Goal: Transaction & Acquisition: Purchase product/service

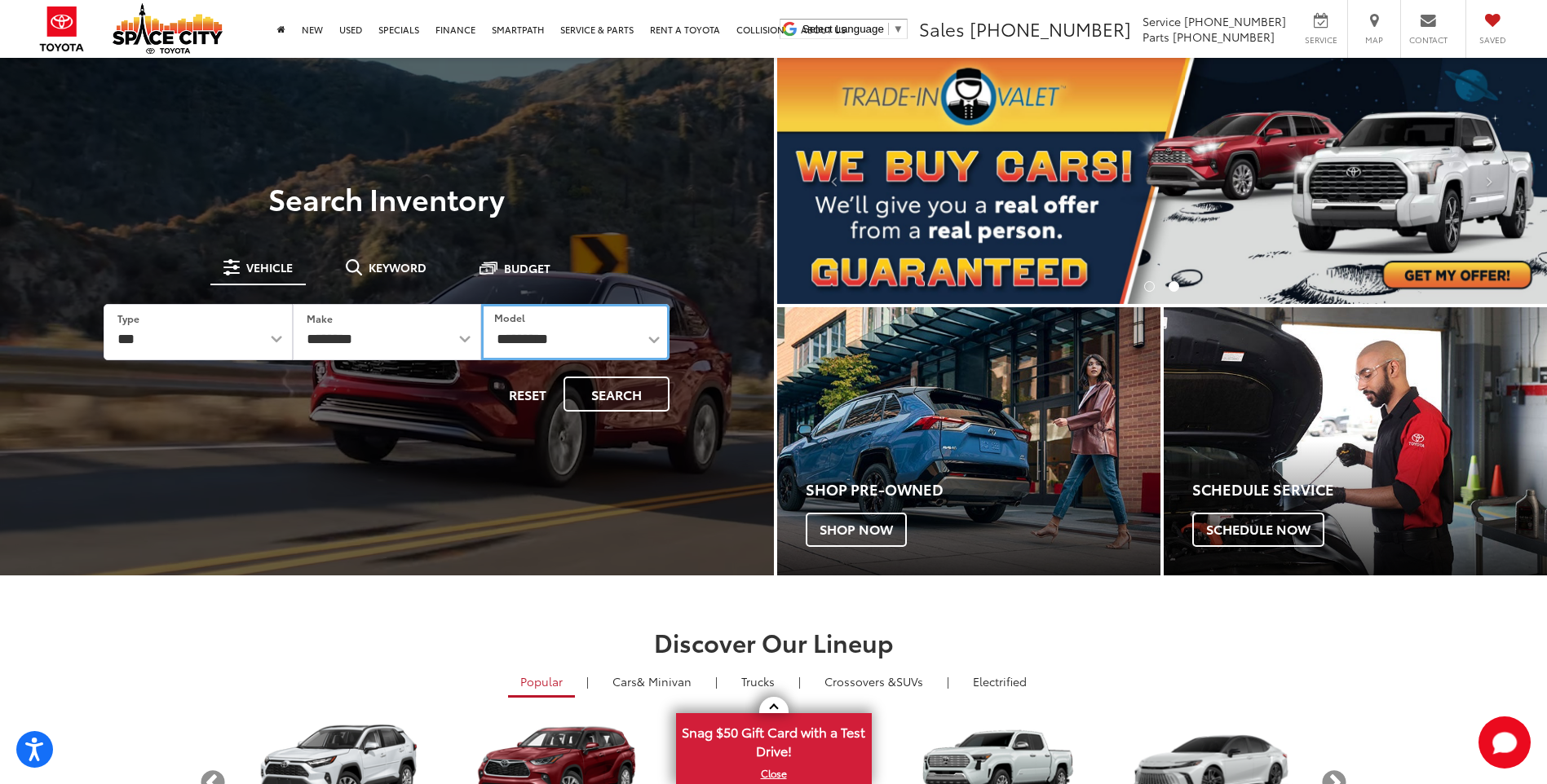
click at [646, 339] on select "**********" at bounding box center [575, 332] width 188 height 56
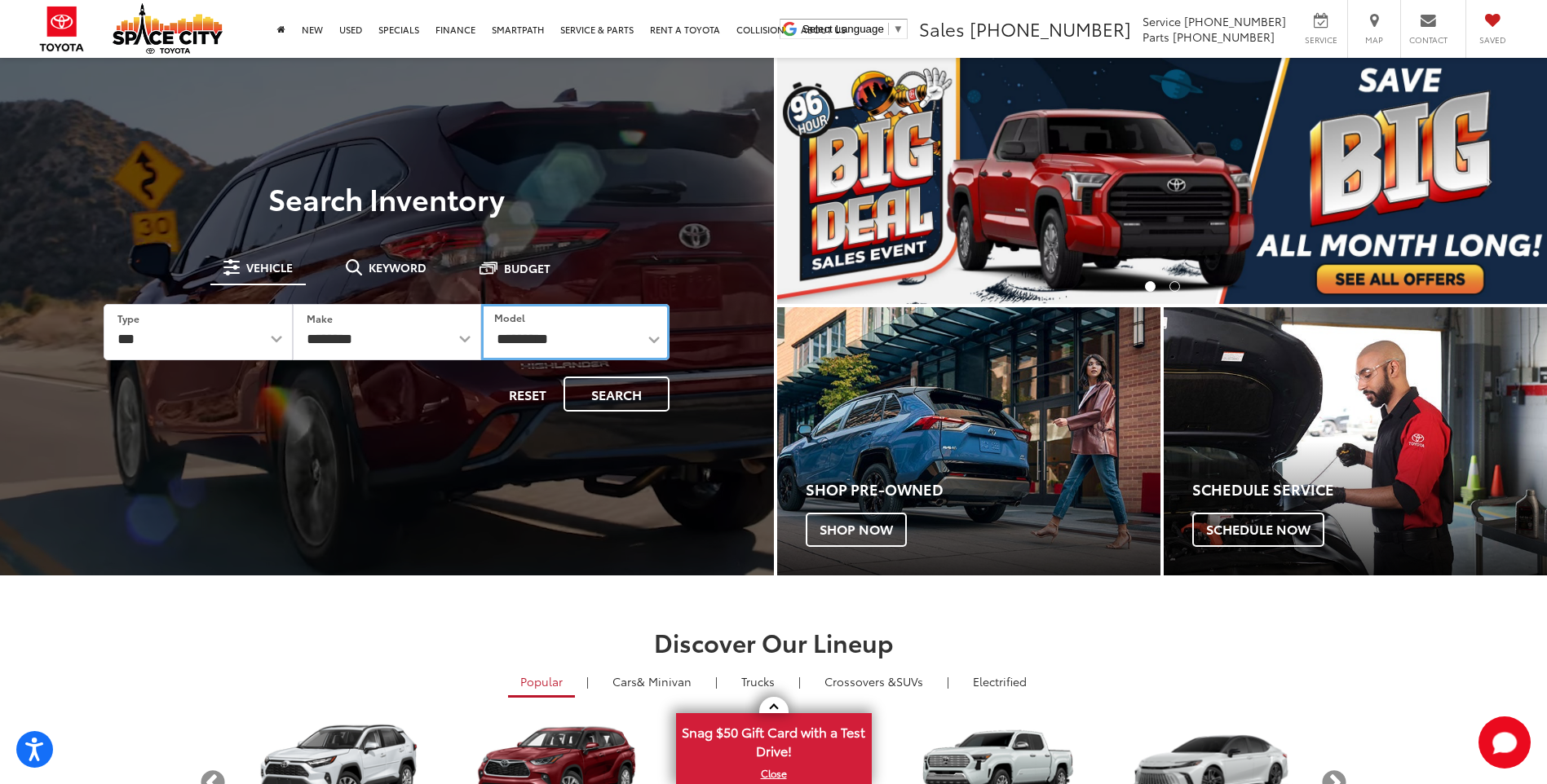
select select "****"
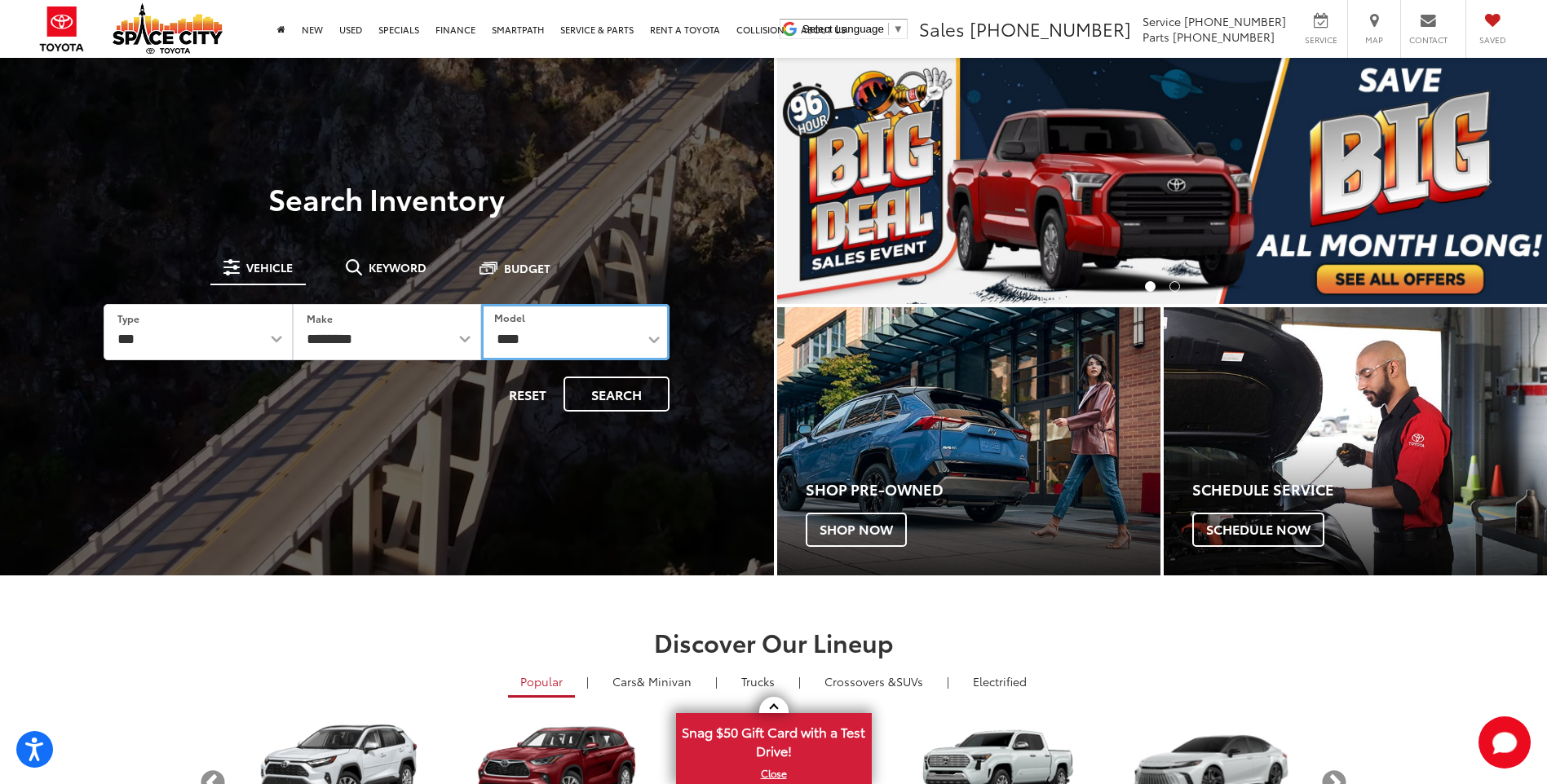
click at [481, 305] on select "**********" at bounding box center [575, 332] width 188 height 56
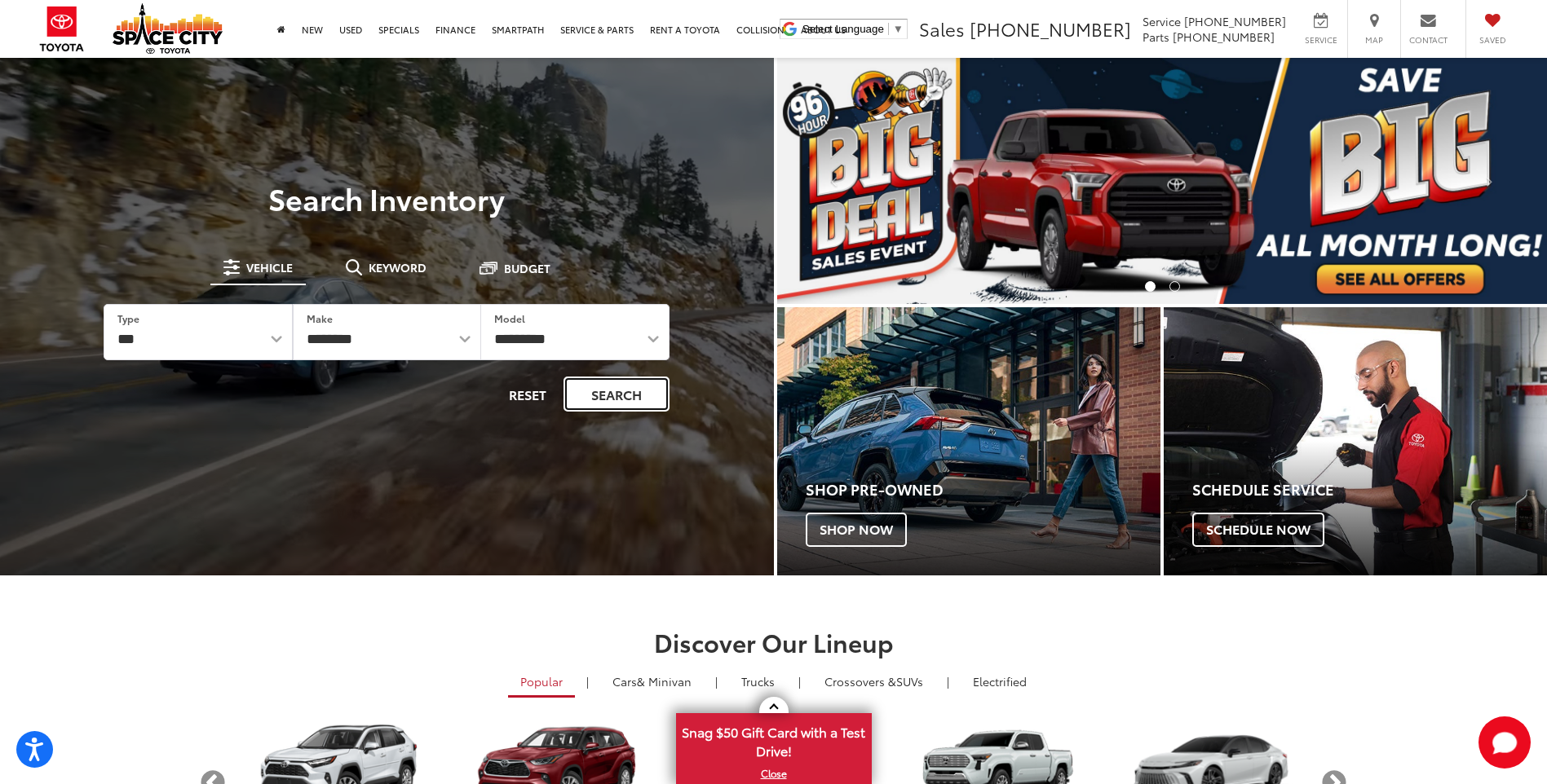
click at [621, 394] on button "Search" at bounding box center [616, 393] width 106 height 35
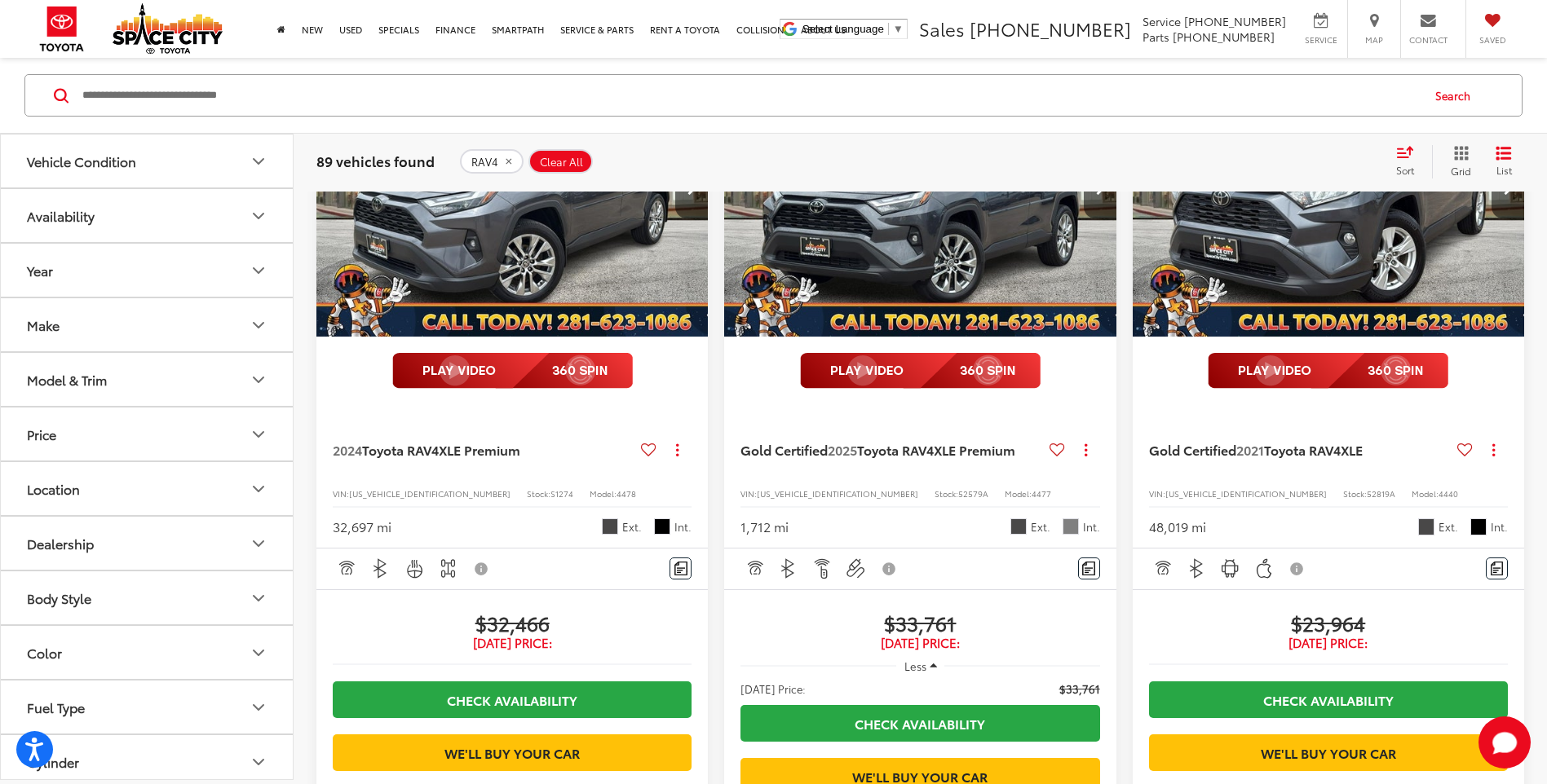
scroll to position [3582, 0]
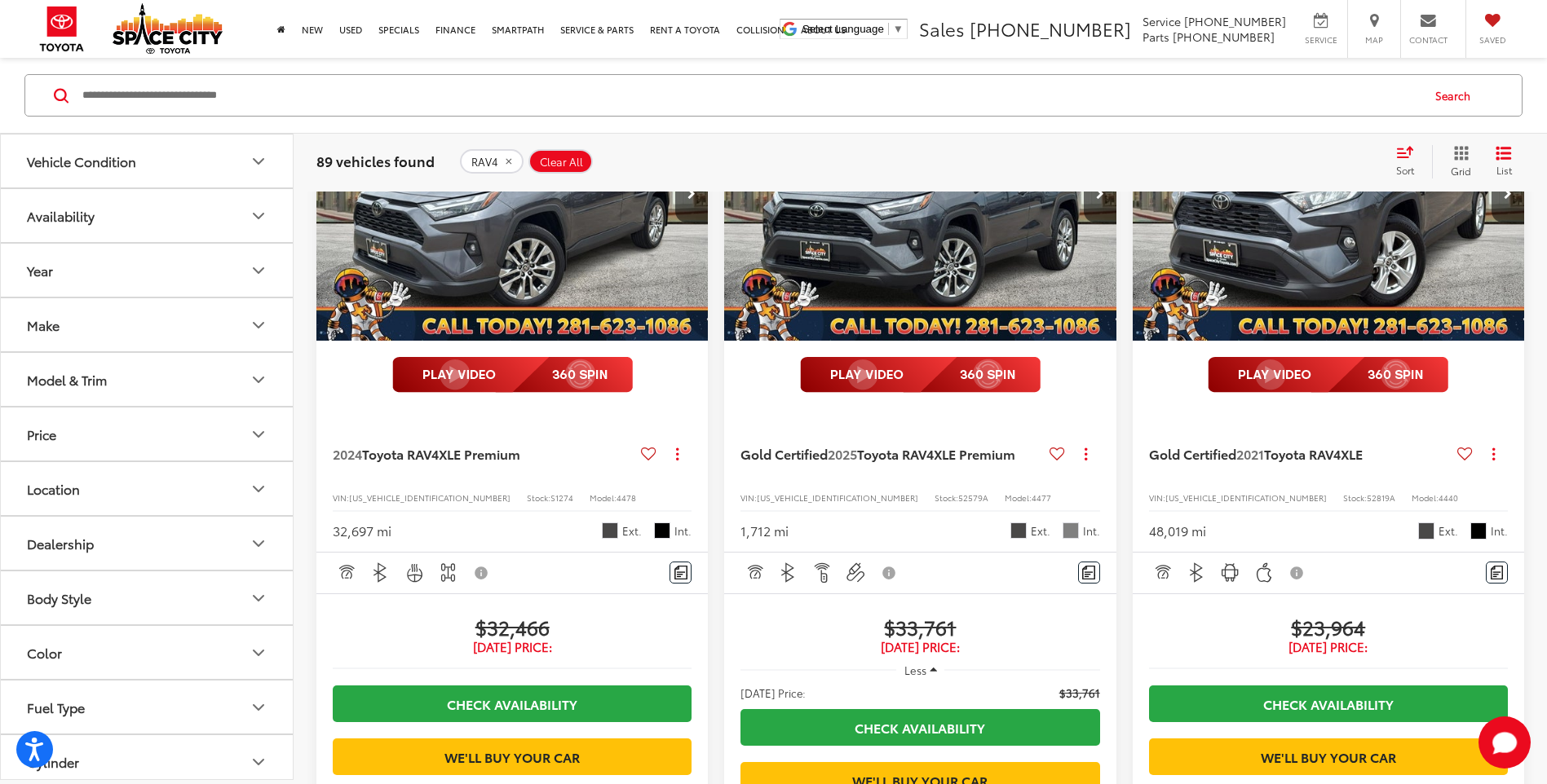
click at [265, 653] on icon "Color" at bounding box center [258, 653] width 20 height 20
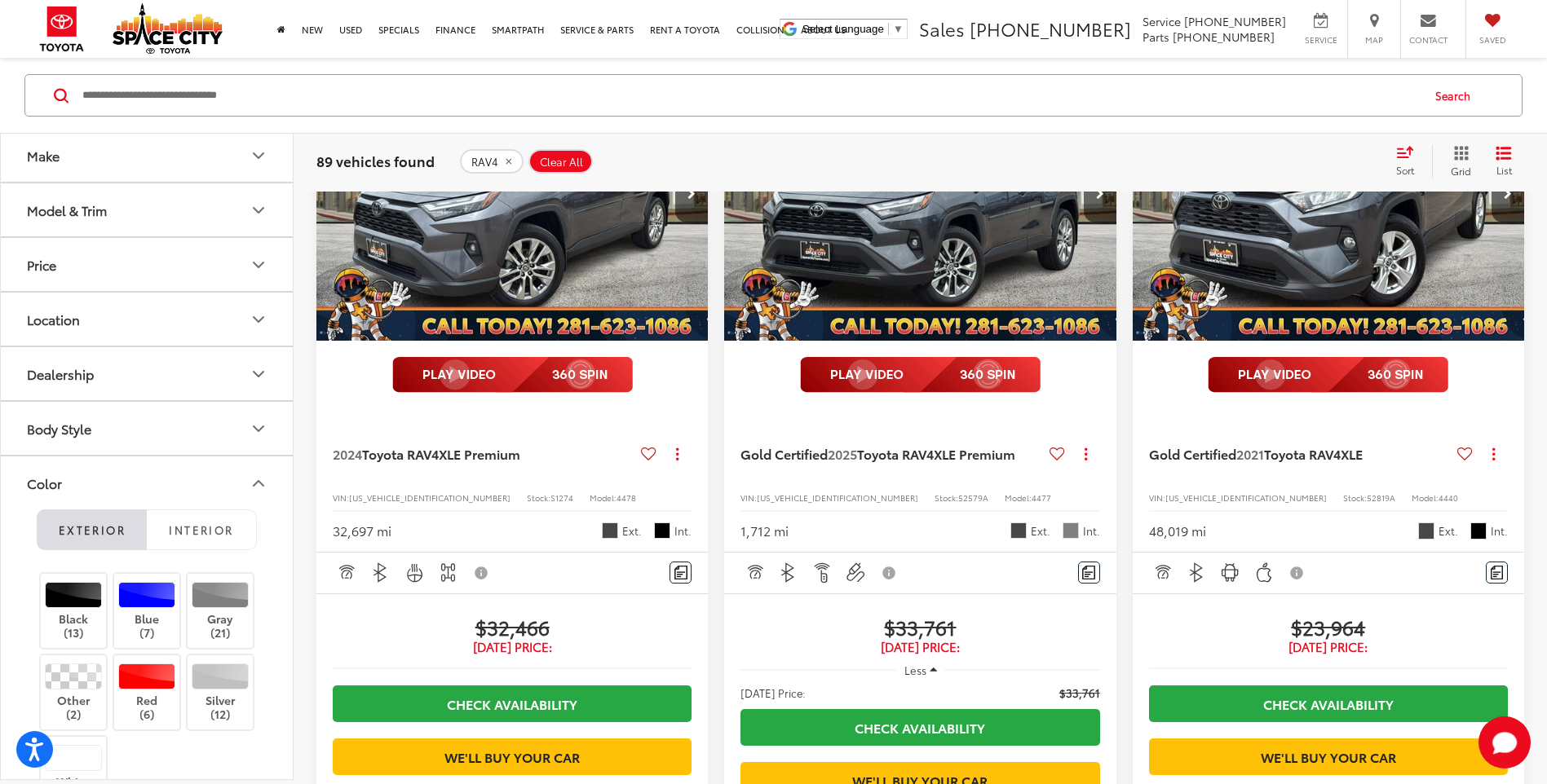
scroll to position [407, 0]
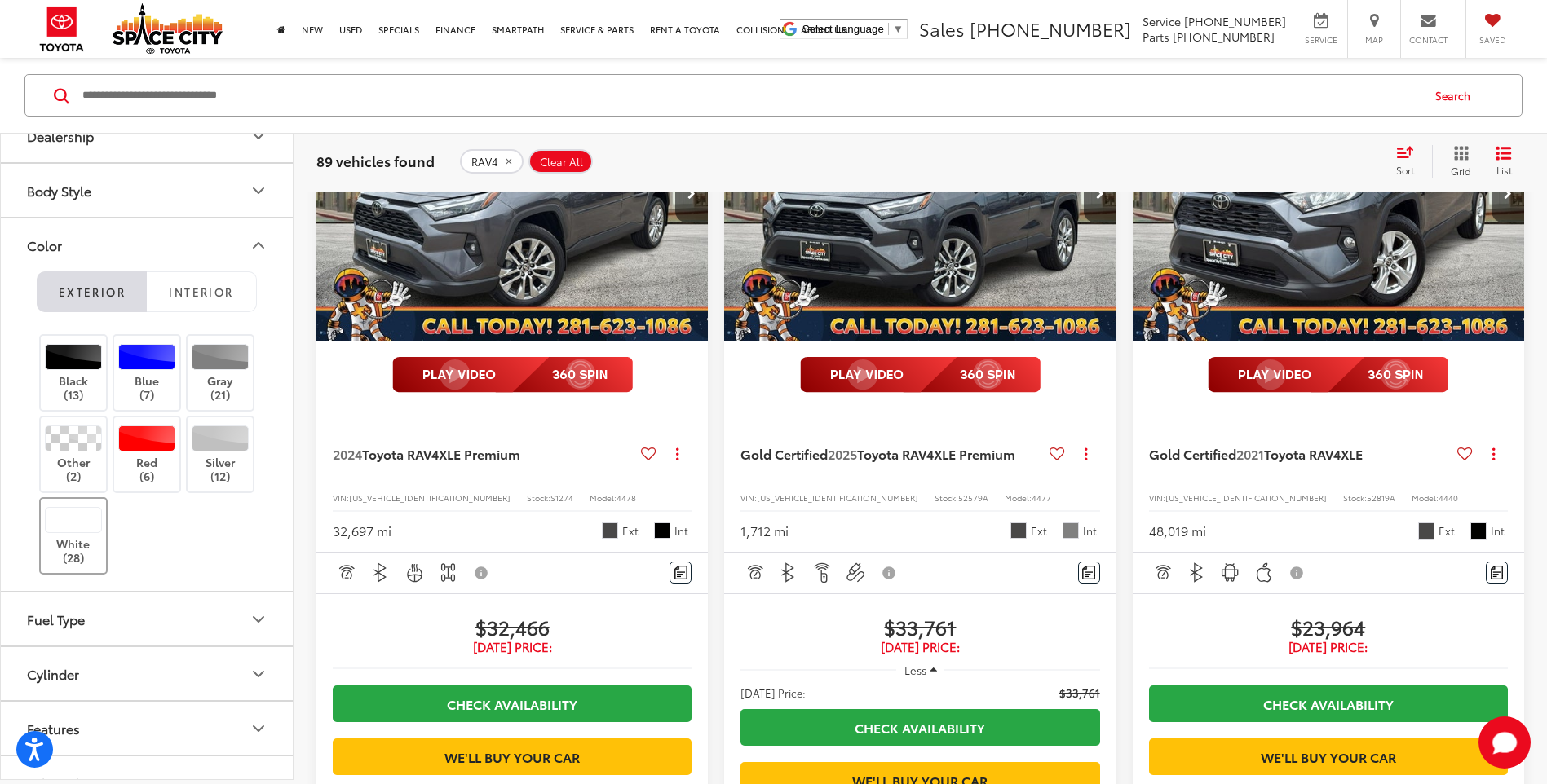
click at [61, 528] on div at bounding box center [73, 520] width 58 height 26
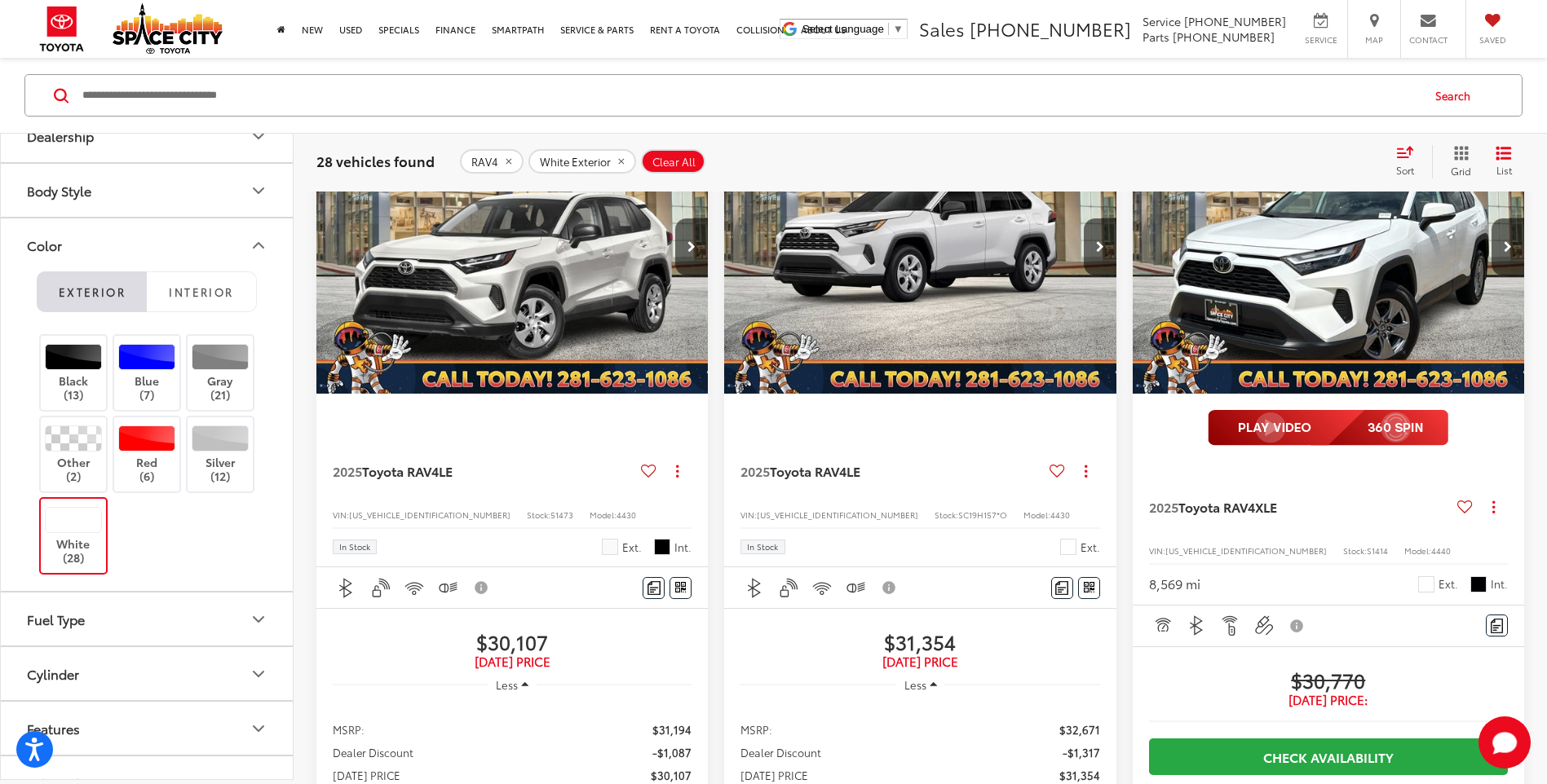
scroll to position [420, 0]
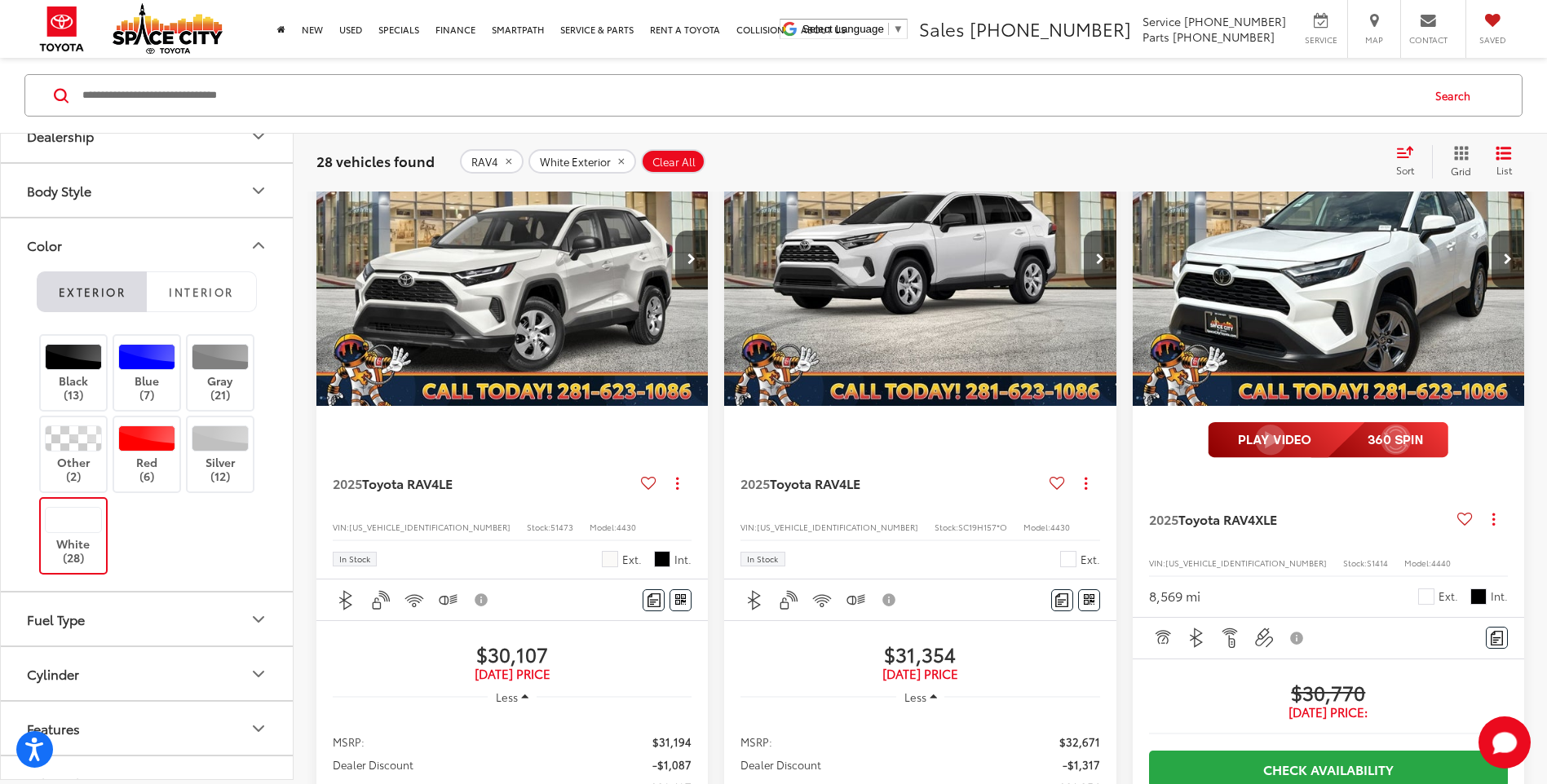
click at [1246, 367] on img "2025 Toyota RAV4 XLE 0" at bounding box center [1328, 259] width 394 height 296
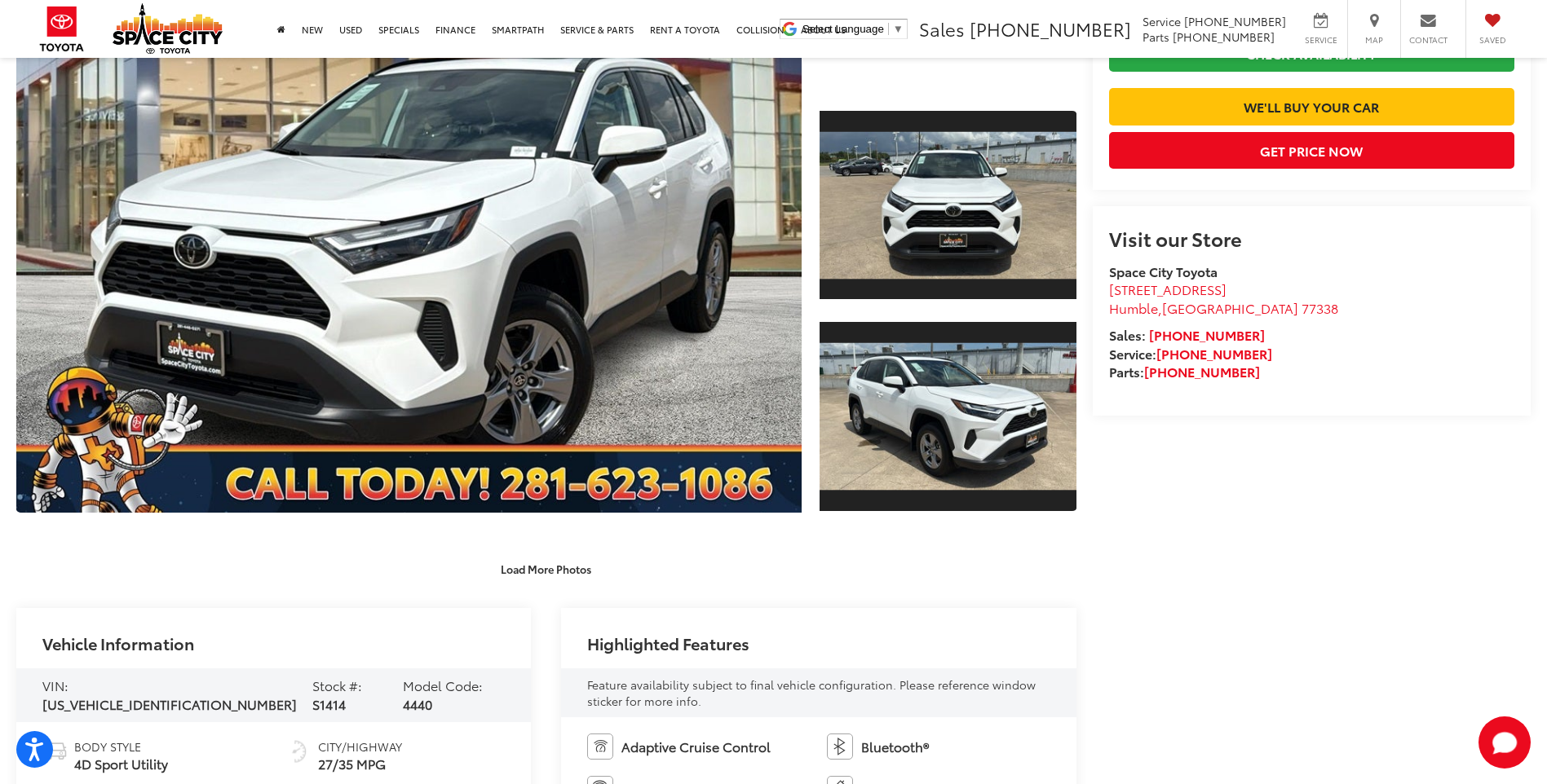
scroll to position [244, 0]
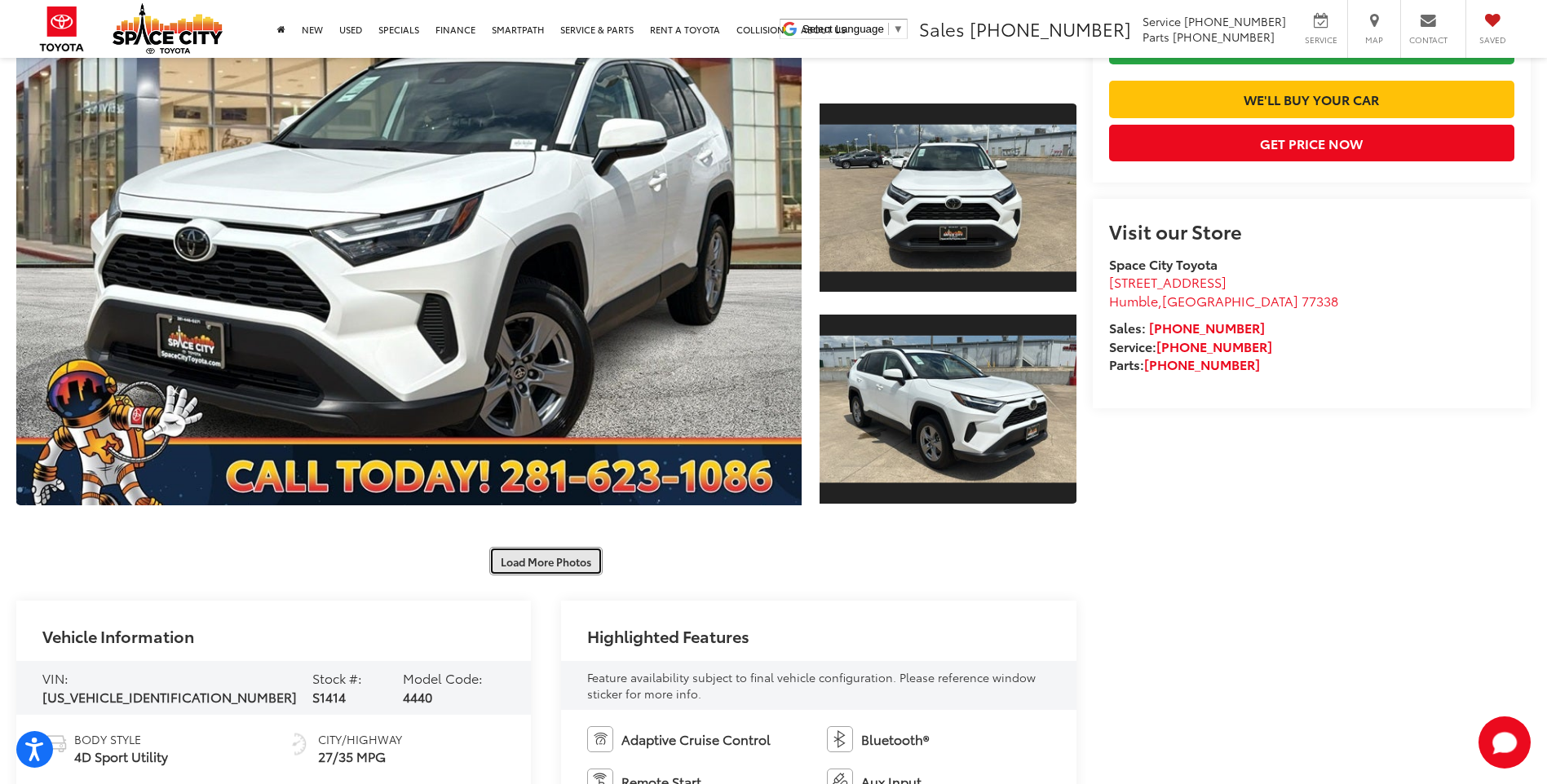
click at [536, 561] on button "Load More Photos" at bounding box center [546, 561] width 114 height 29
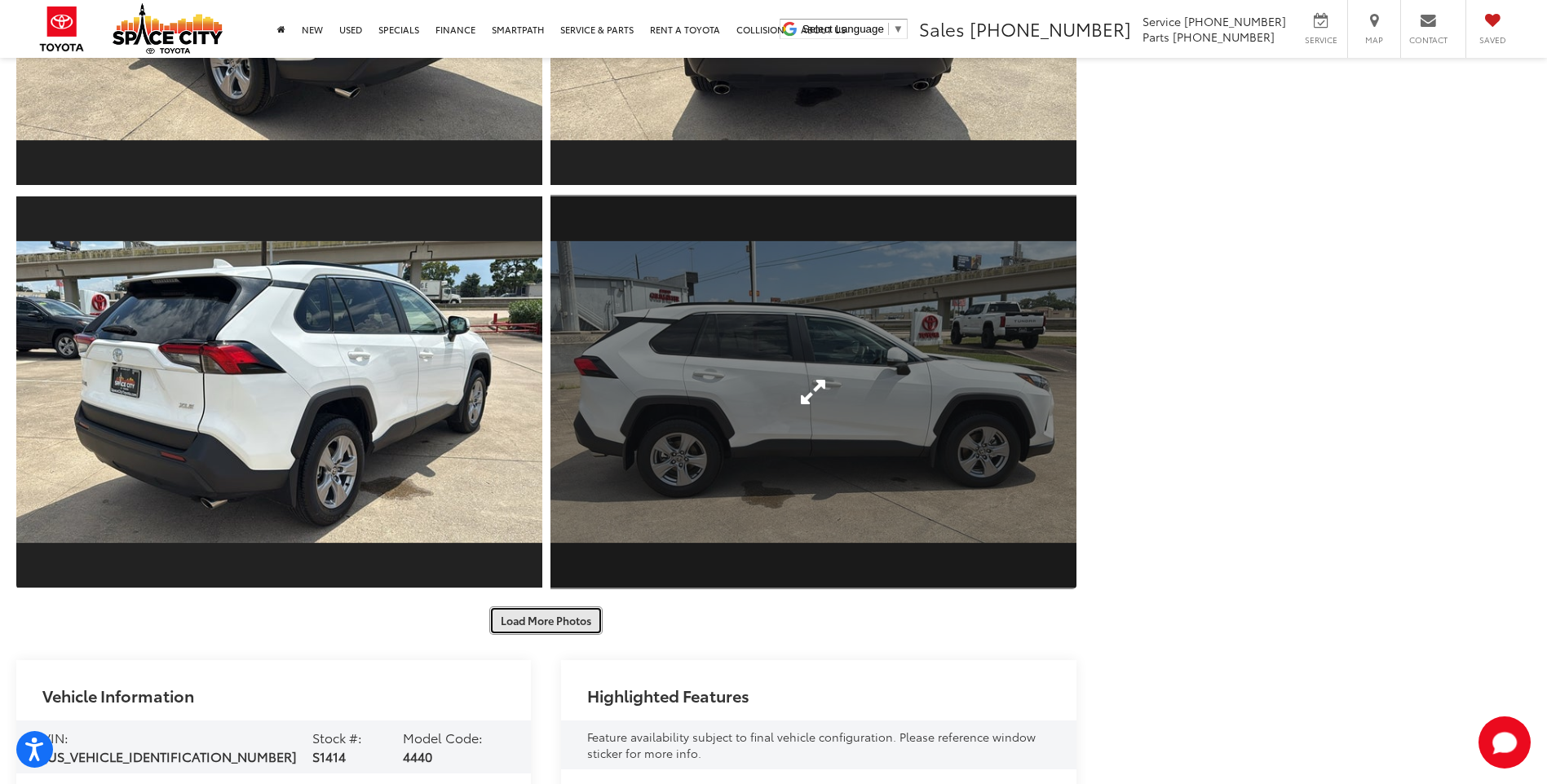
scroll to position [978, 0]
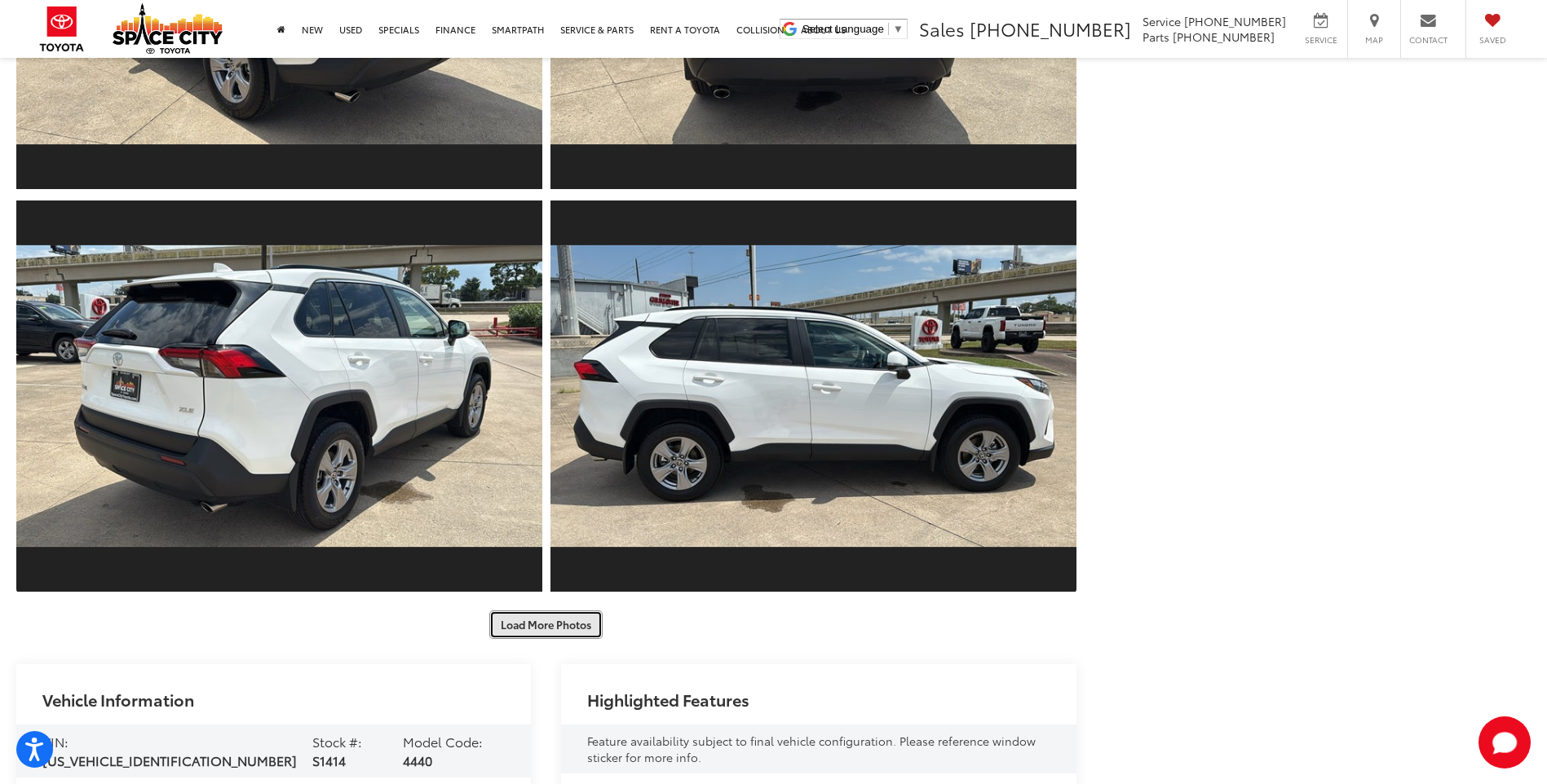
click at [578, 622] on button "Load More Photos" at bounding box center [546, 625] width 114 height 29
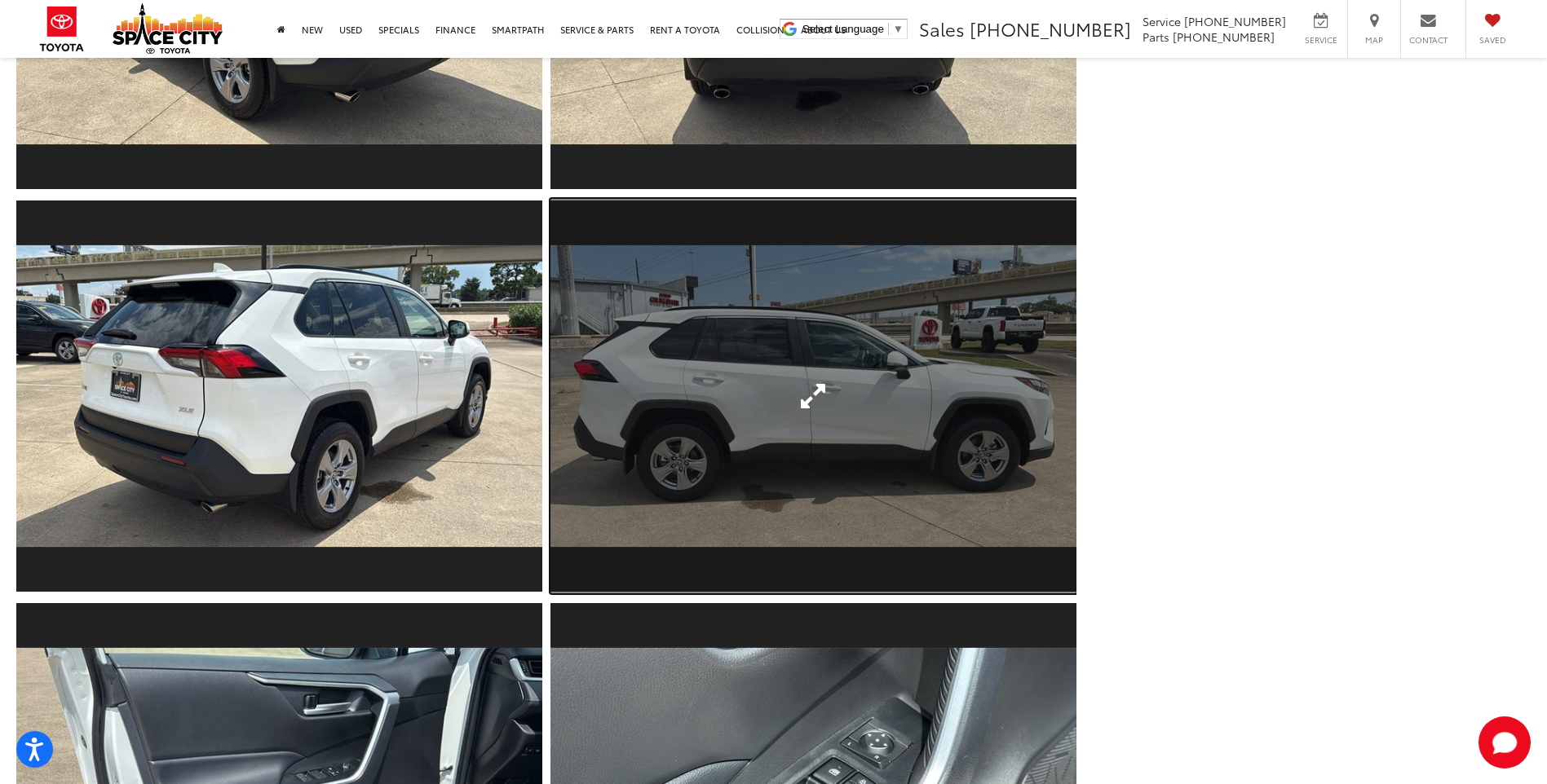
click at [710, 471] on link "Expand Photo 7" at bounding box center [814, 395] width 526 height 394
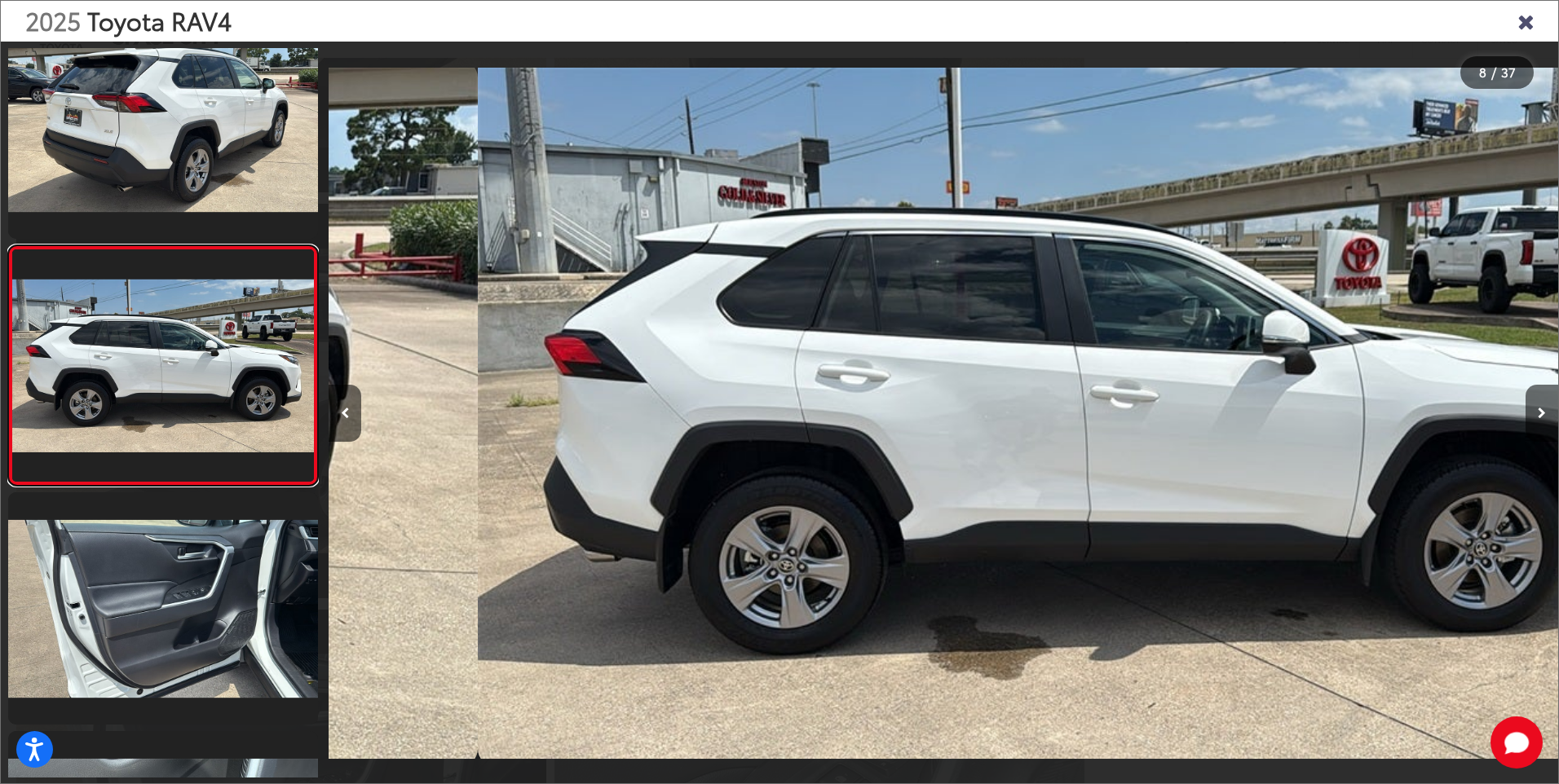
scroll to position [0, 8609]
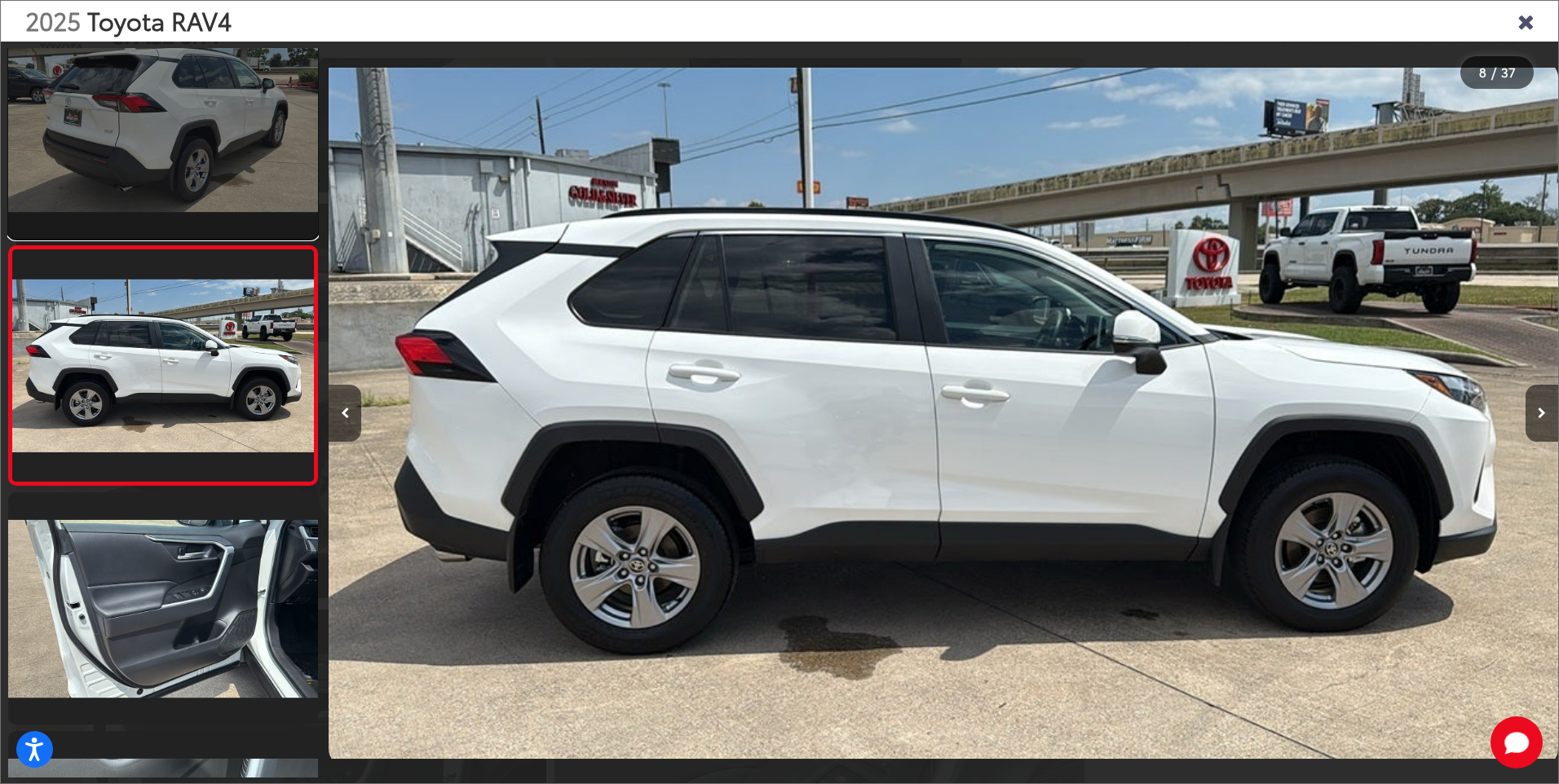
click at [216, 137] on link at bounding box center [162, 123] width 310 height 232
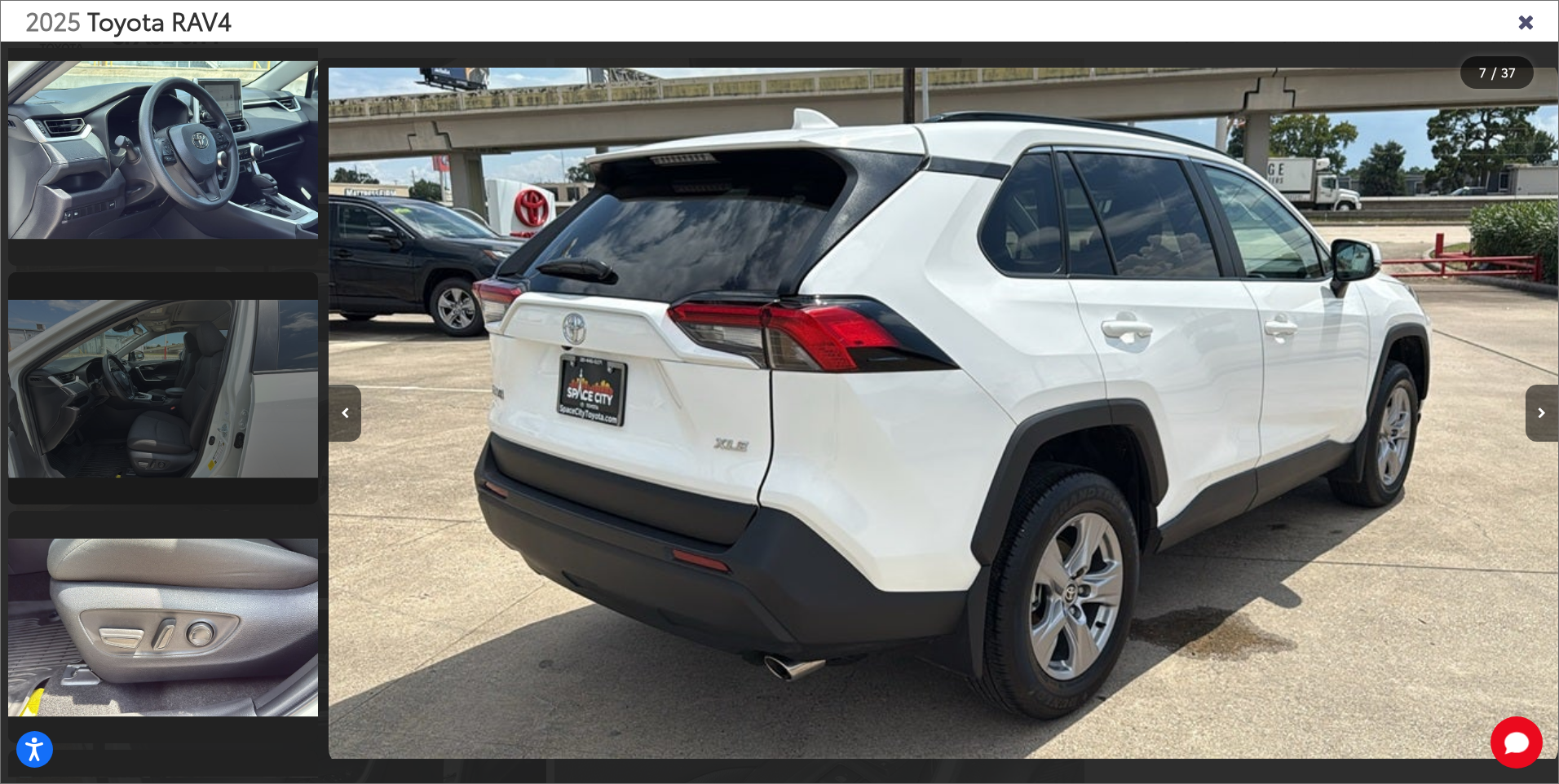
scroll to position [2459, 0]
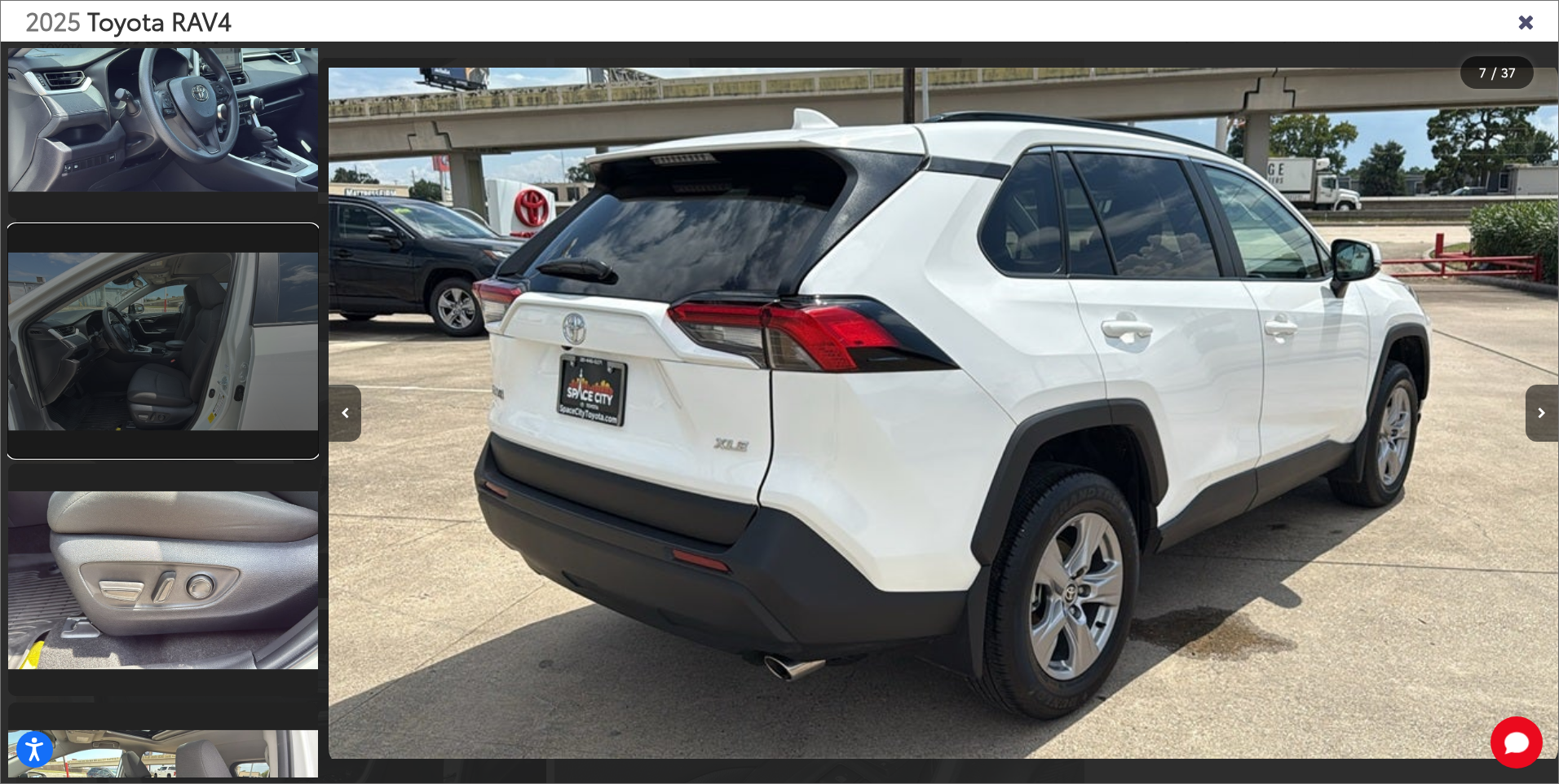
click at [169, 356] on link at bounding box center [162, 341] width 310 height 232
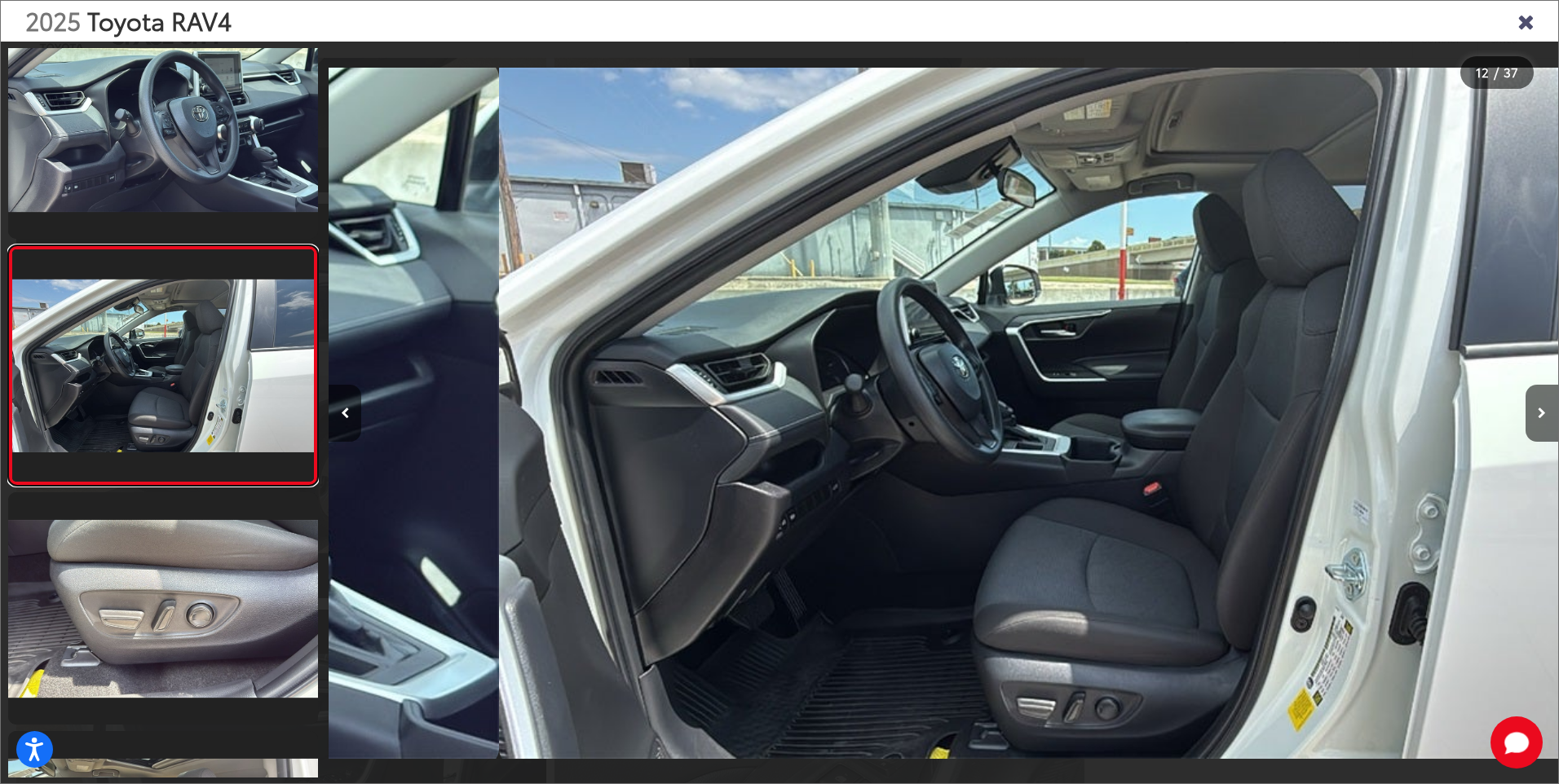
scroll to position [0, 13528]
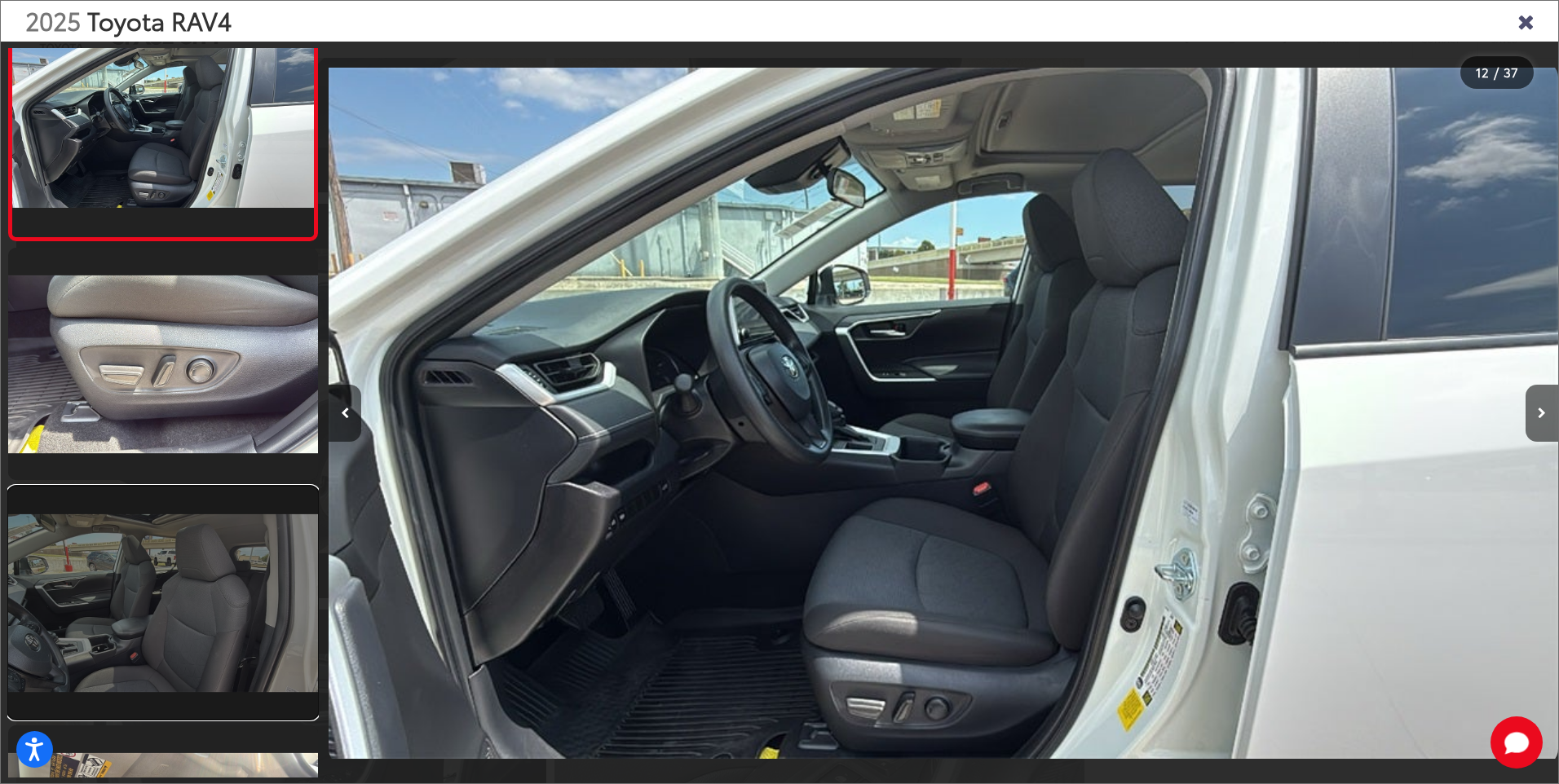
click at [169, 611] on link at bounding box center [162, 602] width 310 height 232
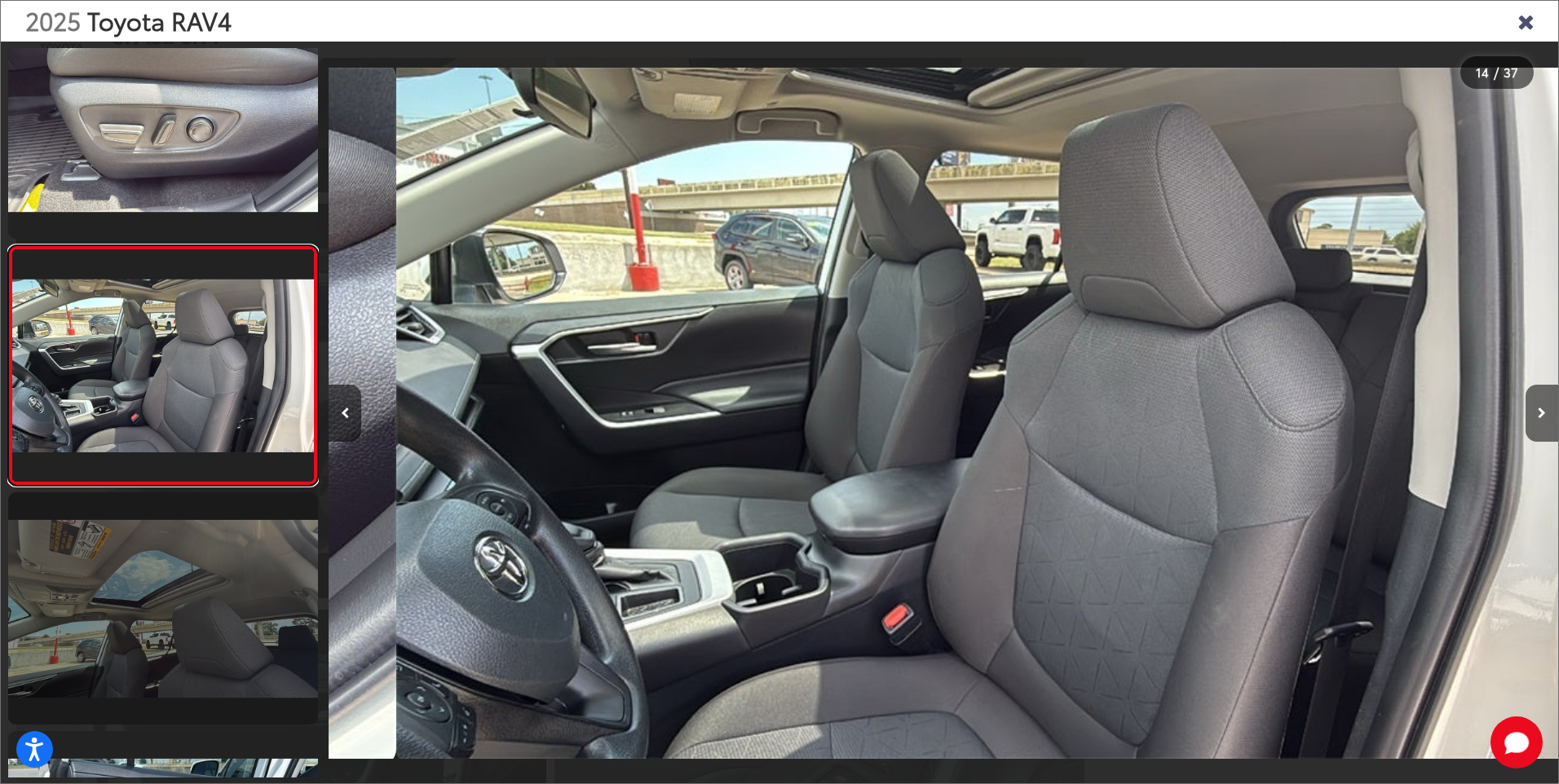
scroll to position [0, 15989]
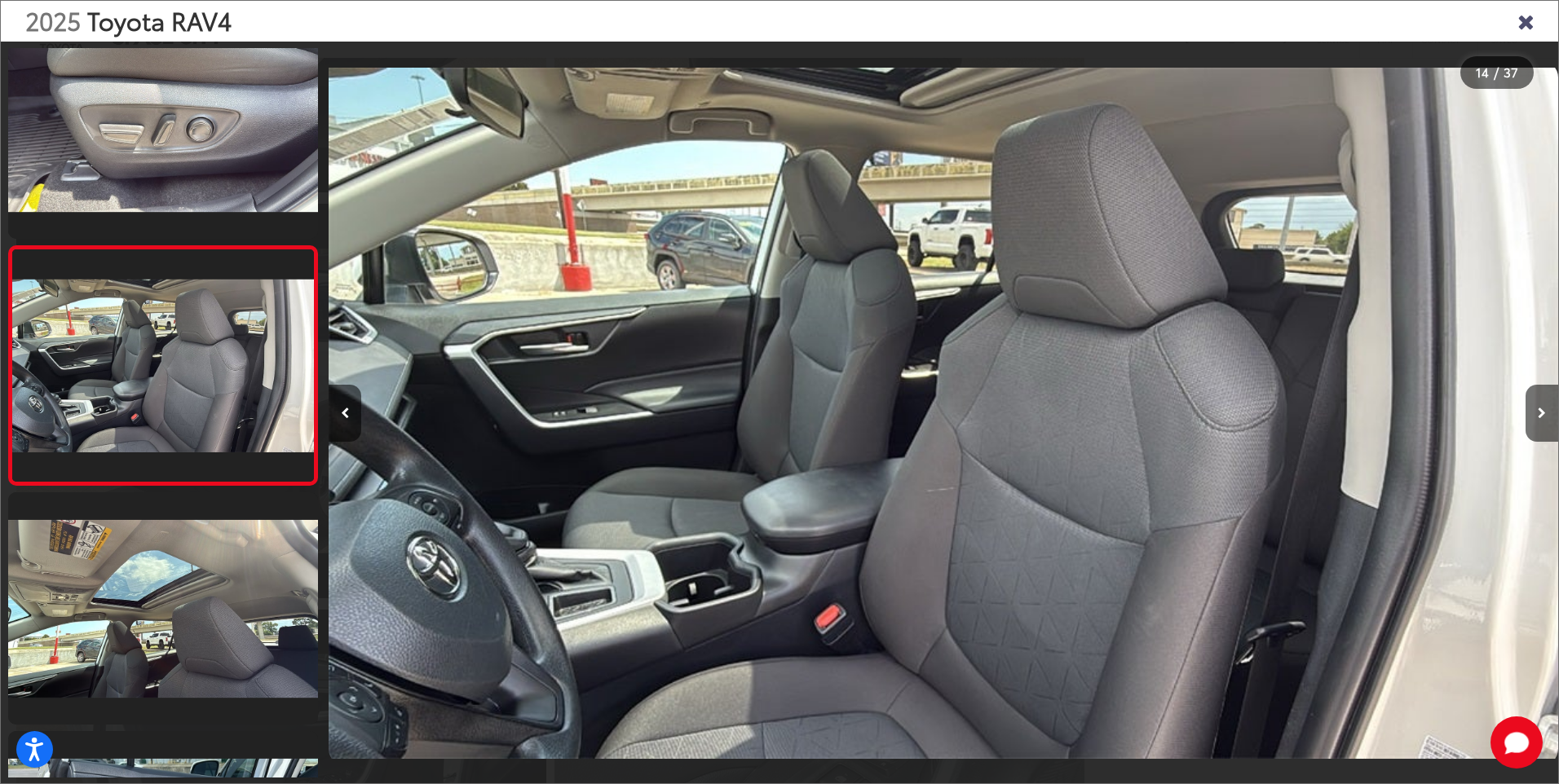
click at [952, 483] on img "2025 Toyota RAV4 XLE 13" at bounding box center [943, 413] width 1230 height 706
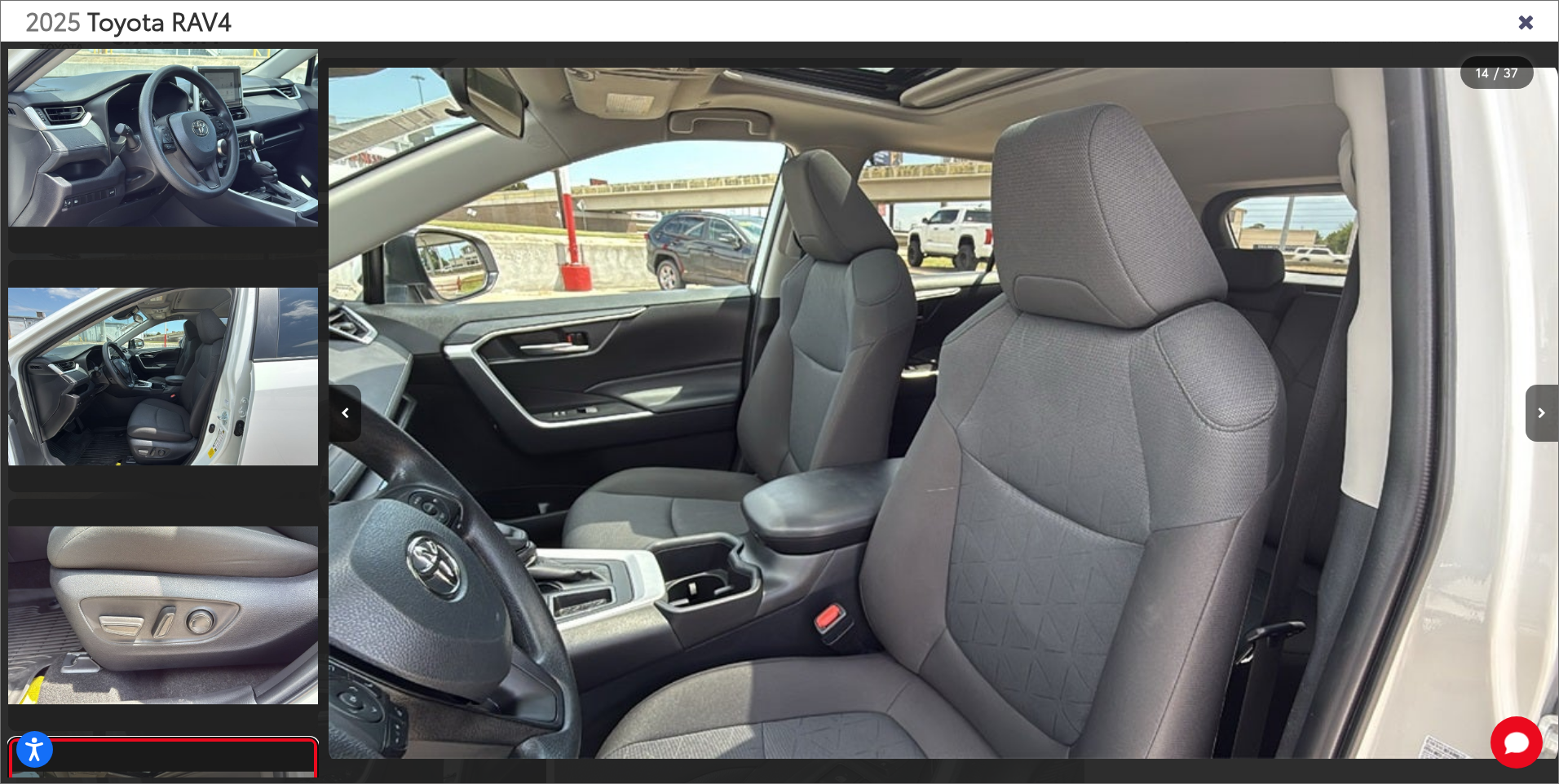
scroll to position [2338, 0]
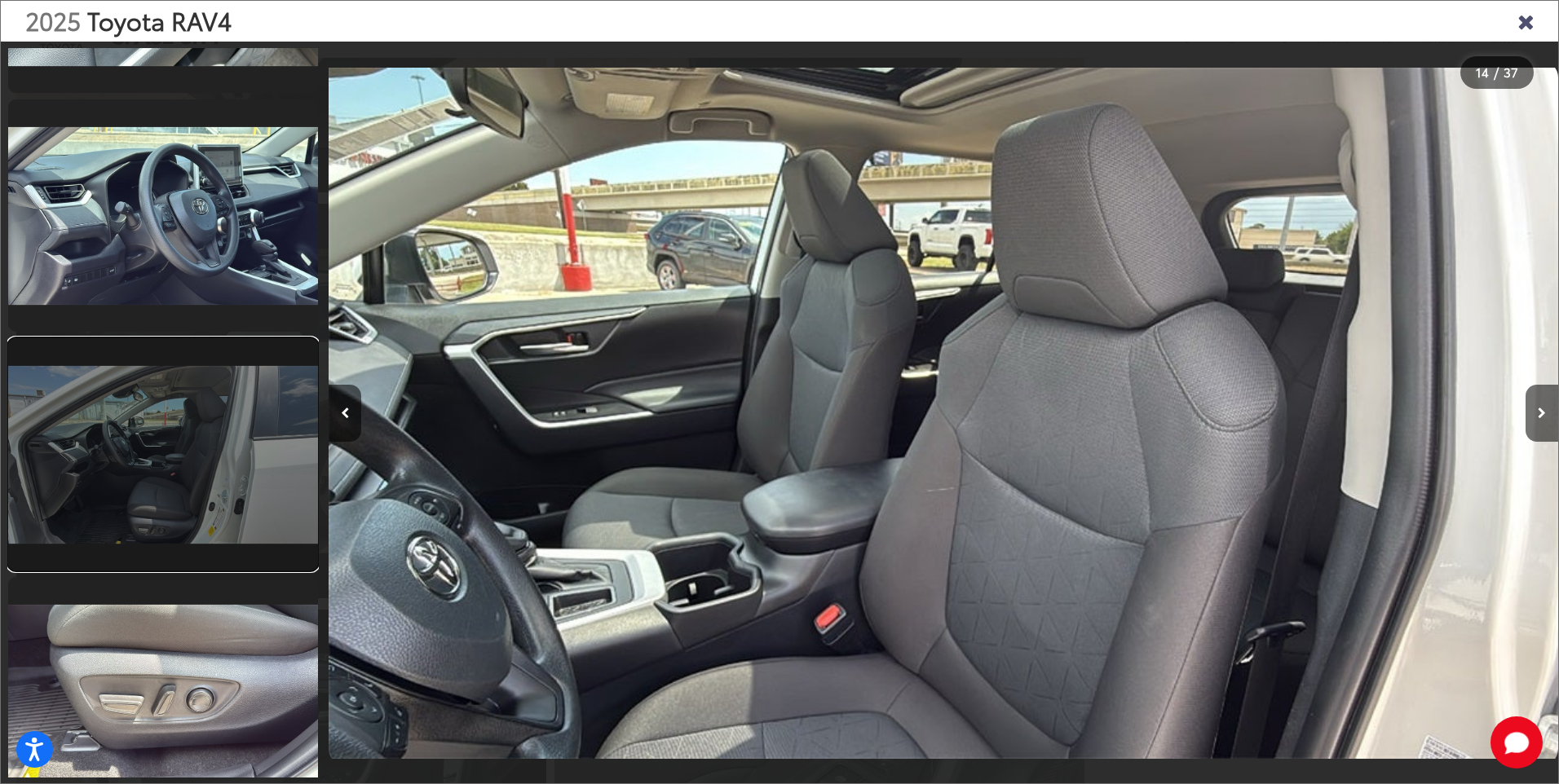
click at [187, 508] on link at bounding box center [162, 454] width 310 height 232
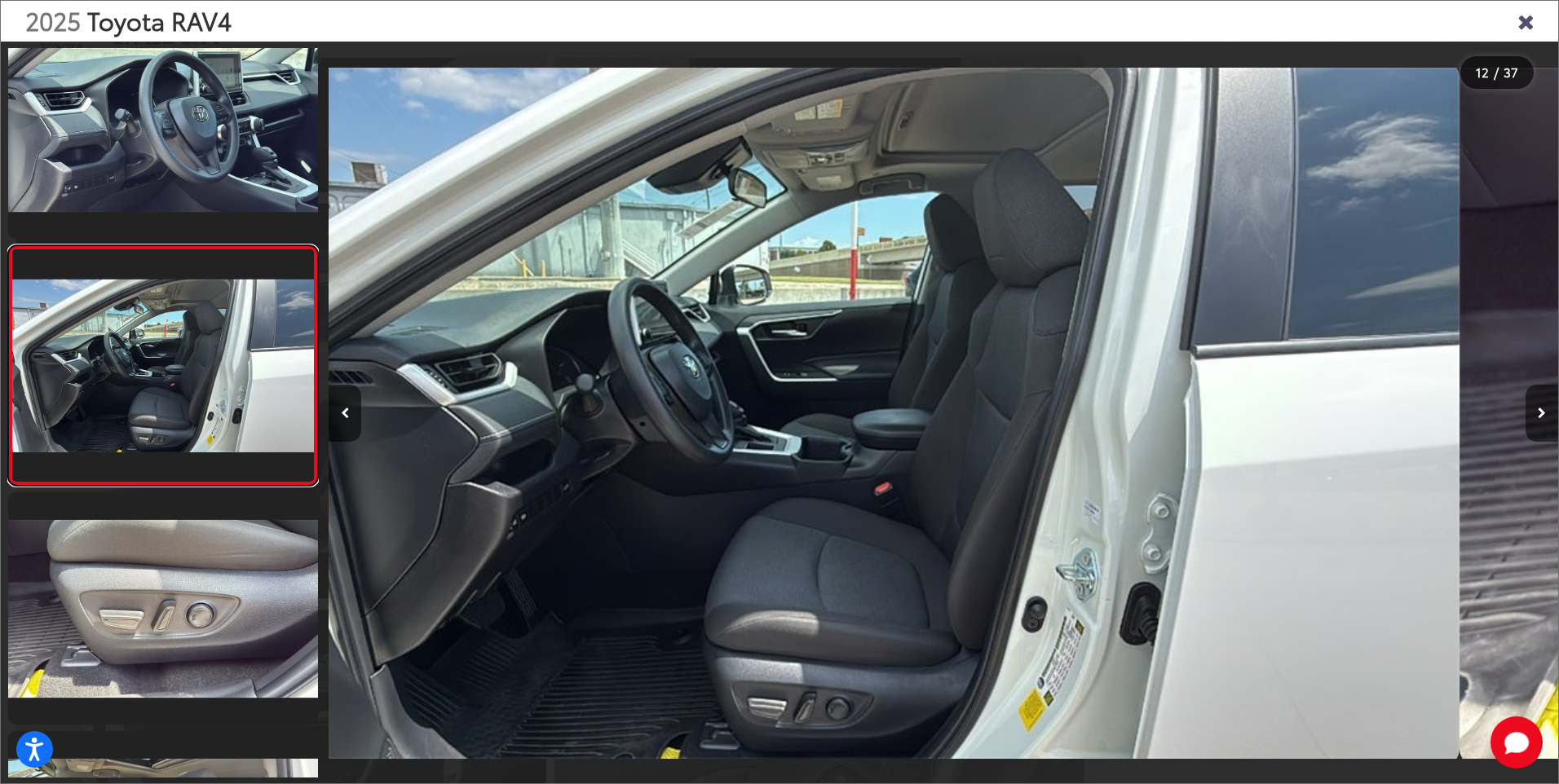
scroll to position [0, 0]
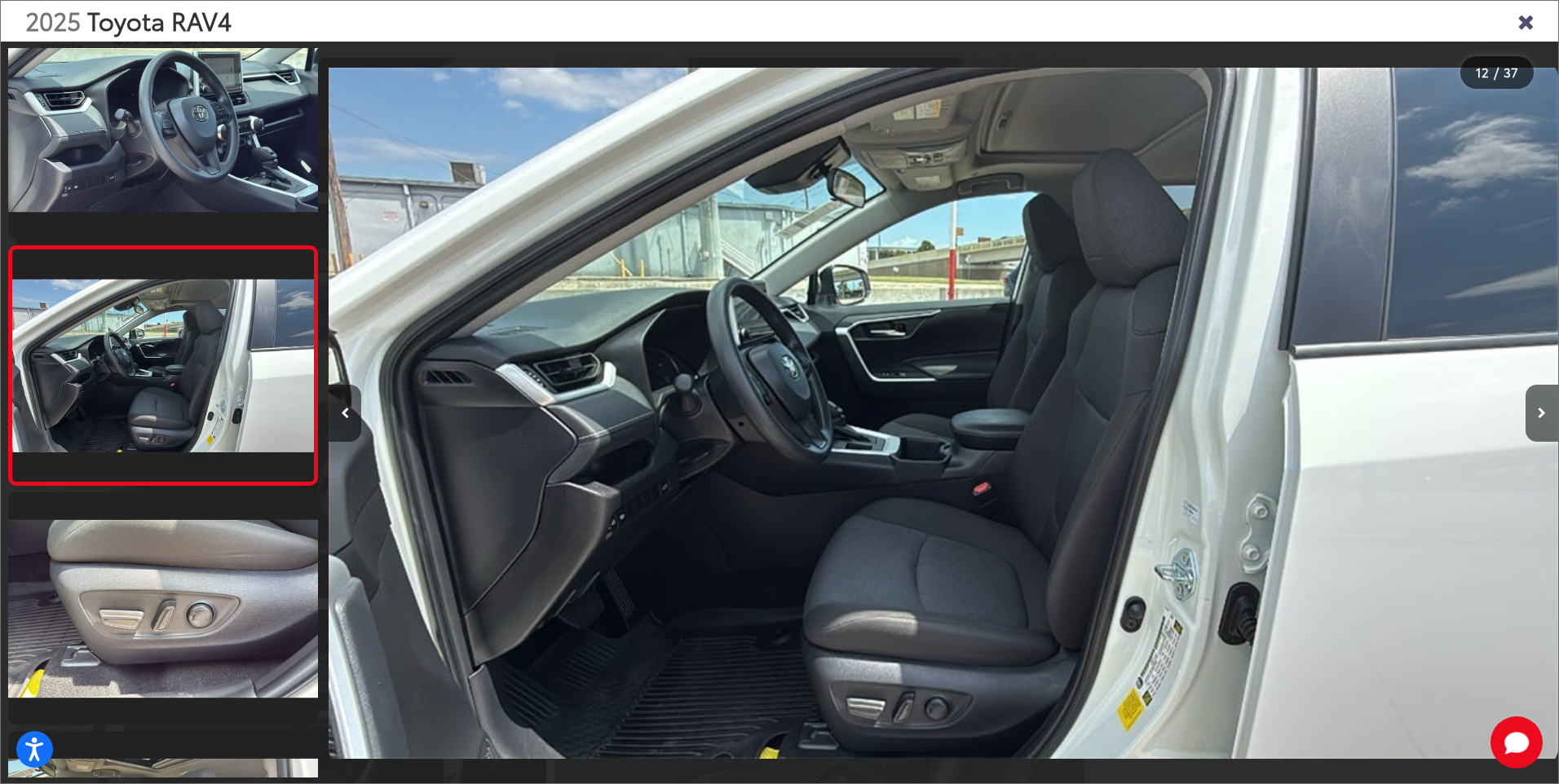
click at [1085, 419] on img "2025 Toyota RAV4 XLE 11" at bounding box center [943, 413] width 1230 height 706
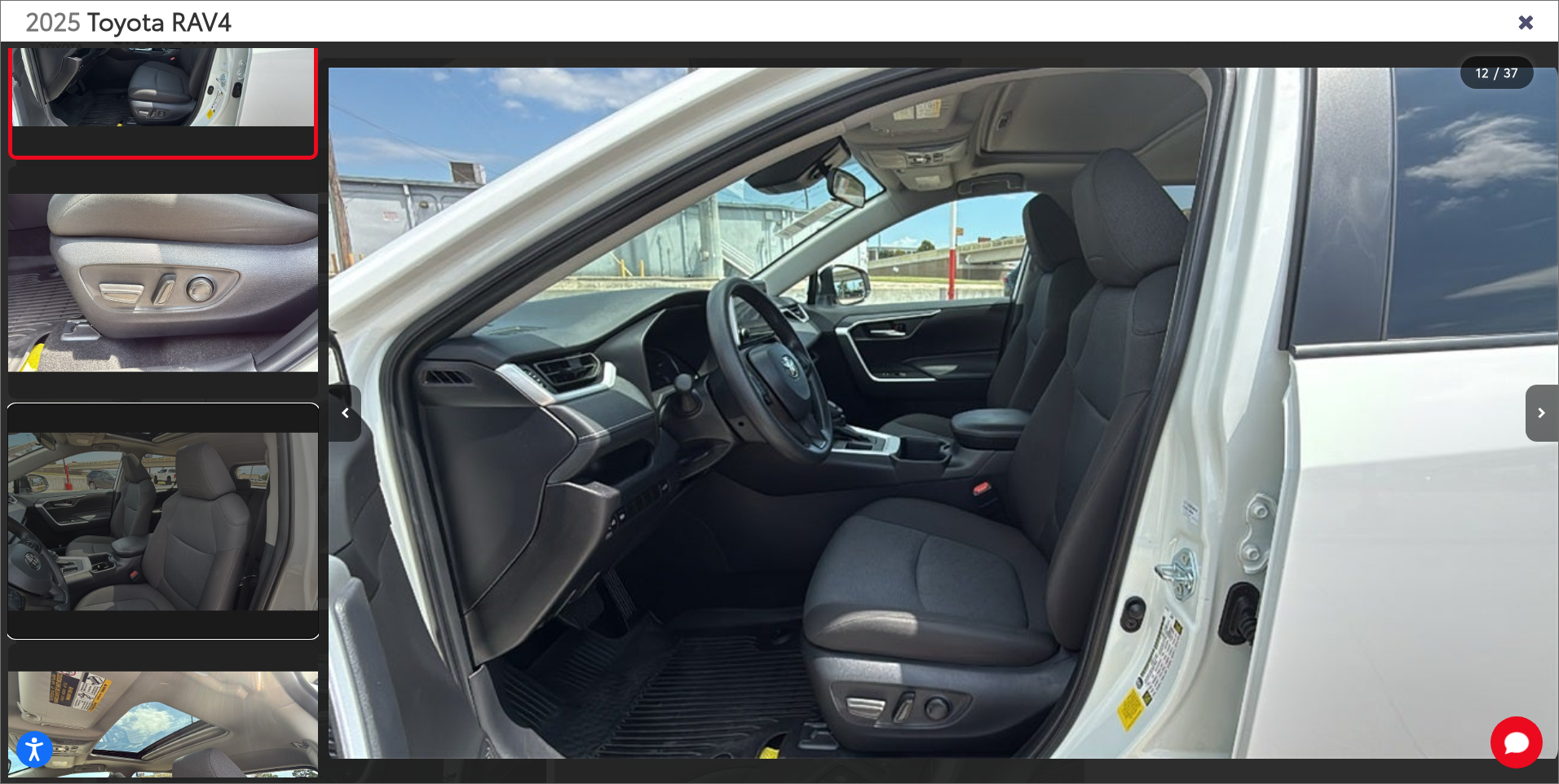
click at [179, 556] on link at bounding box center [162, 521] width 310 height 232
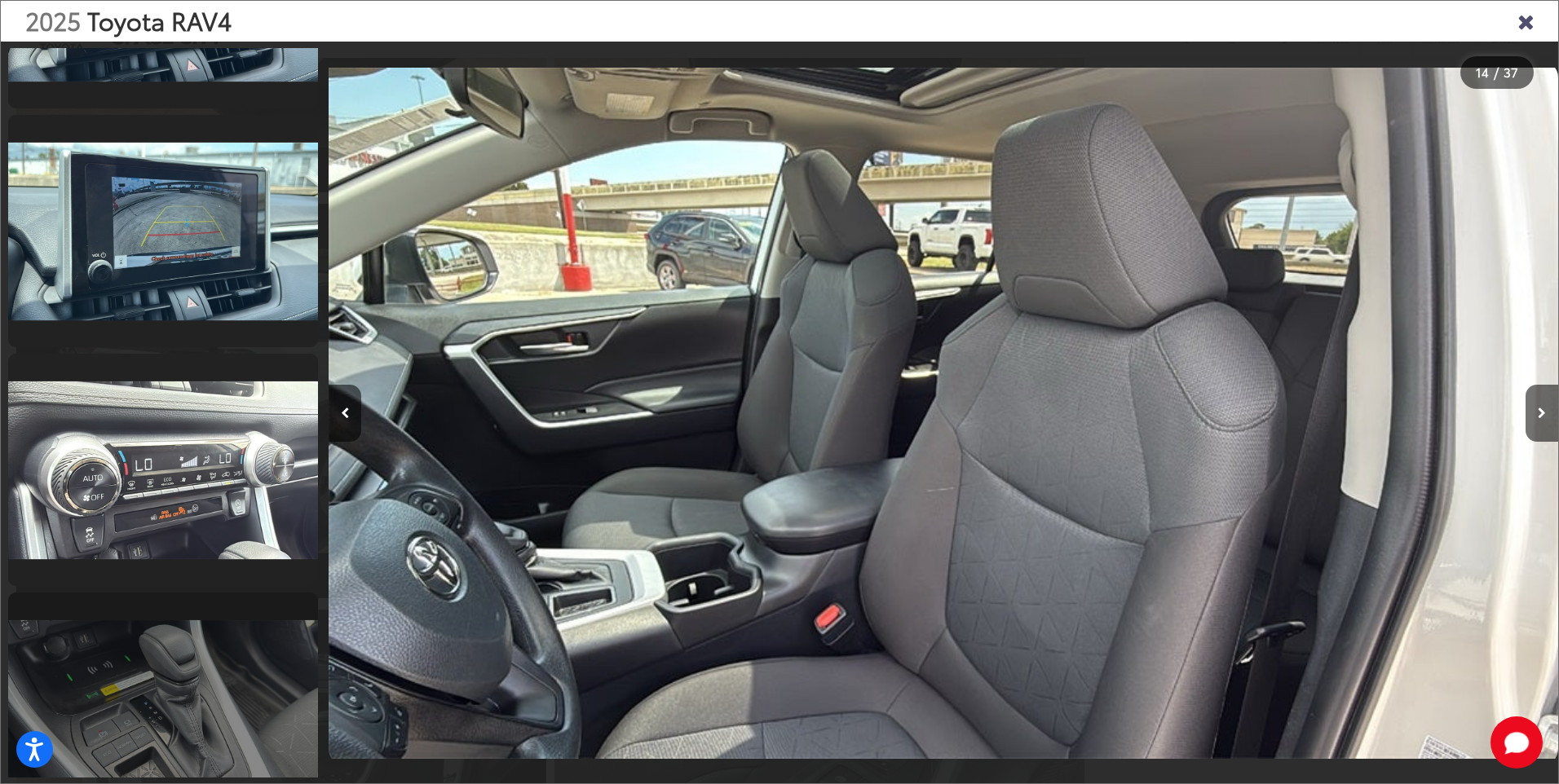
scroll to position [5517, 0]
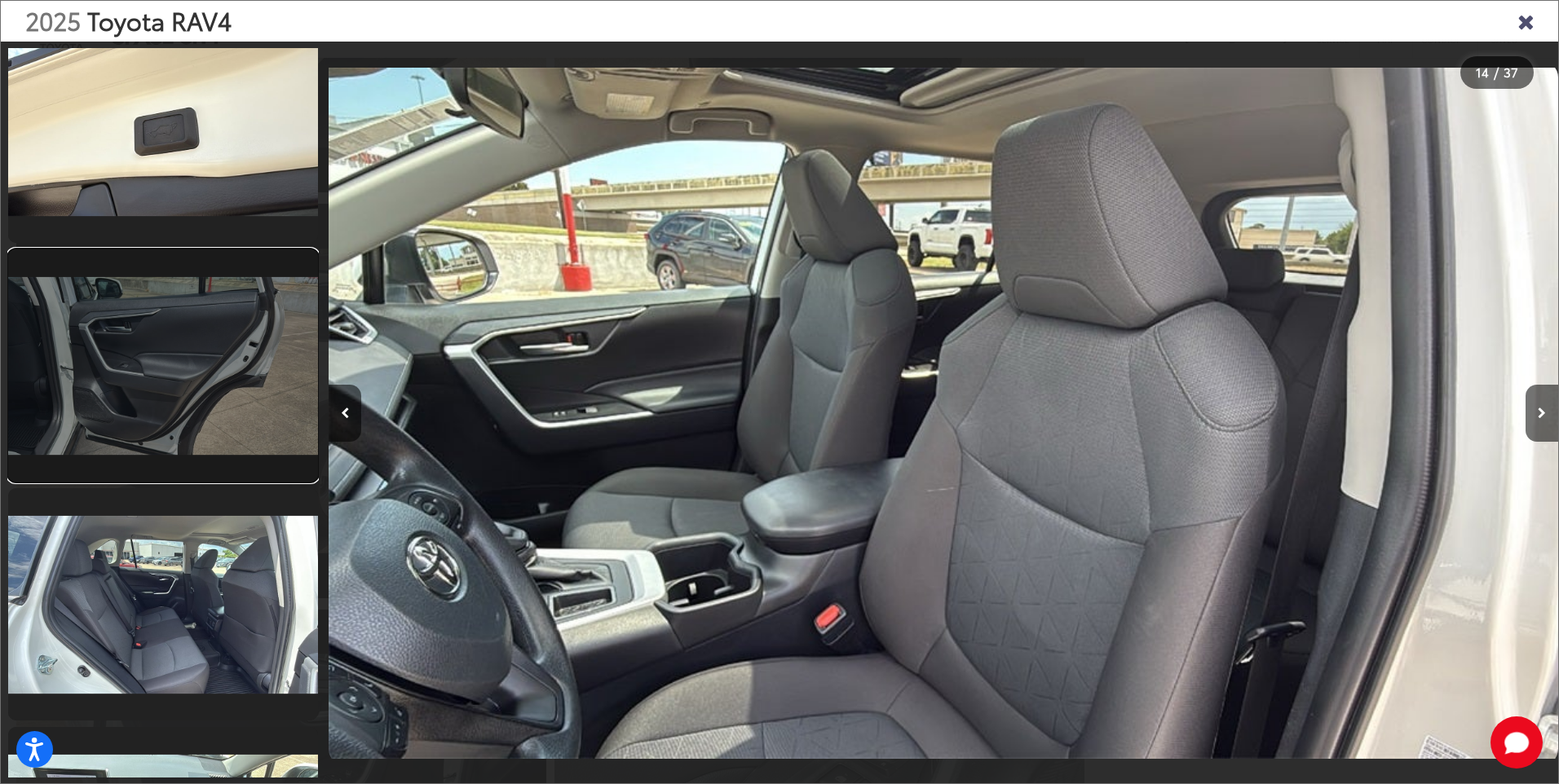
click at [188, 369] on link at bounding box center [162, 365] width 310 height 232
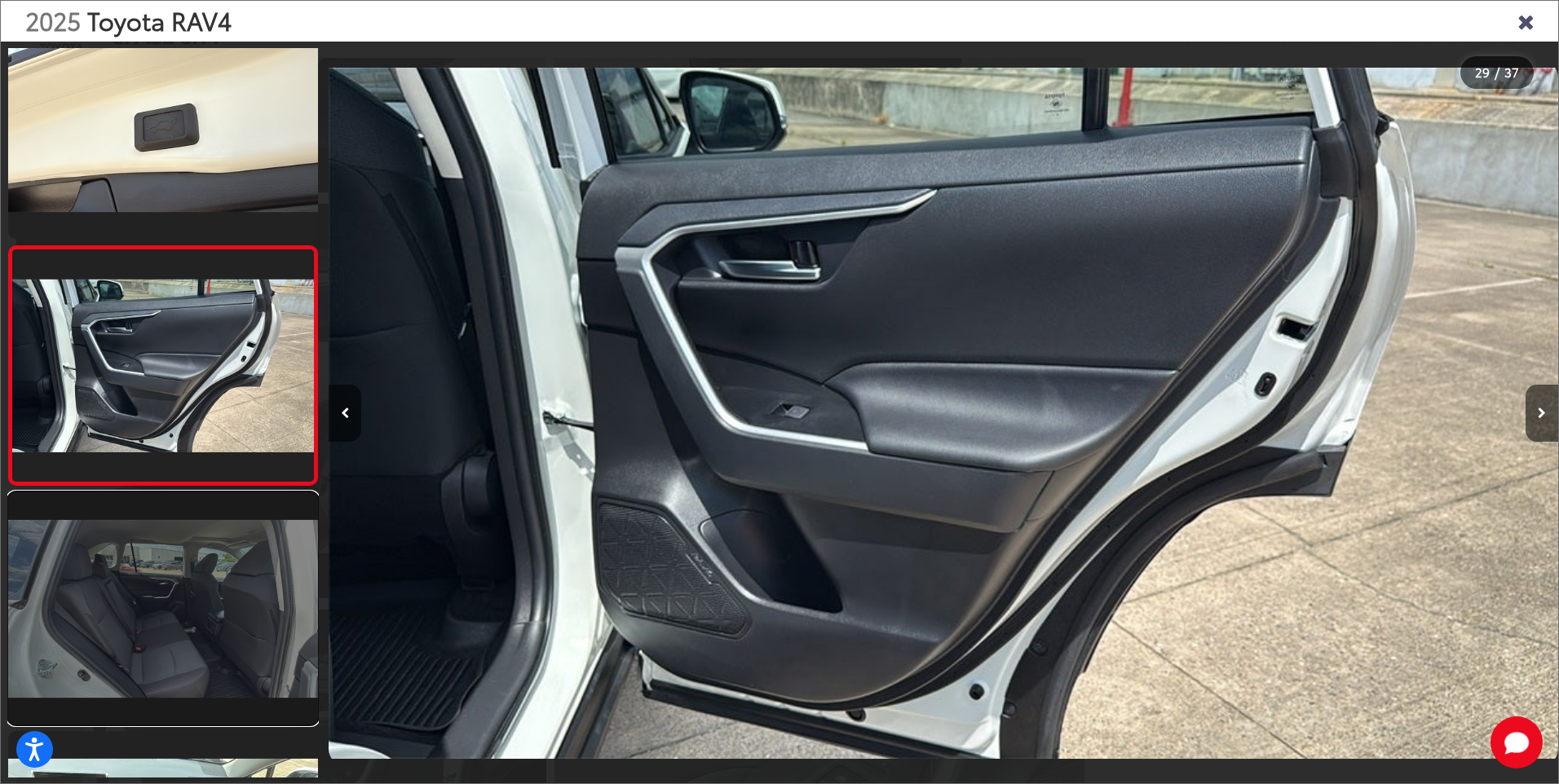
click at [179, 615] on link at bounding box center [162, 608] width 310 height 232
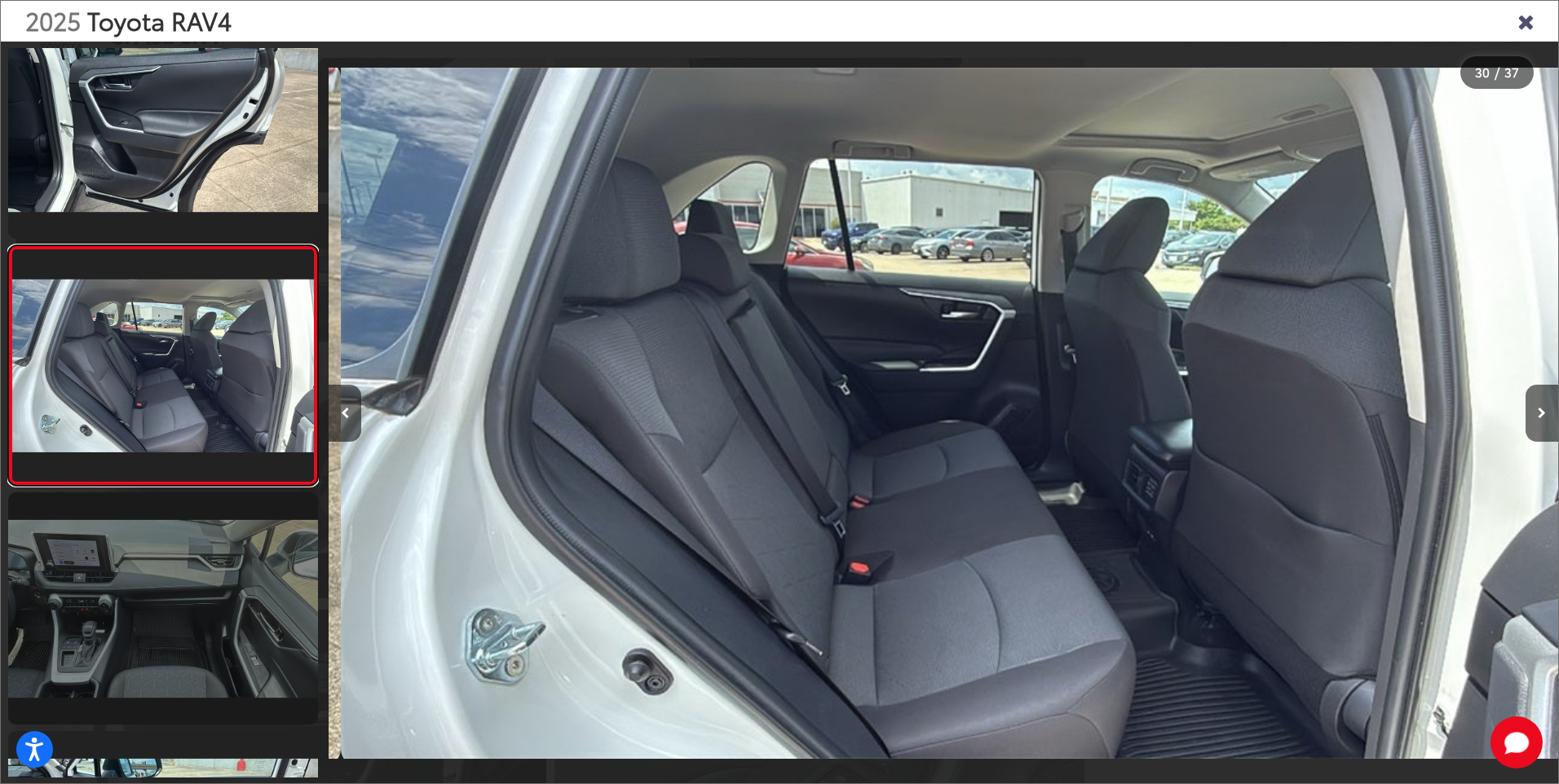
scroll to position [0, 35667]
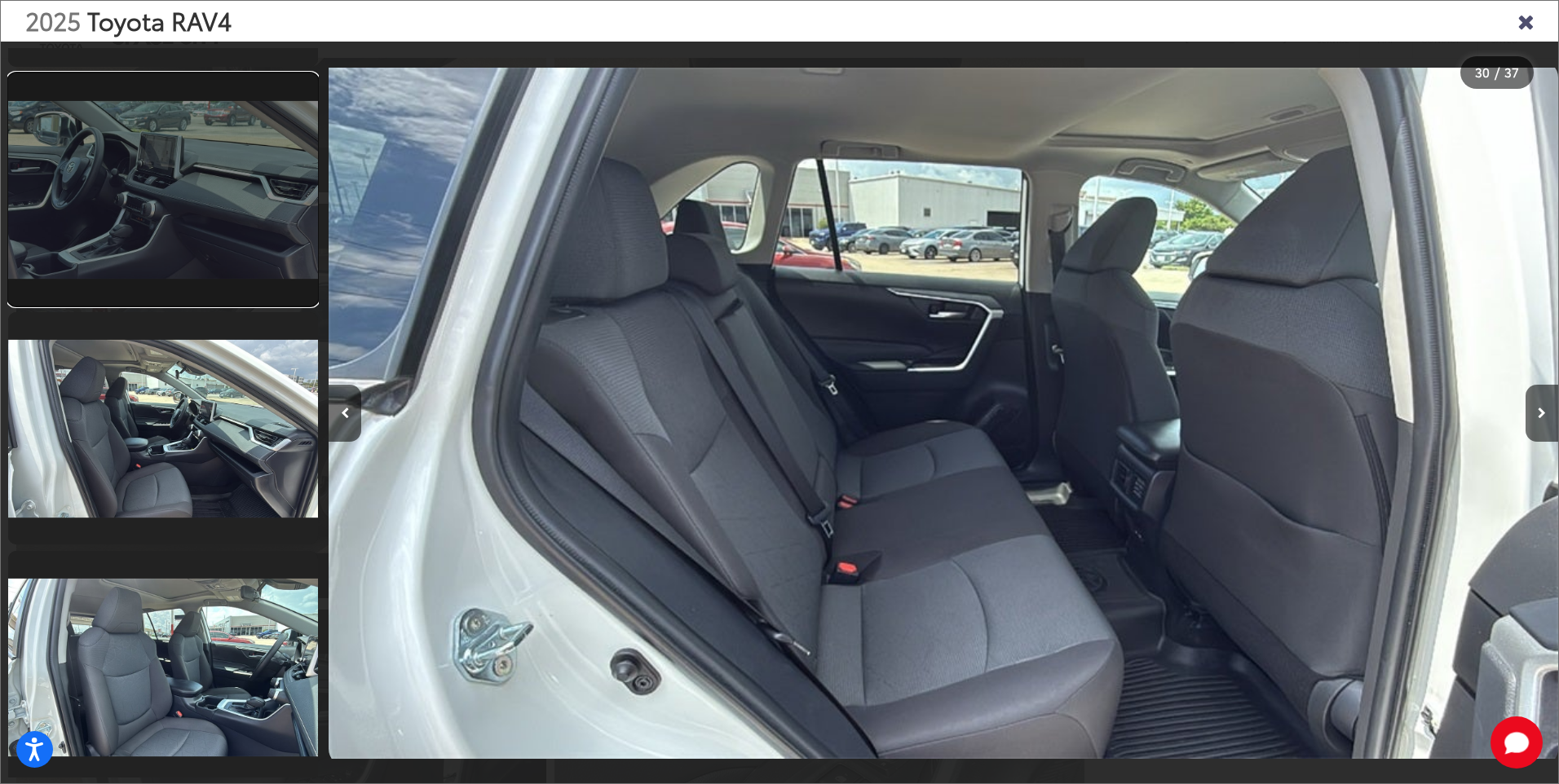
click at [185, 250] on link at bounding box center [162, 189] width 310 height 232
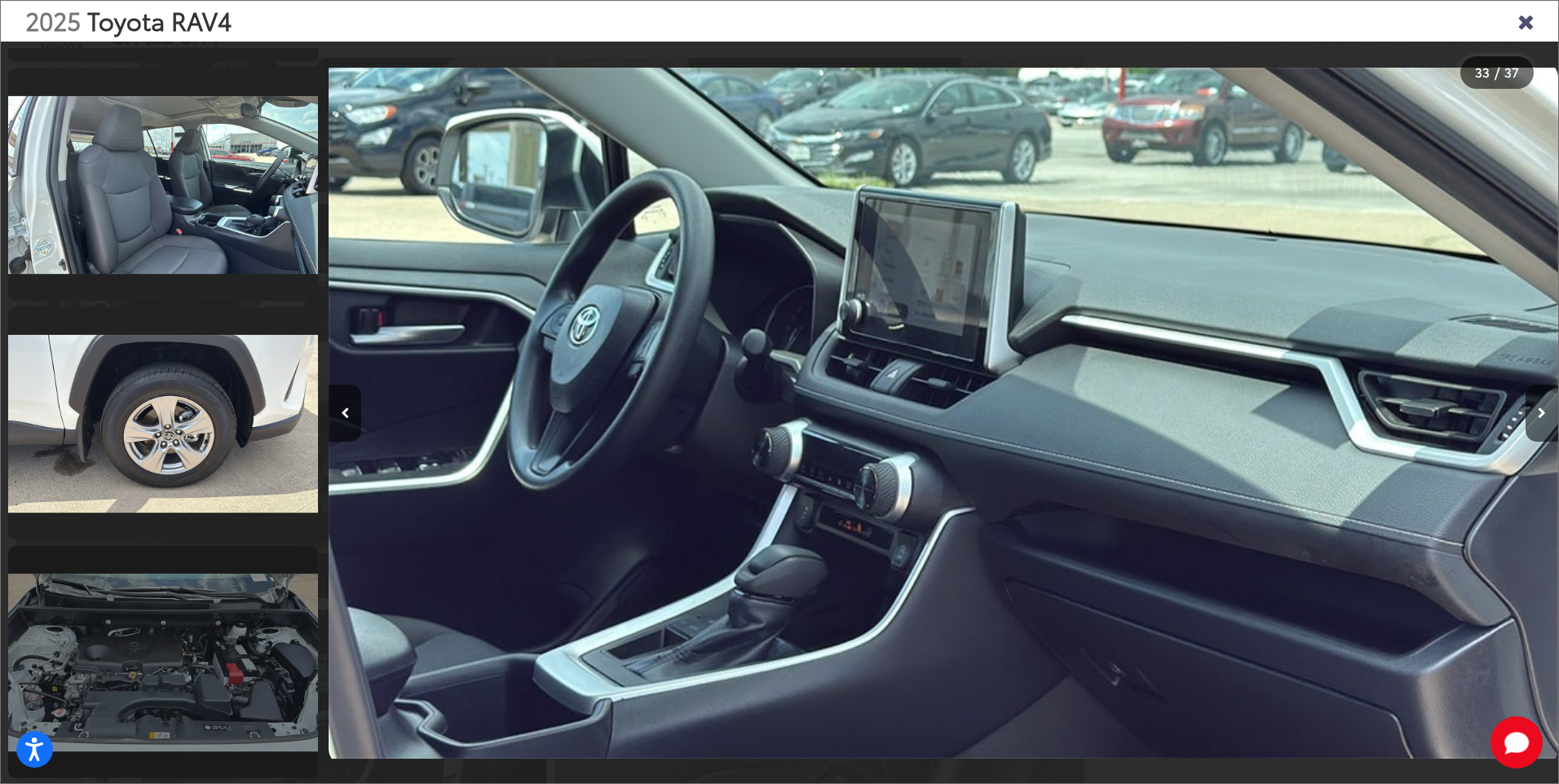
scroll to position [8110, 0]
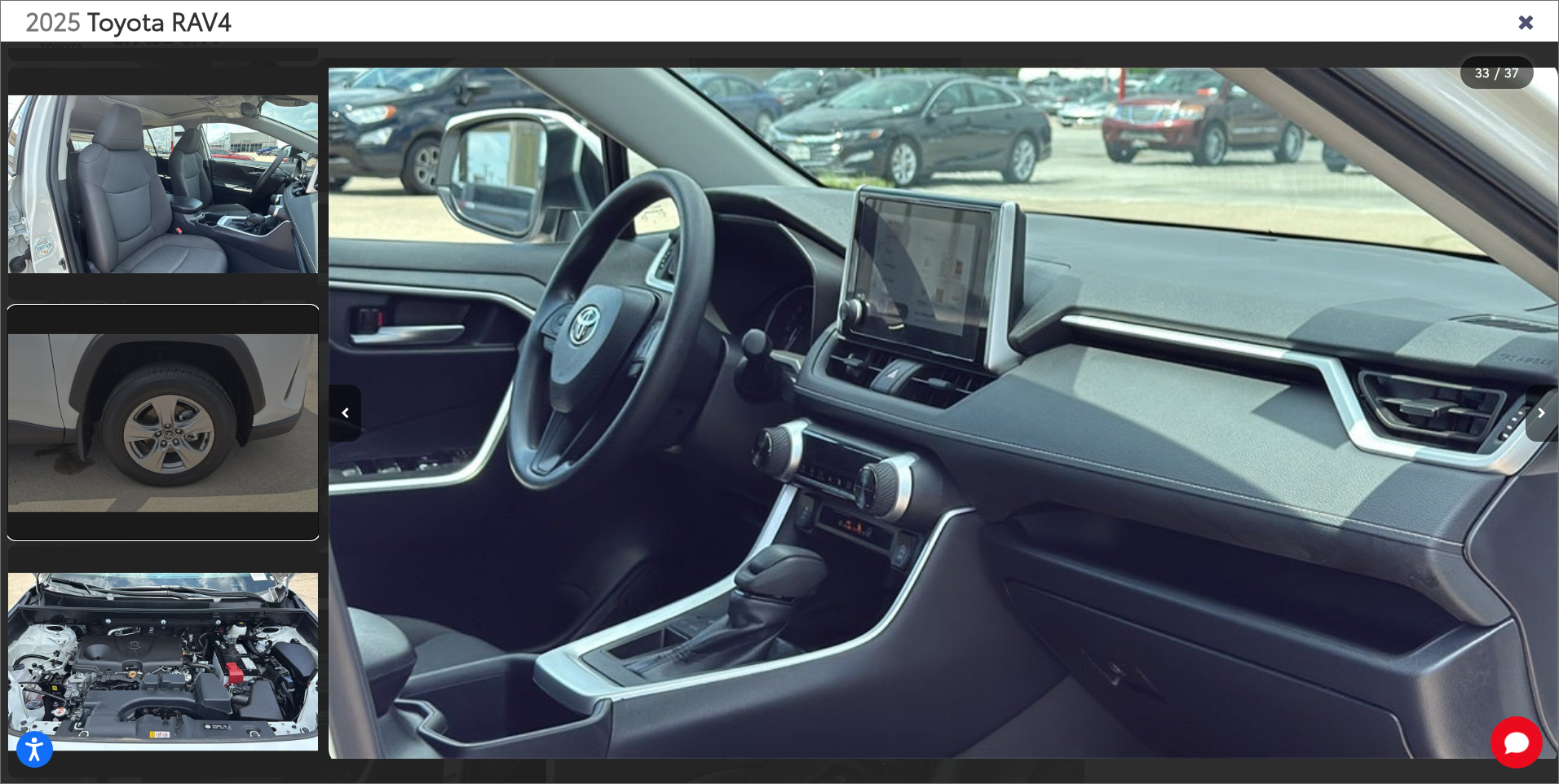
click at [193, 462] on link at bounding box center [162, 422] width 310 height 232
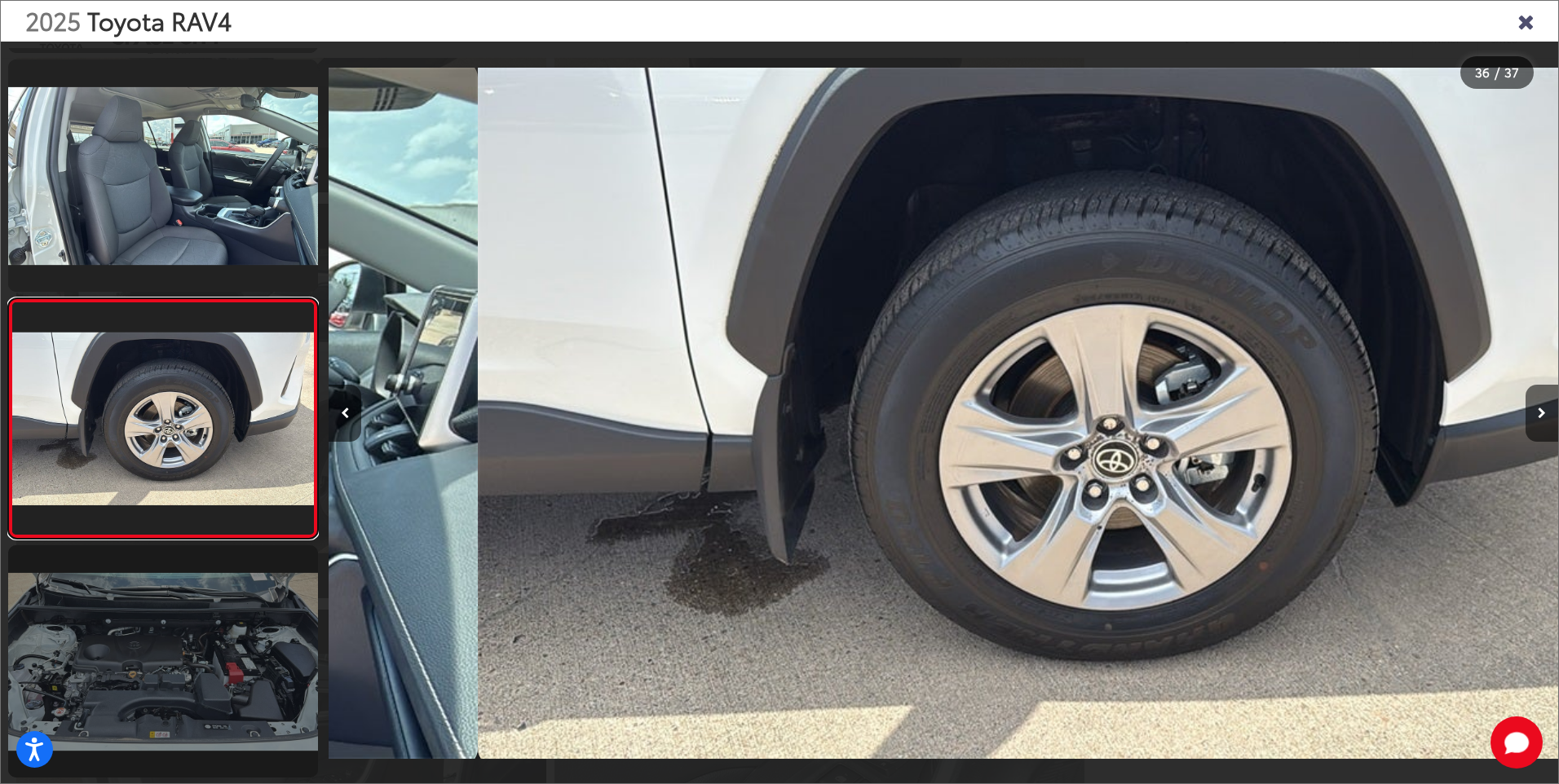
scroll to position [0, 43046]
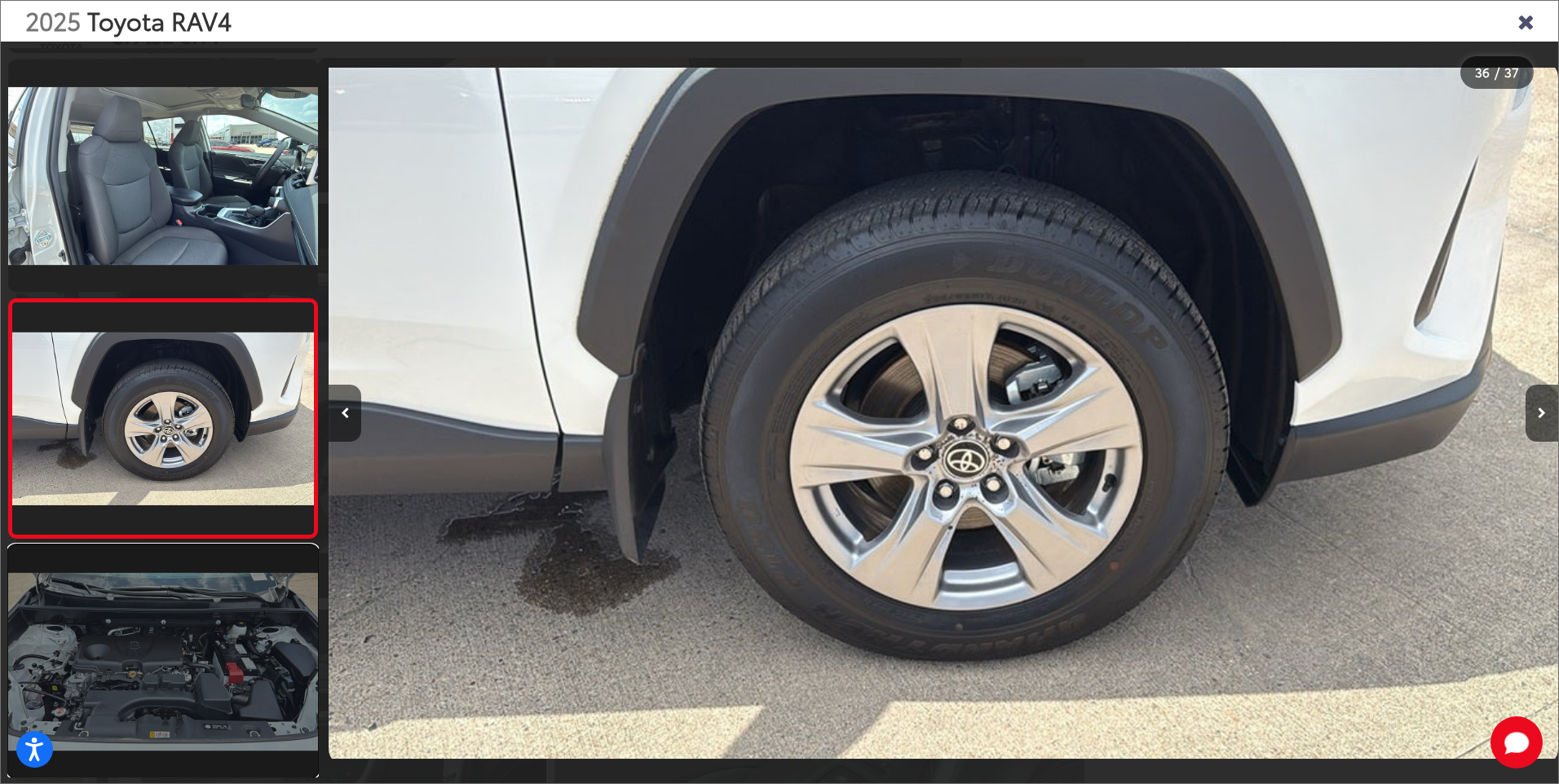
click at [225, 660] on link at bounding box center [162, 661] width 310 height 232
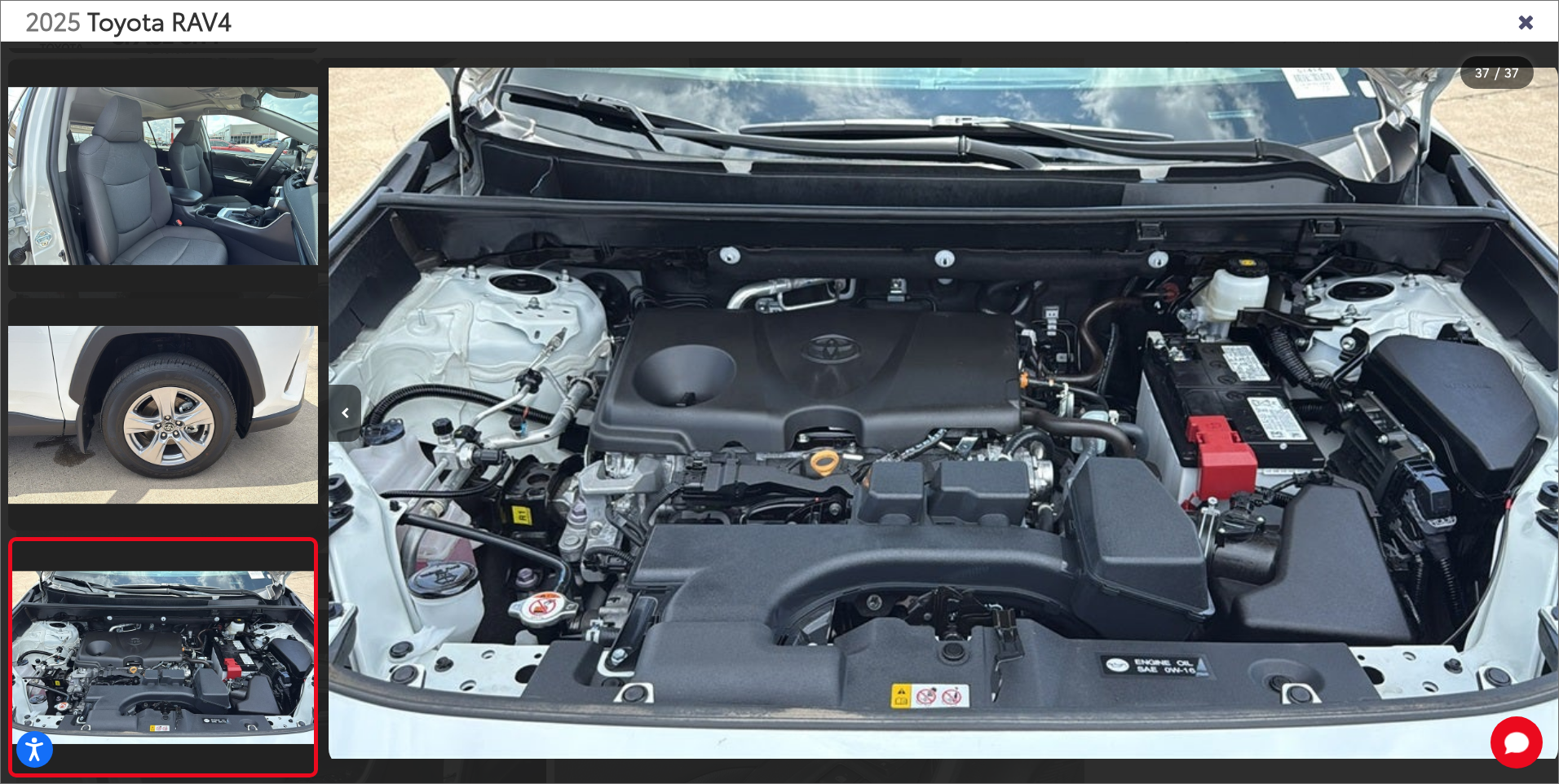
drag, startPoint x: 1524, startPoint y: 15, endPoint x: 1133, endPoint y: 66, distance: 394.3
click at [1522, 14] on icon "Close gallery" at bounding box center [1525, 20] width 16 height 21
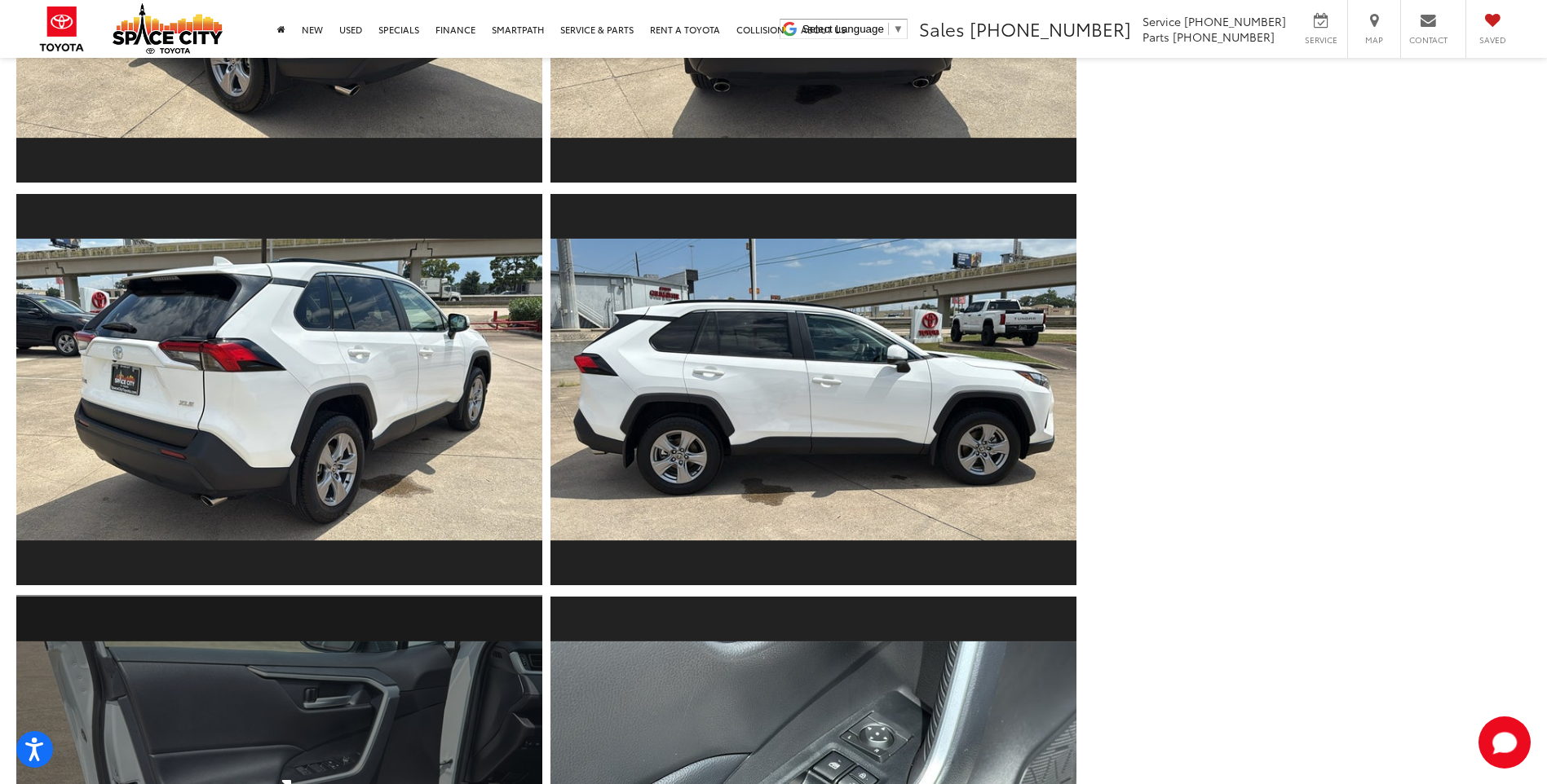
scroll to position [978, 0]
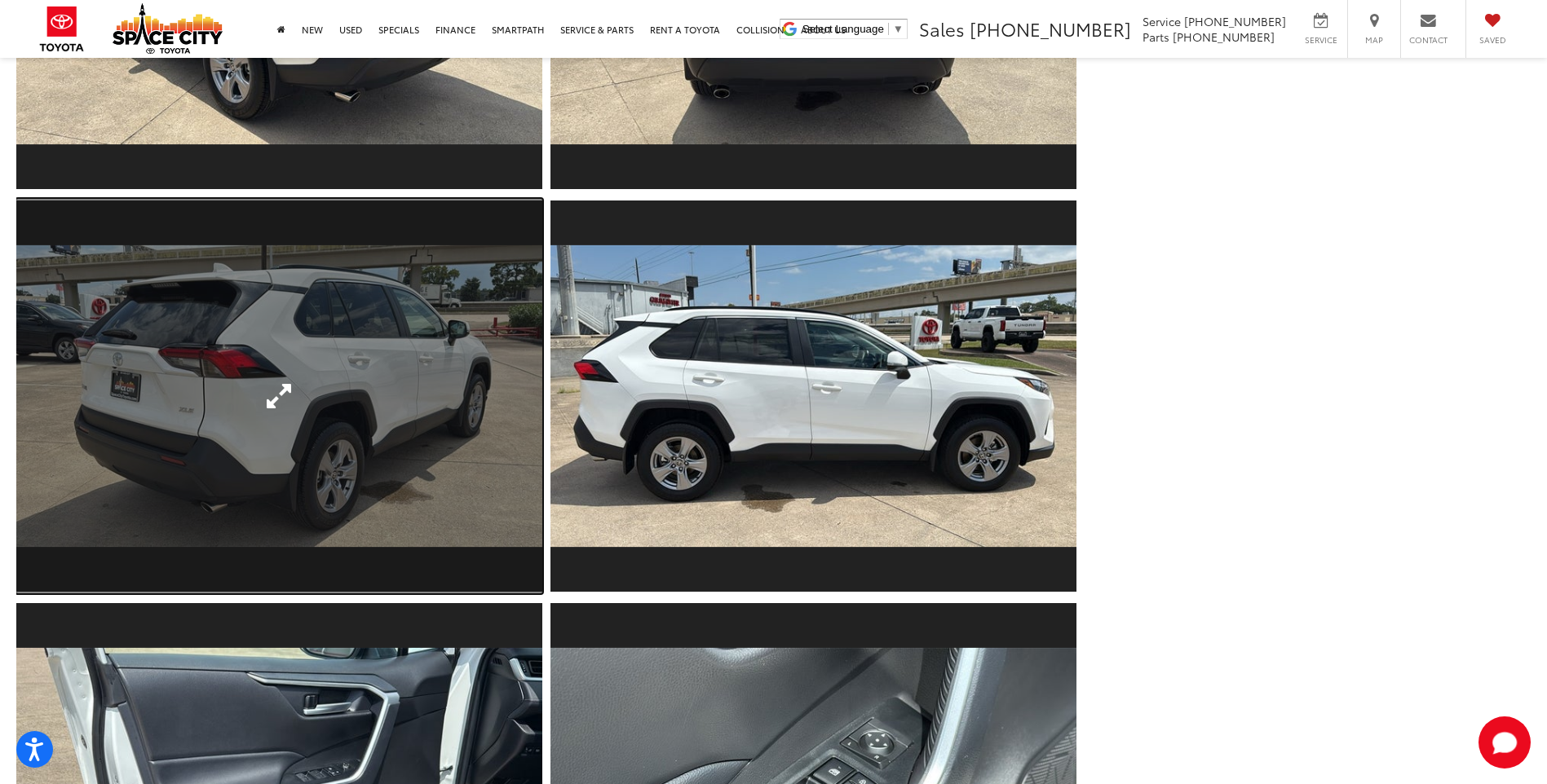
click at [486, 386] on link "Expand Photo 6" at bounding box center [279, 395] width 526 height 394
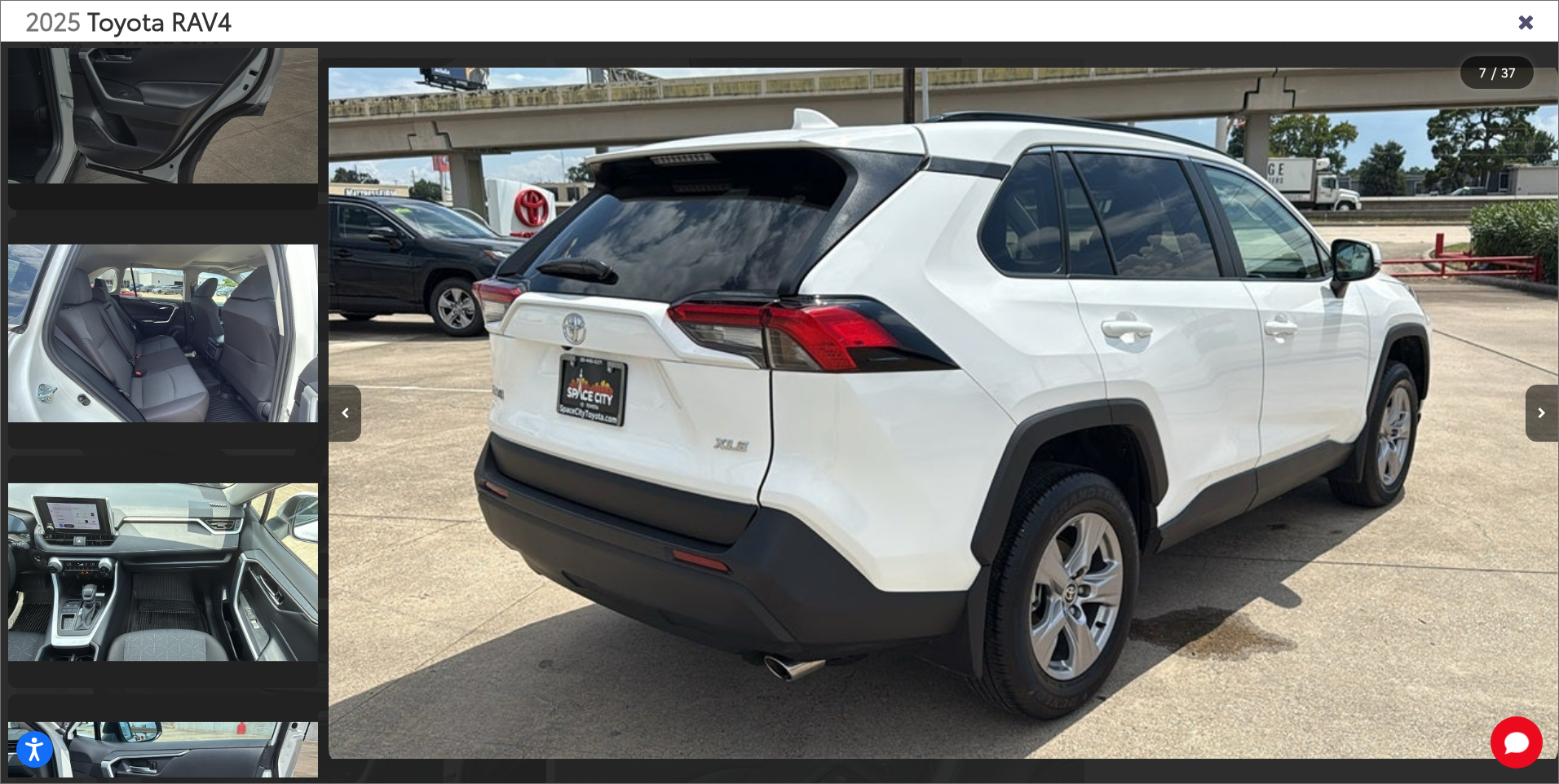
scroll to position [7023, 0]
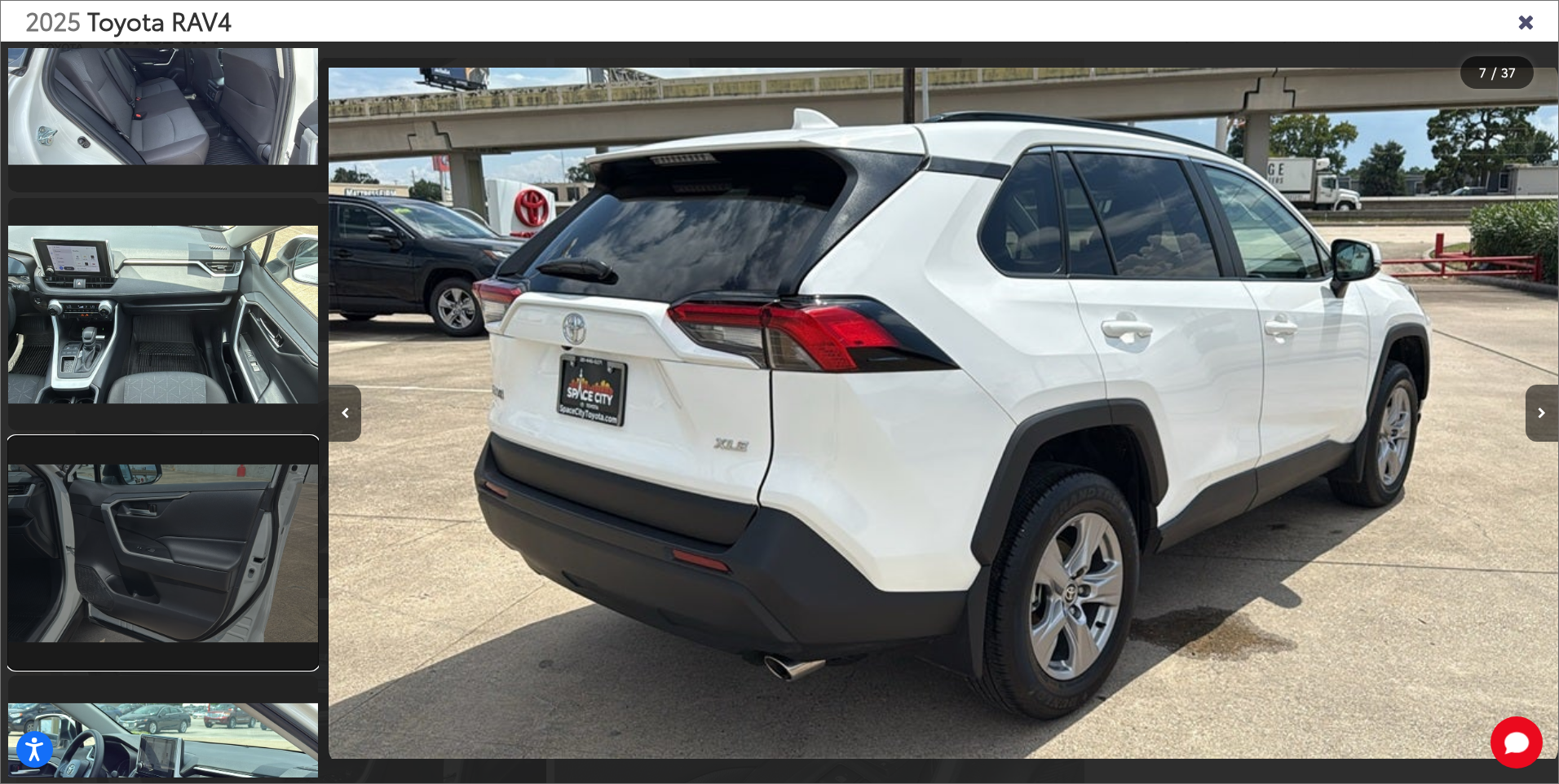
click at [129, 547] on link at bounding box center [162, 553] width 310 height 232
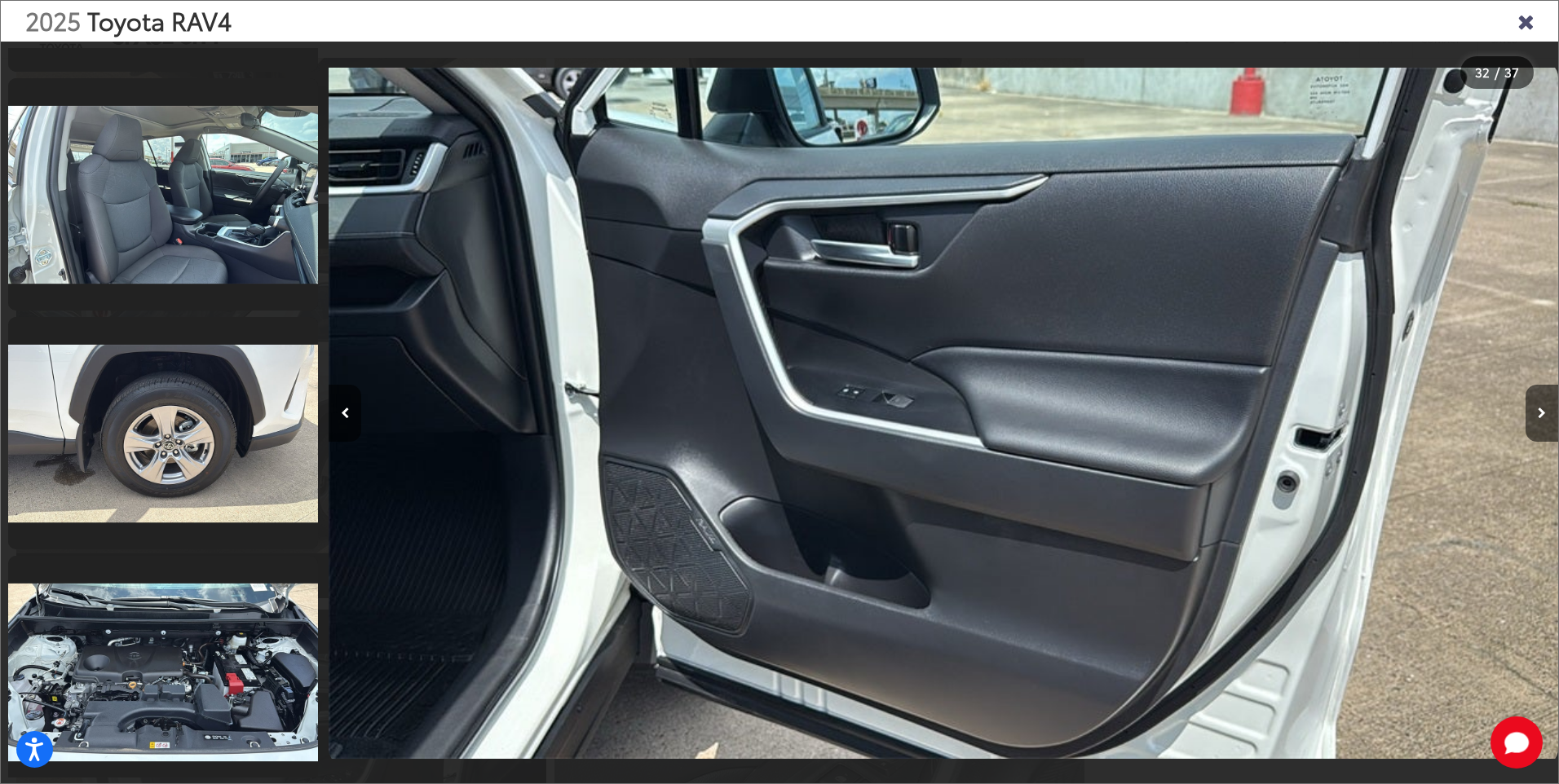
scroll to position [8110, 0]
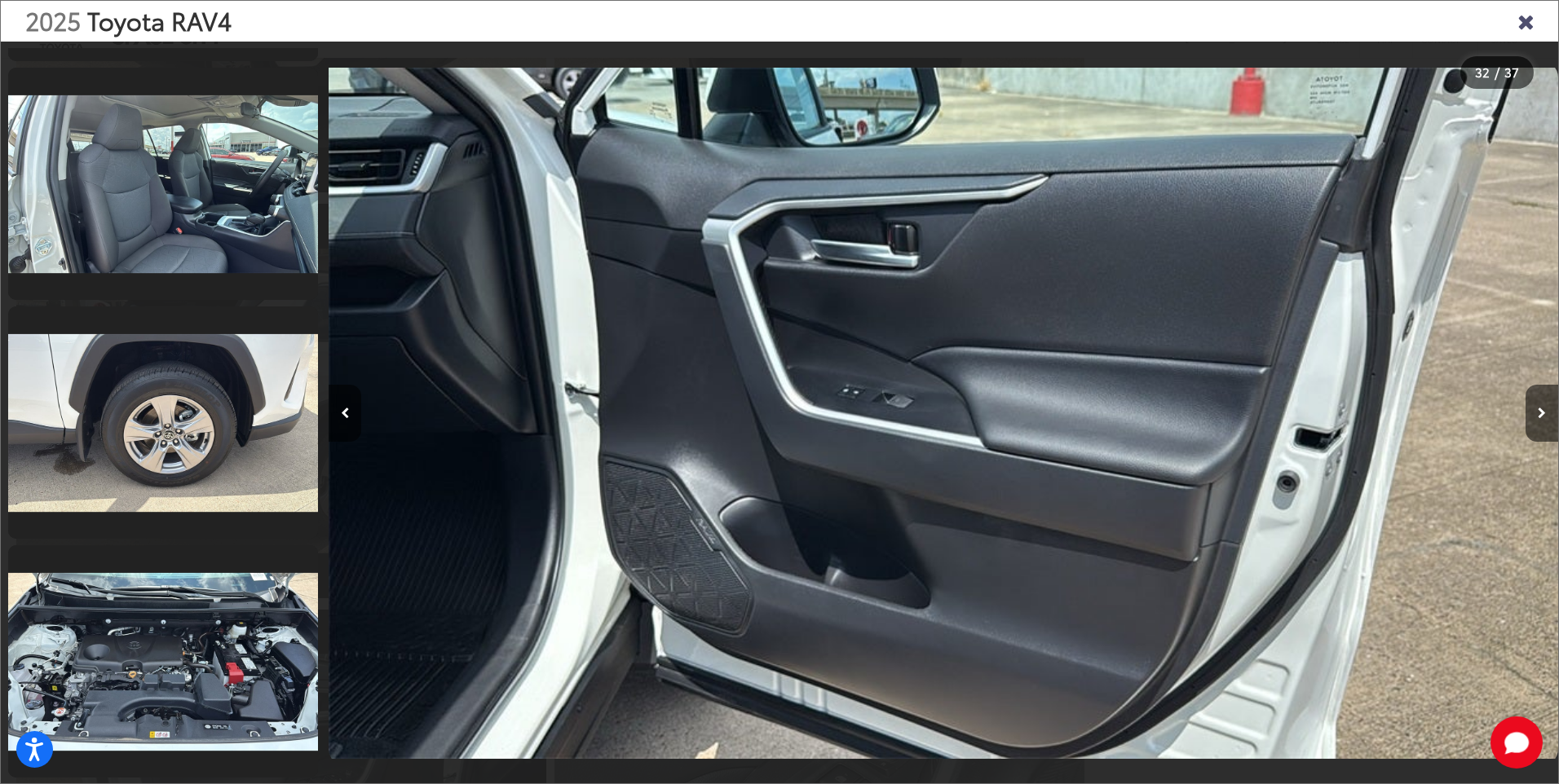
click at [1526, 18] on icon "Close gallery" at bounding box center [1525, 20] width 16 height 21
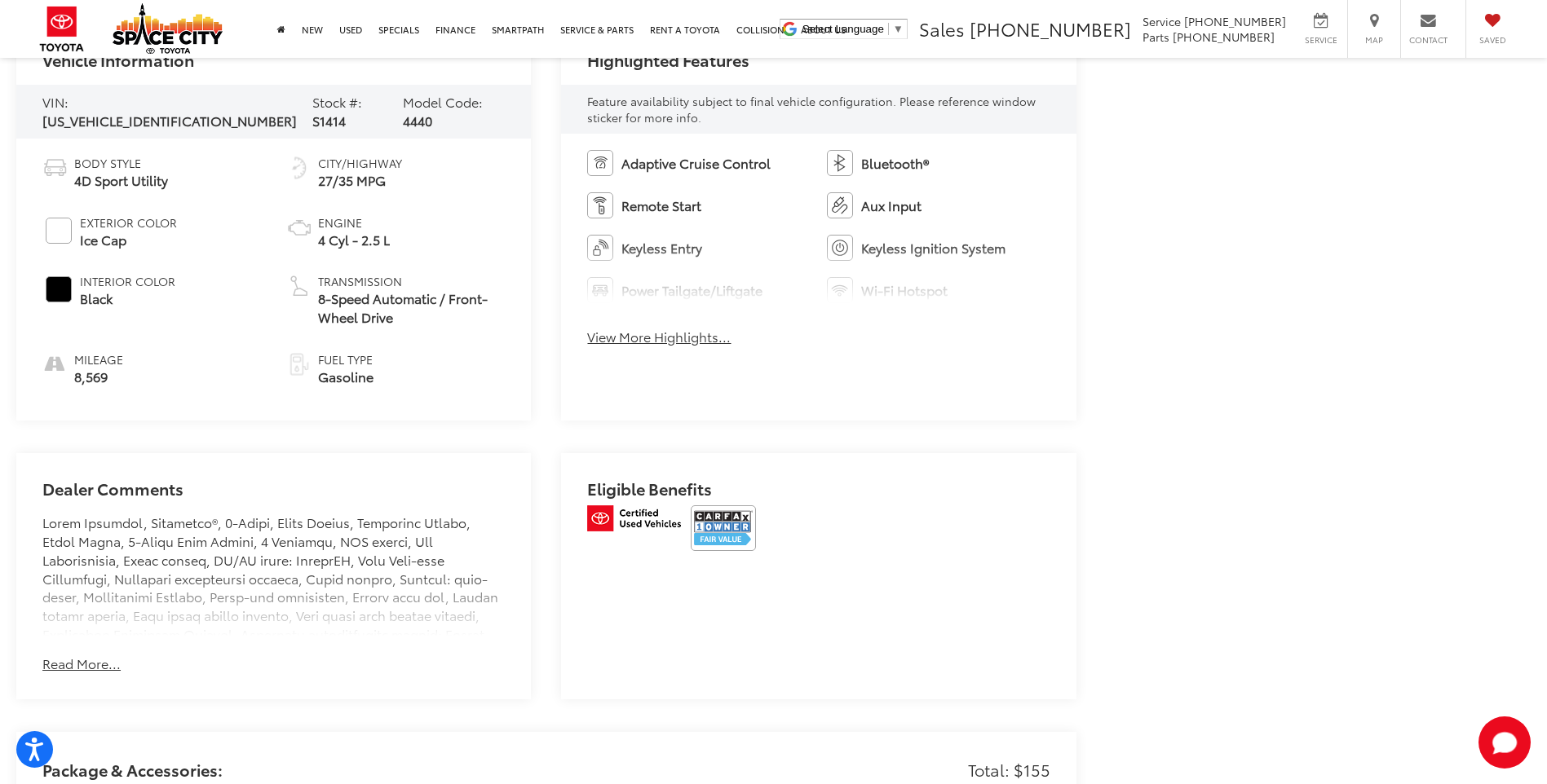
scroll to position [2445, 0]
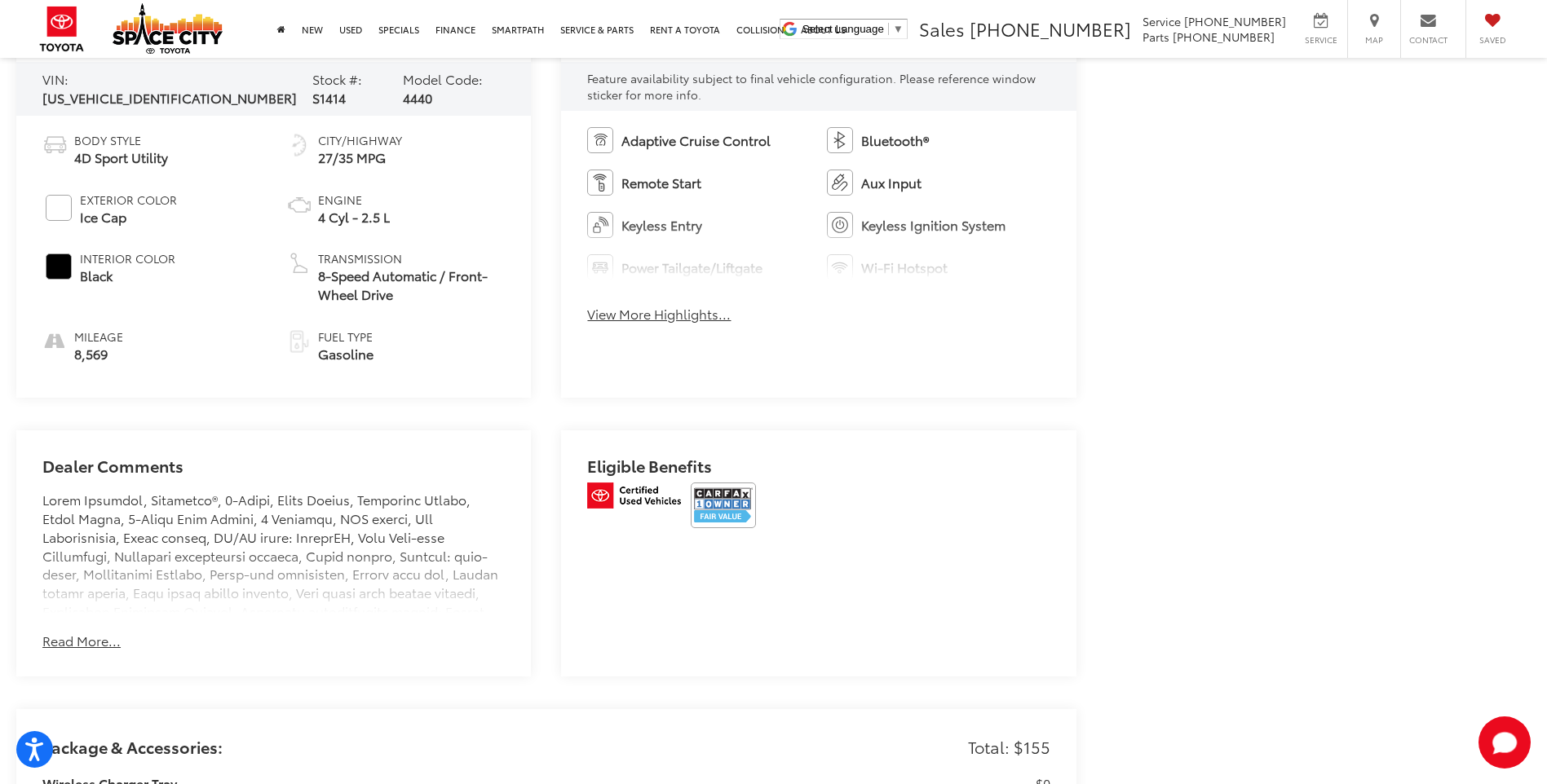
click at [629, 307] on button "View More Highlights..." at bounding box center [659, 313] width 143 height 19
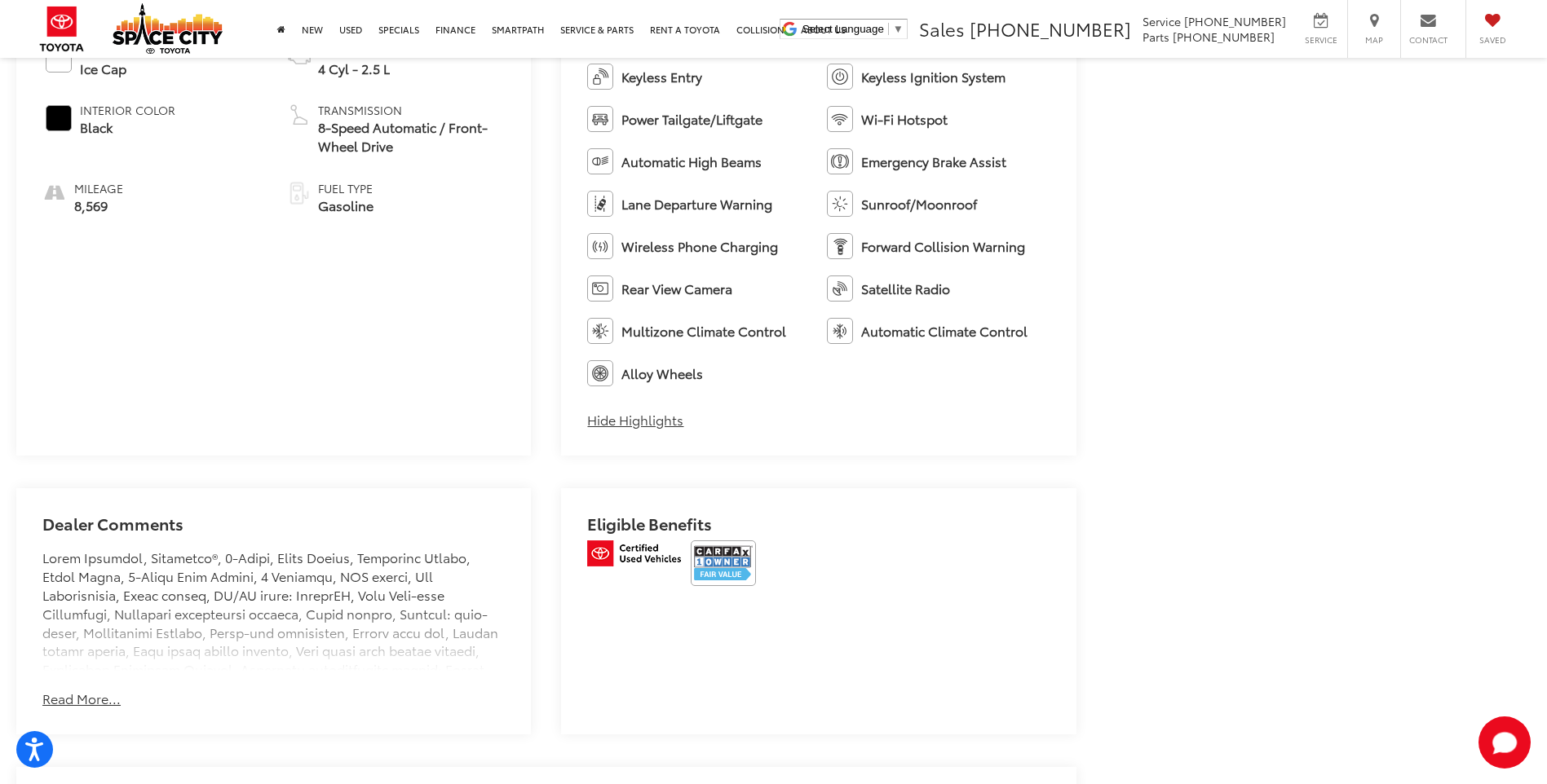
scroll to position [2853, 0]
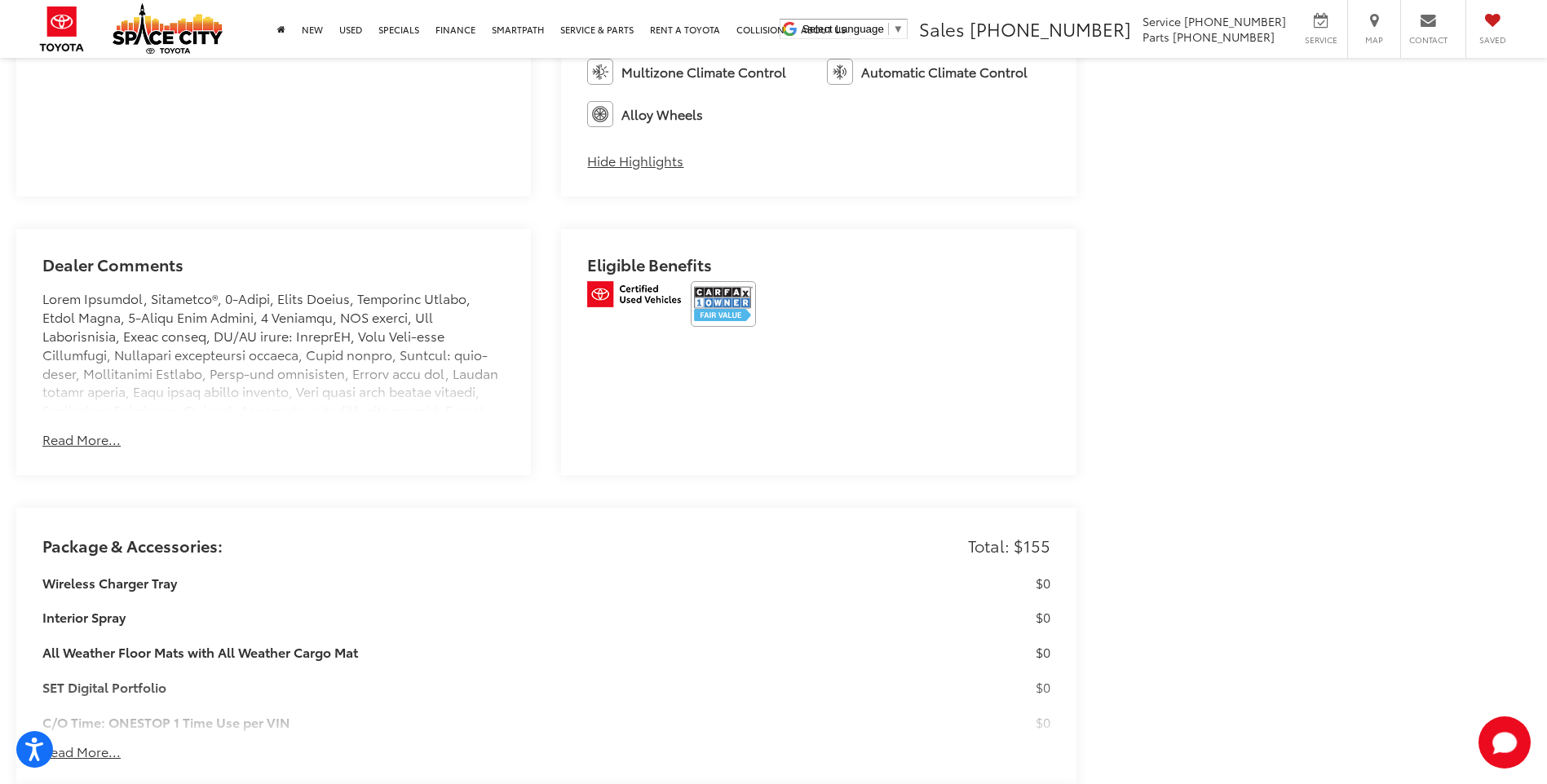
click at [87, 442] on button "Read More..." at bounding box center [81, 439] width 78 height 19
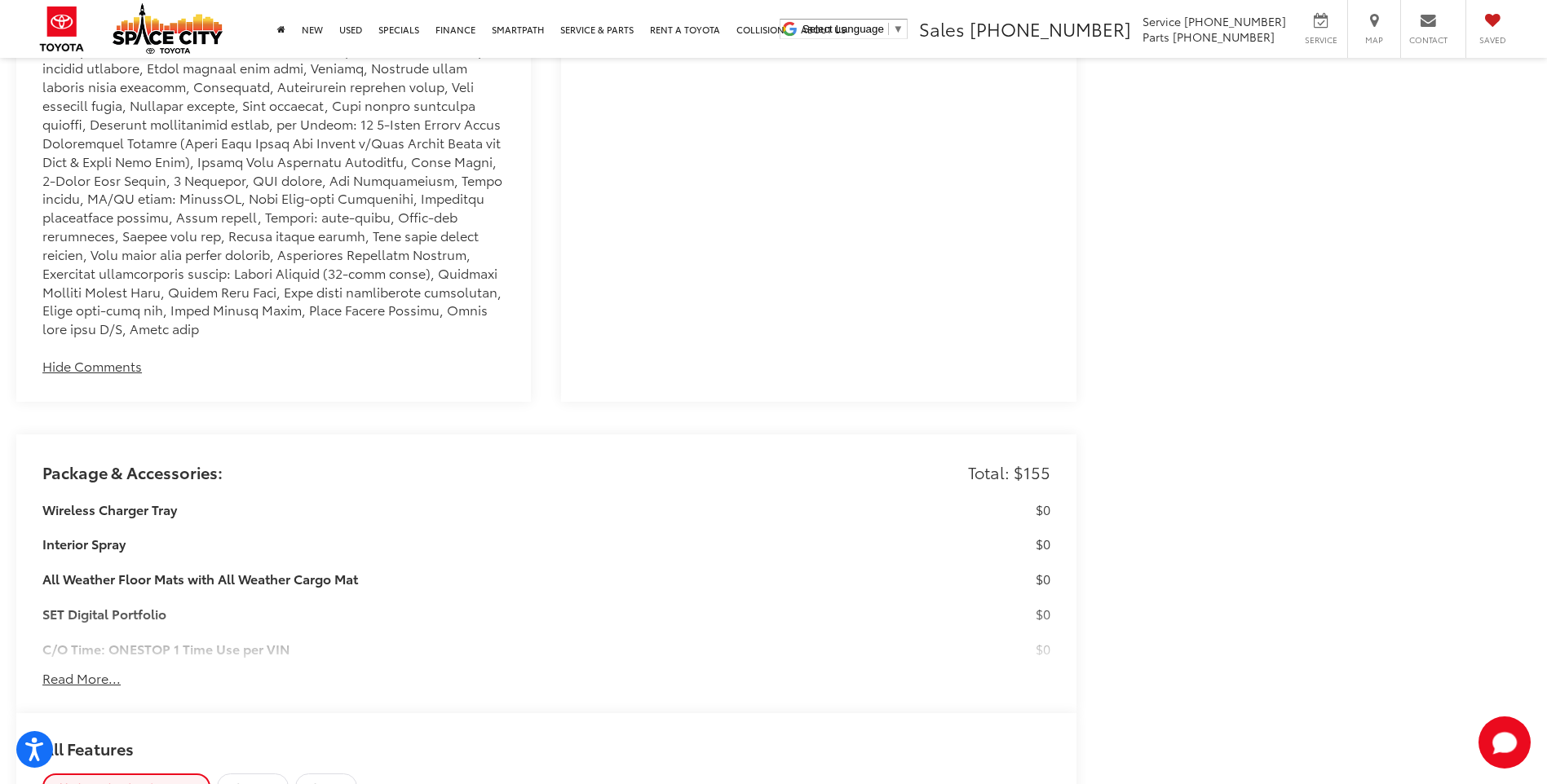
scroll to position [3912, 0]
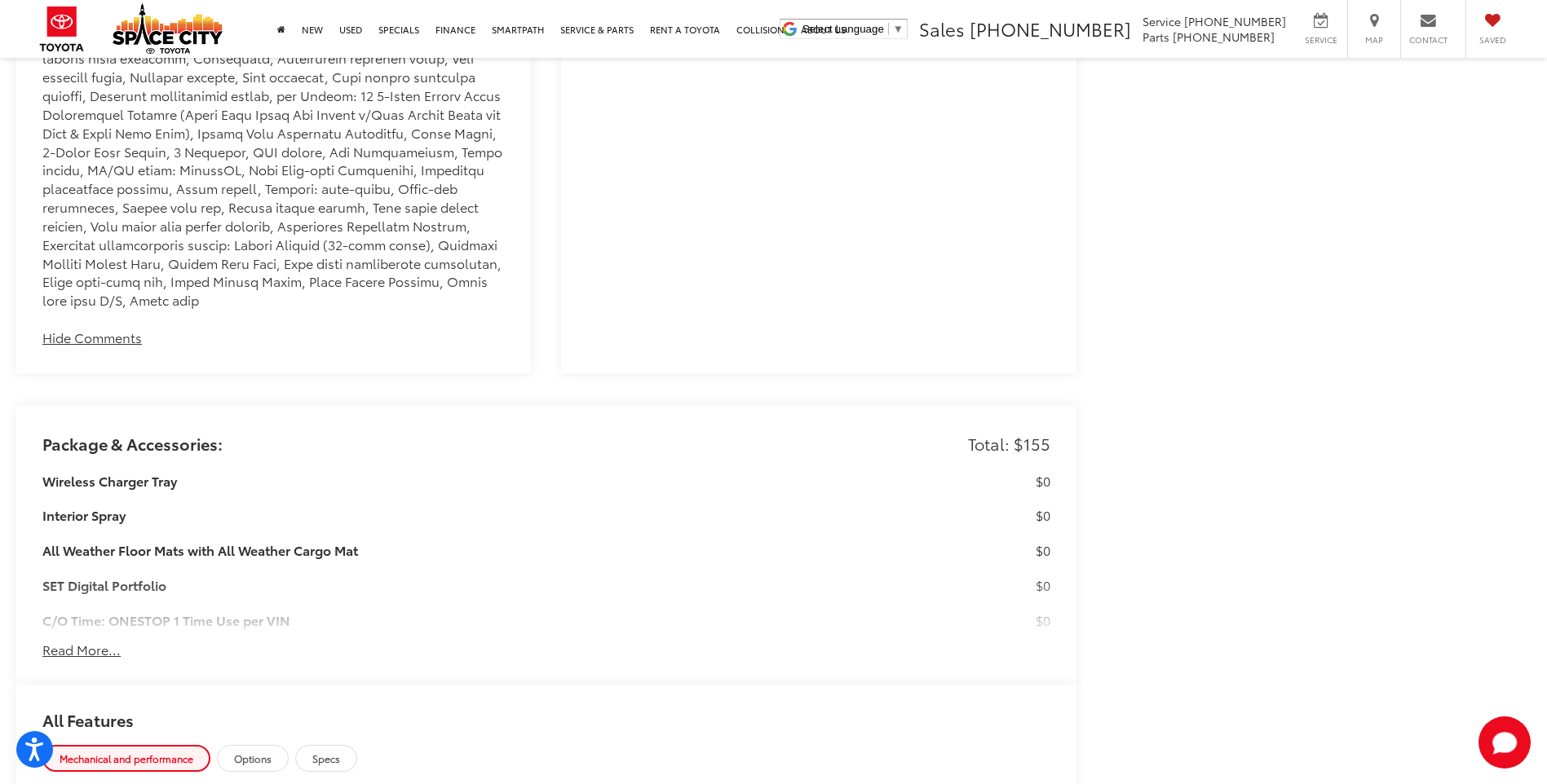
click at [94, 641] on button "Read More..." at bounding box center [81, 650] width 78 height 19
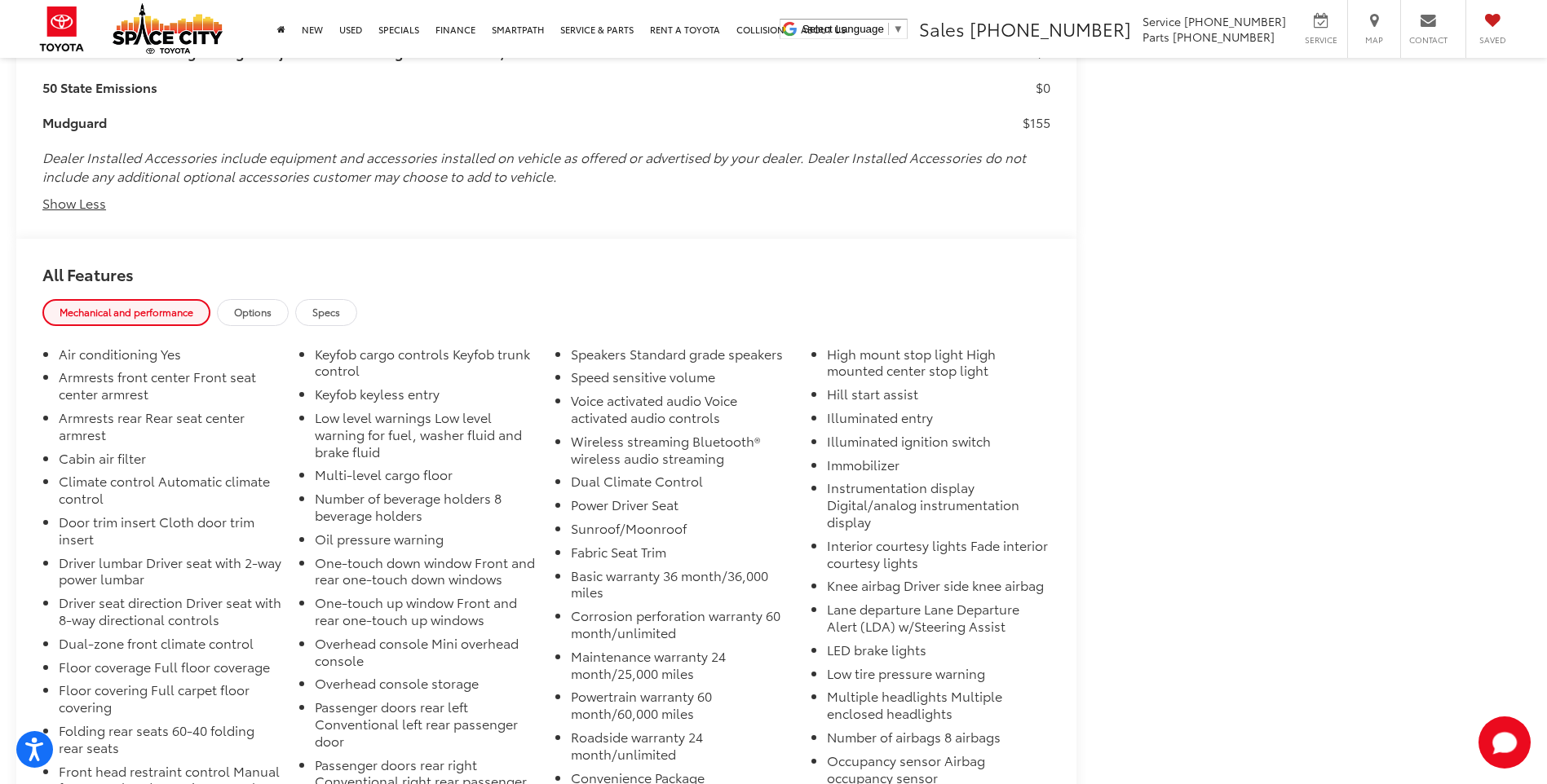
scroll to position [4610, 0]
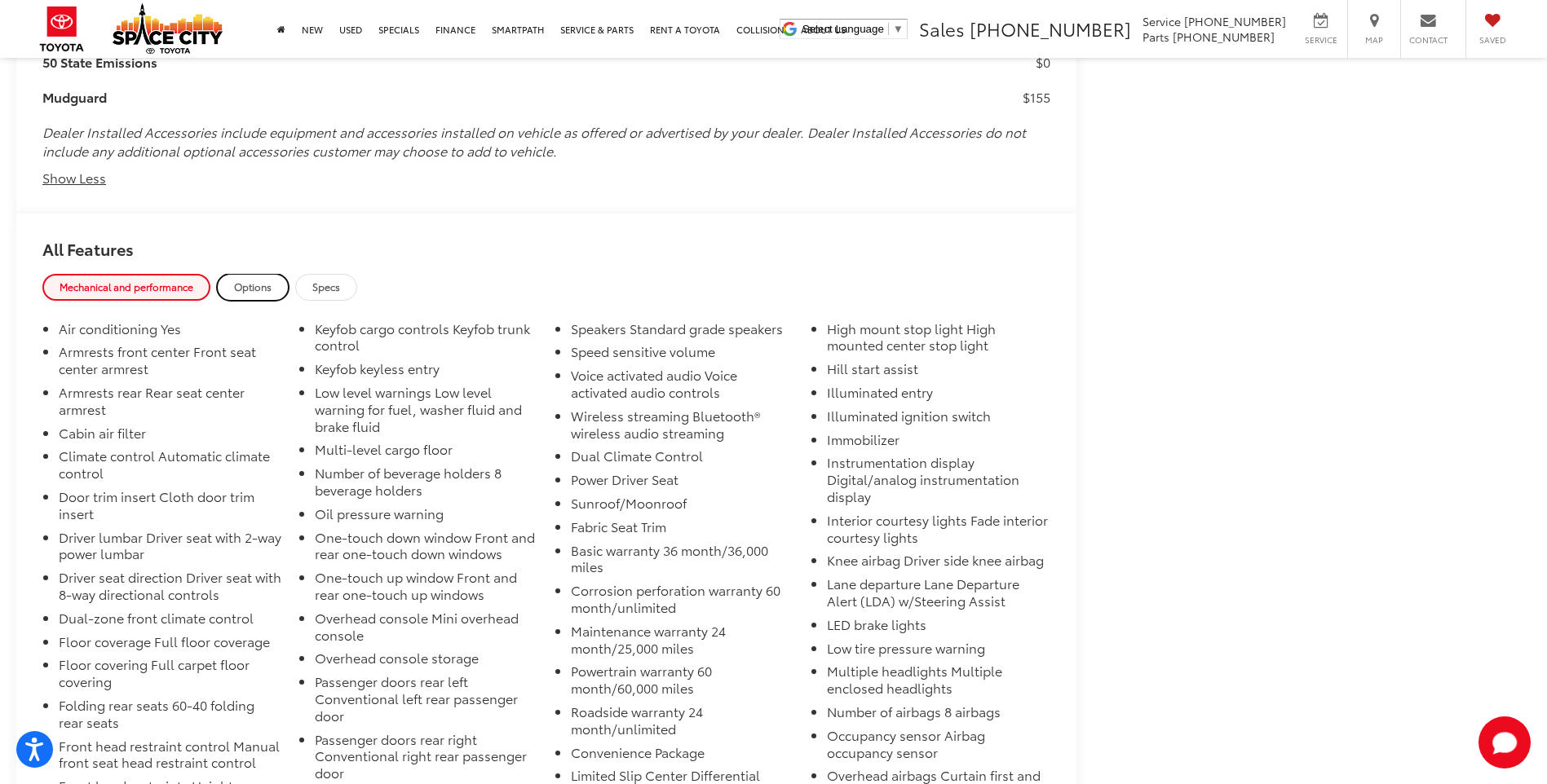
click at [250, 280] on span "Options" at bounding box center [253, 287] width 38 height 14
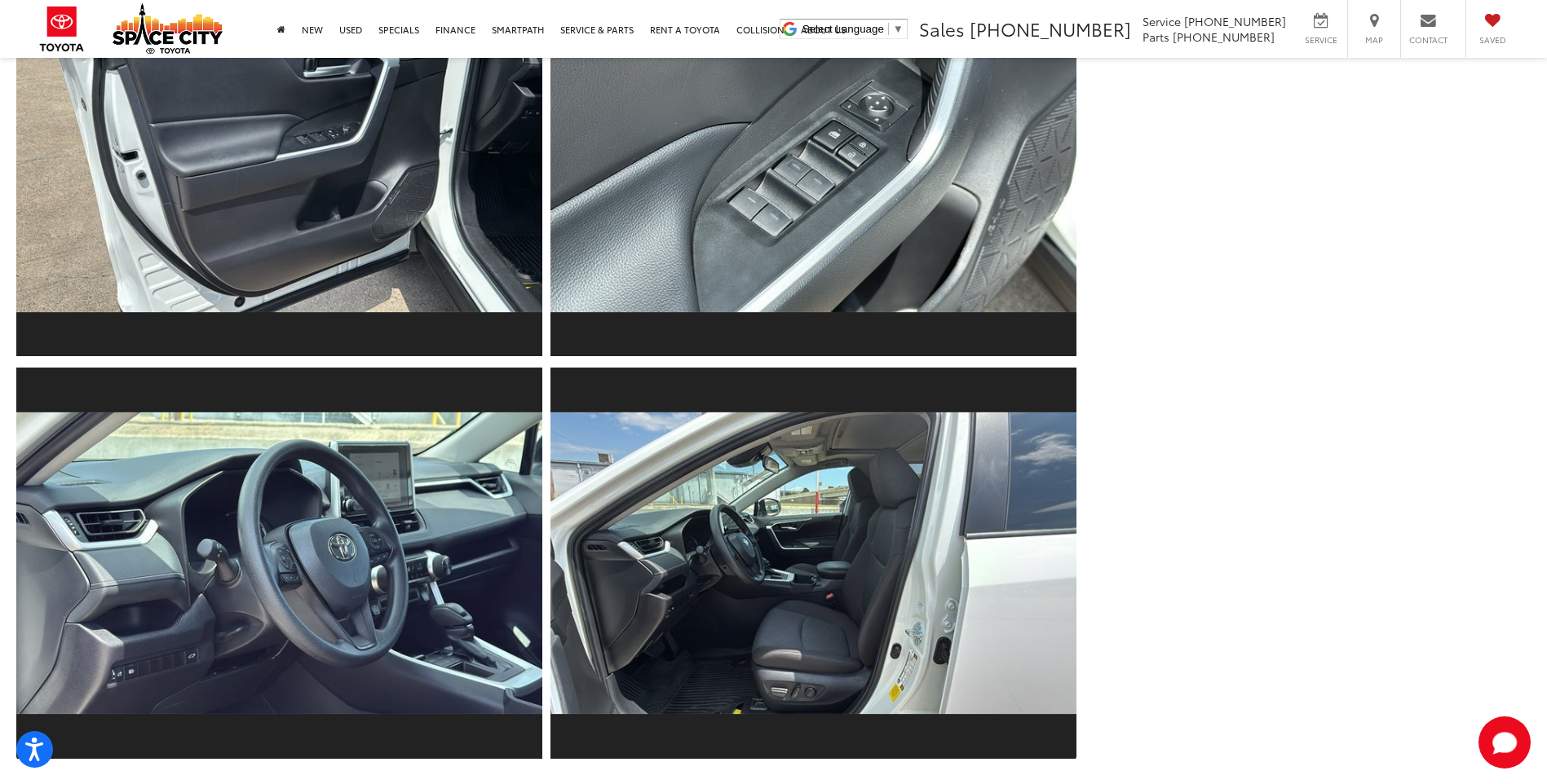
scroll to position [1513, 0]
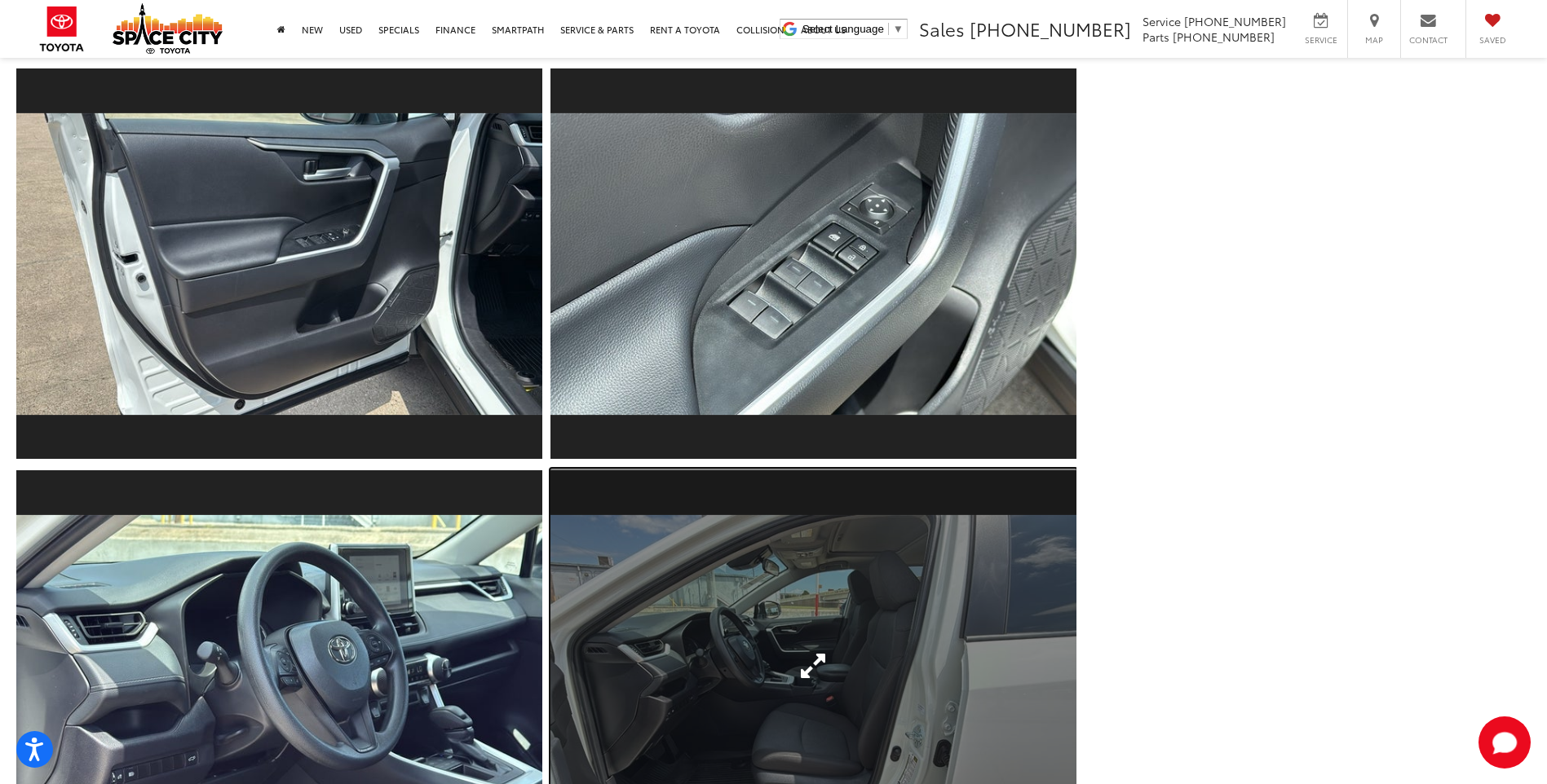
click at [731, 655] on link "Expand Photo 11" at bounding box center [814, 665] width 526 height 394
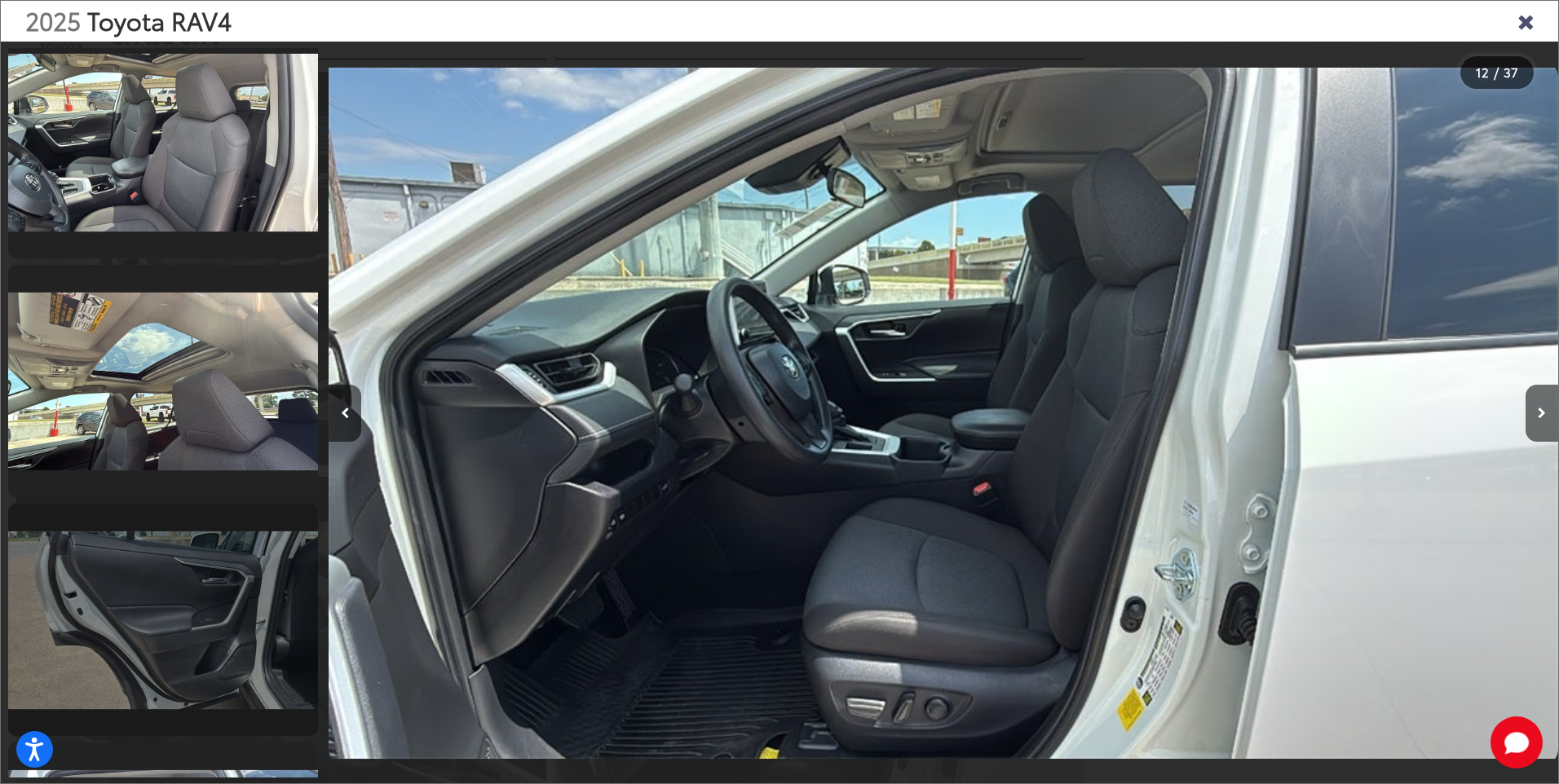
scroll to position [3165, 0]
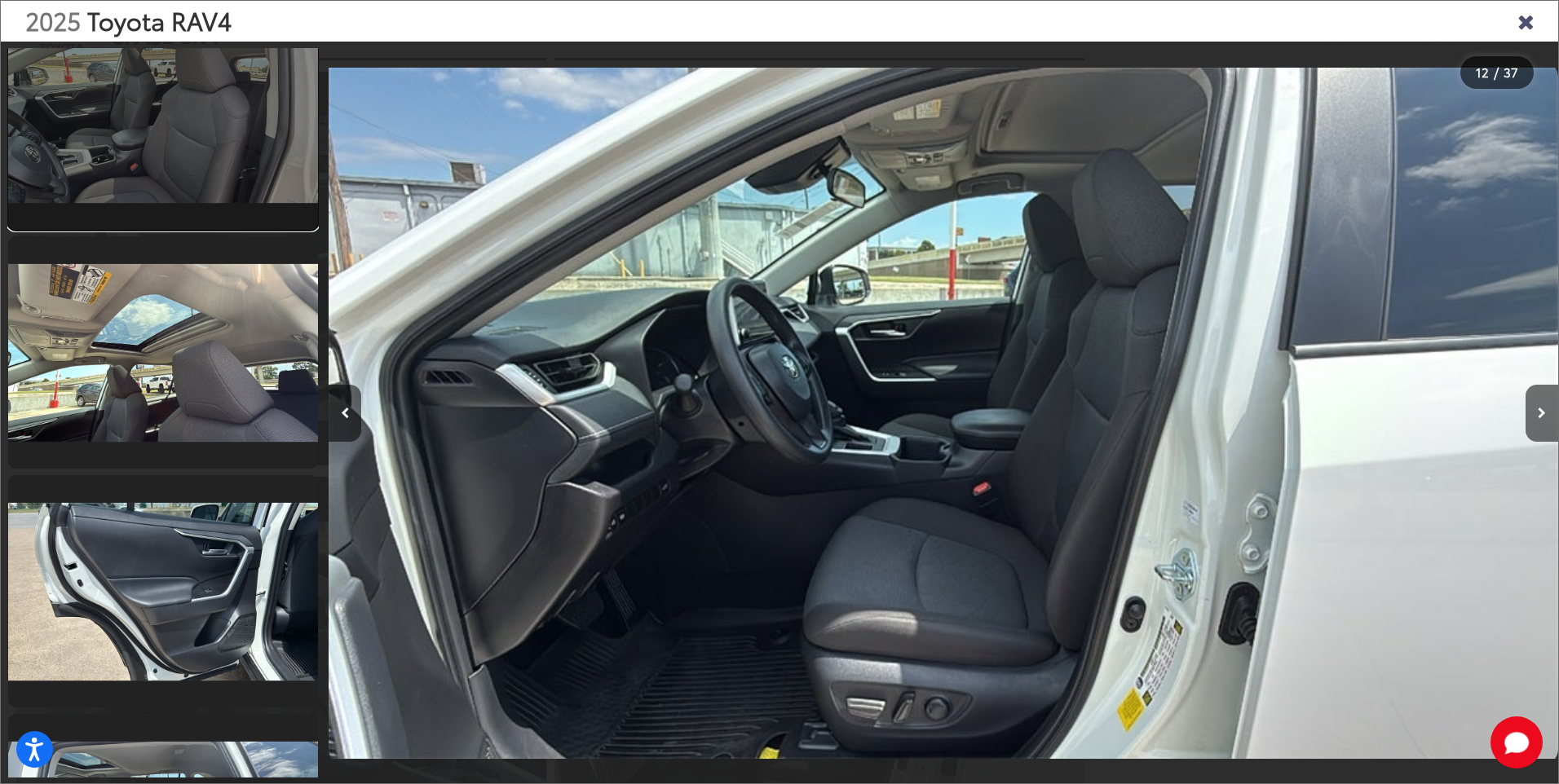
click at [131, 103] on link at bounding box center [162, 114] width 310 height 232
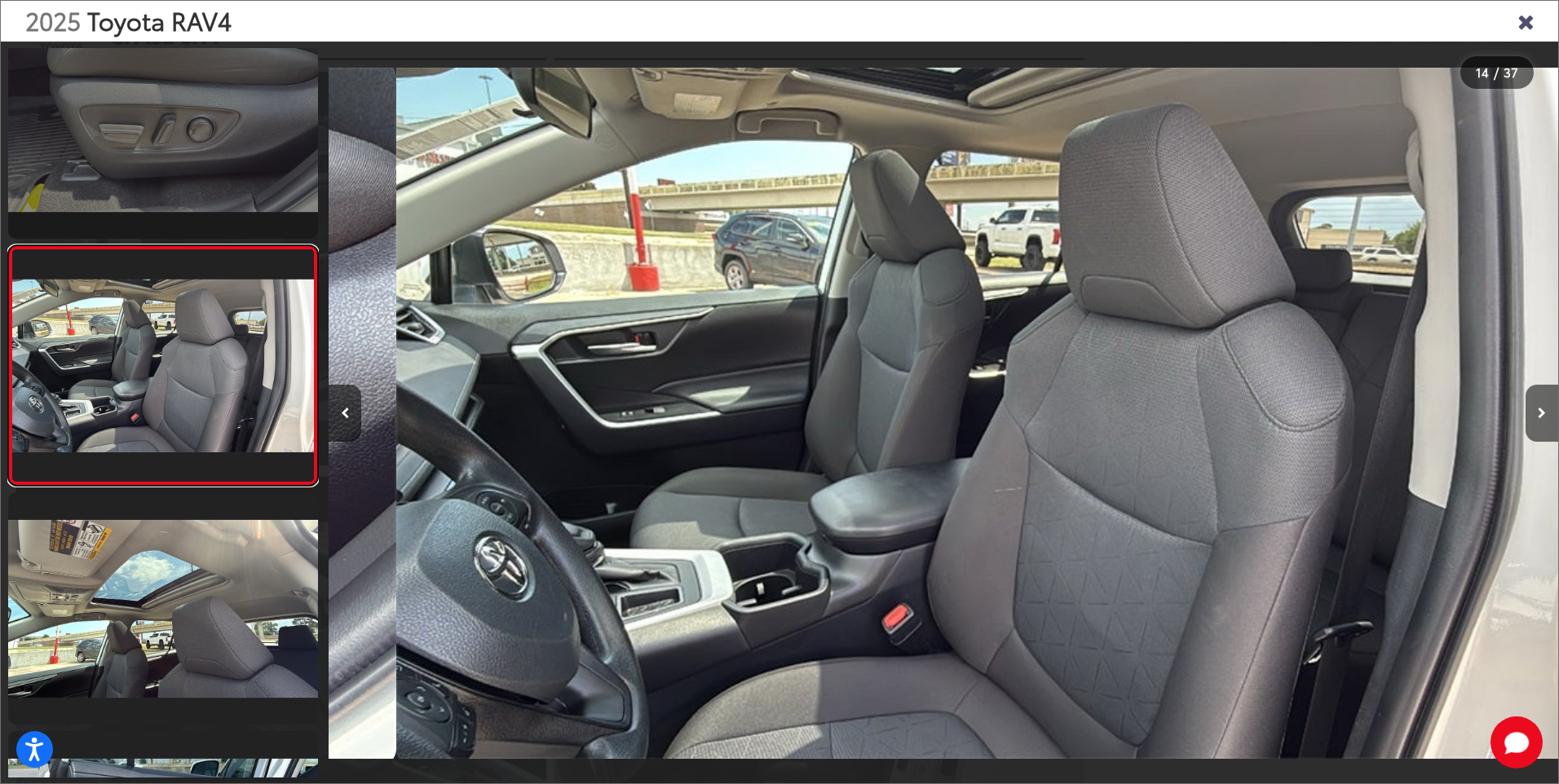
scroll to position [0, 15989]
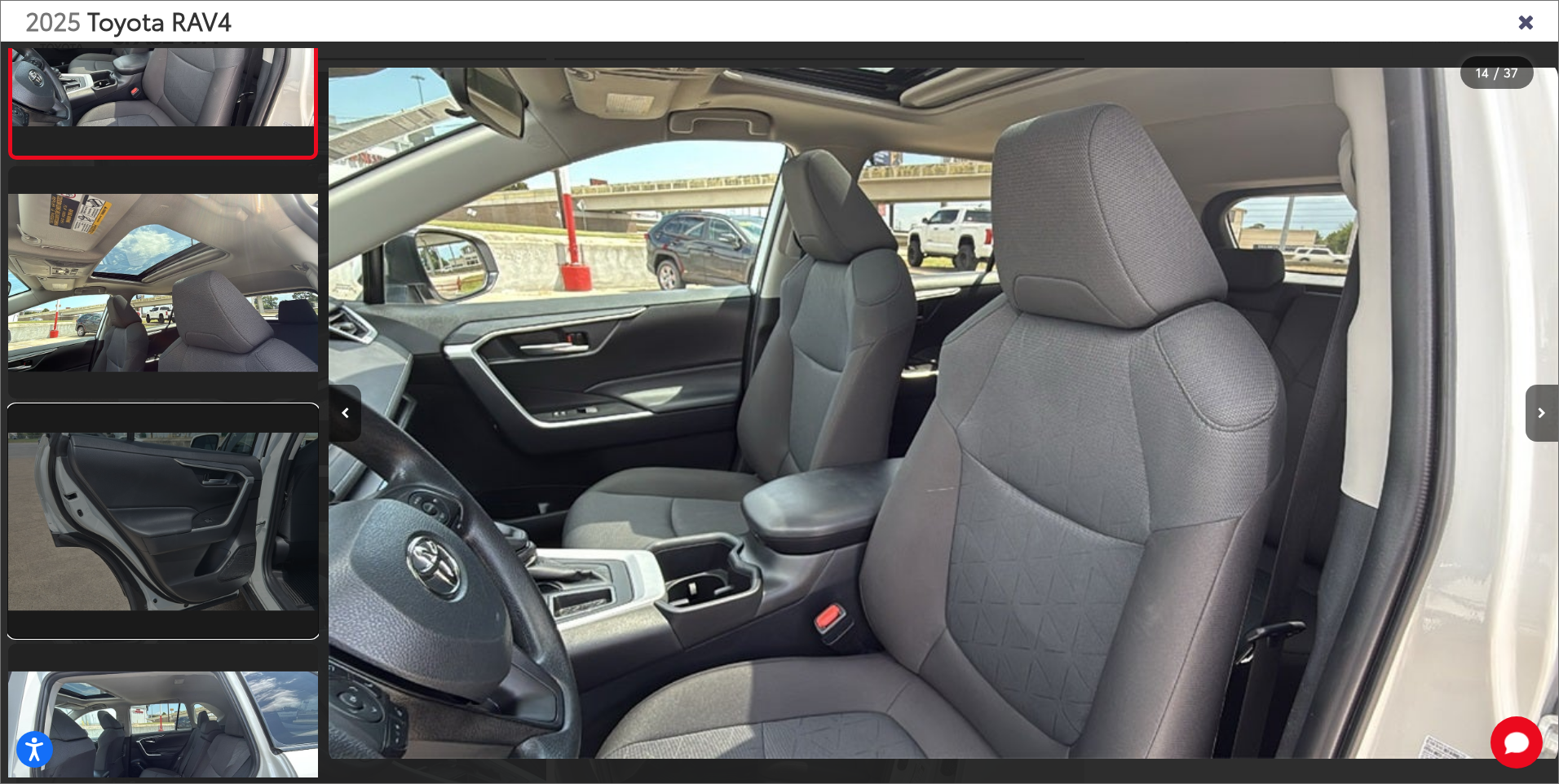
click at [194, 521] on link at bounding box center [162, 521] width 310 height 232
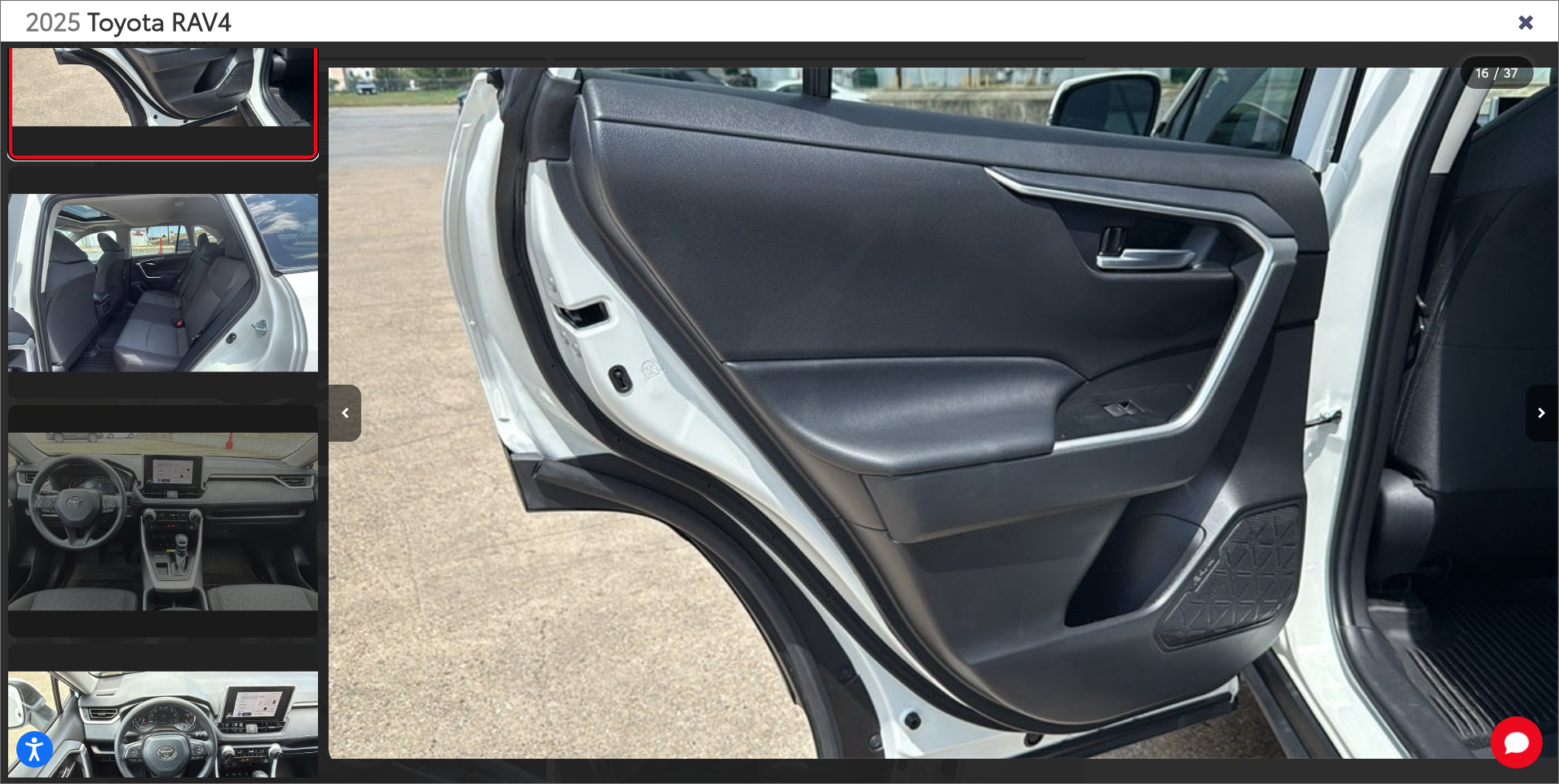
scroll to position [4038, 0]
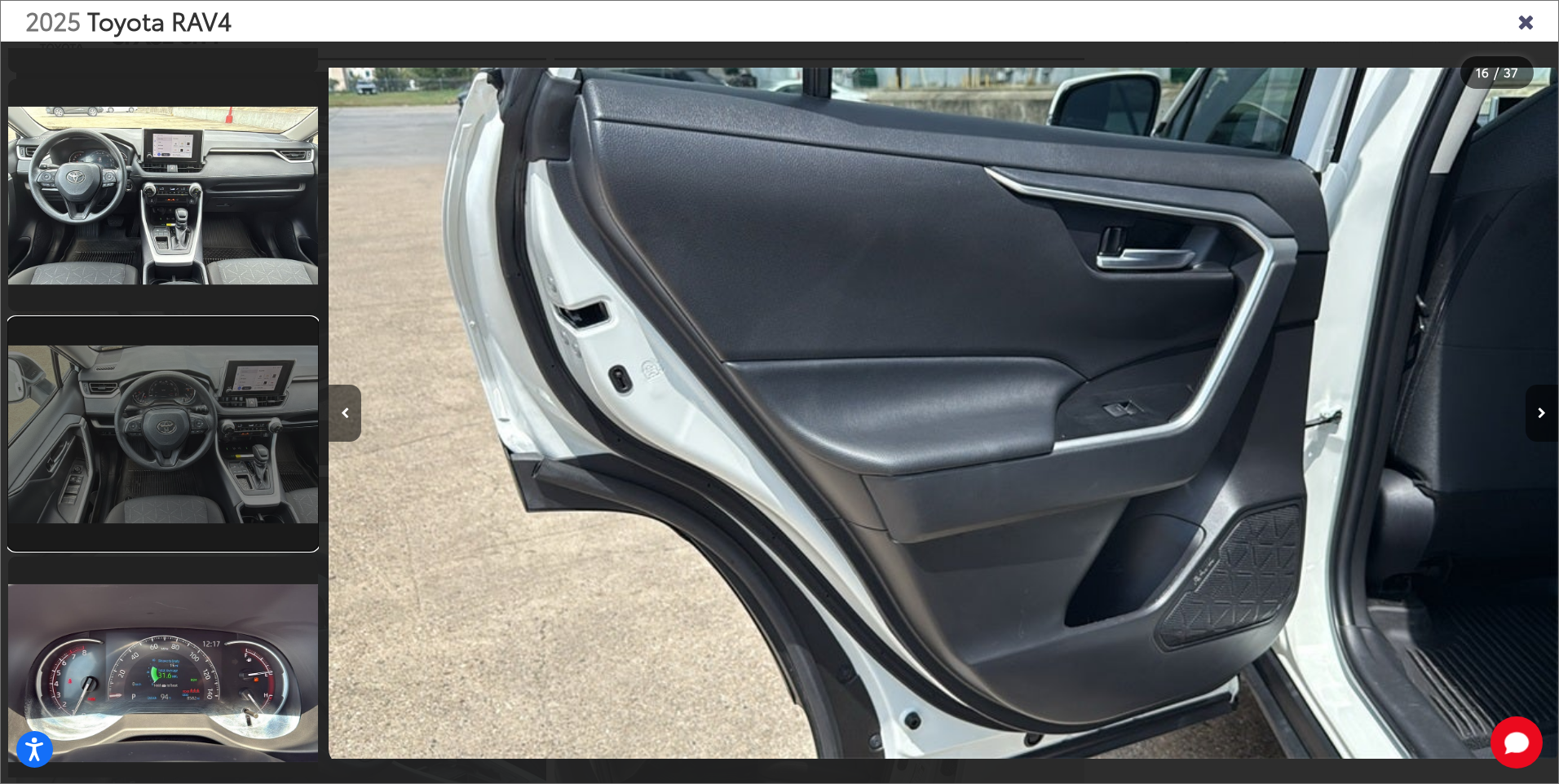
click at [131, 397] on link at bounding box center [162, 434] width 310 height 232
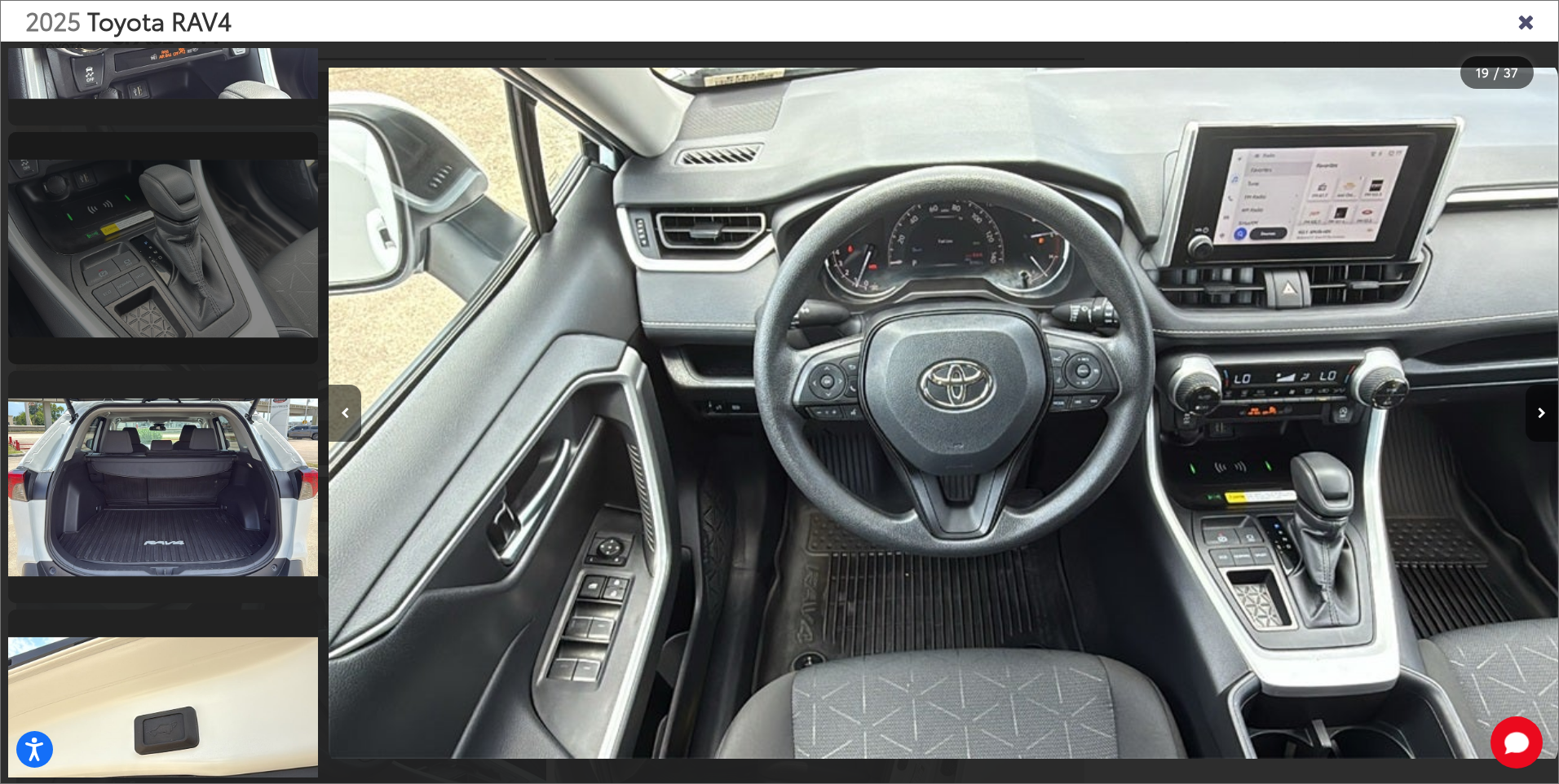
scroll to position [6385, 0]
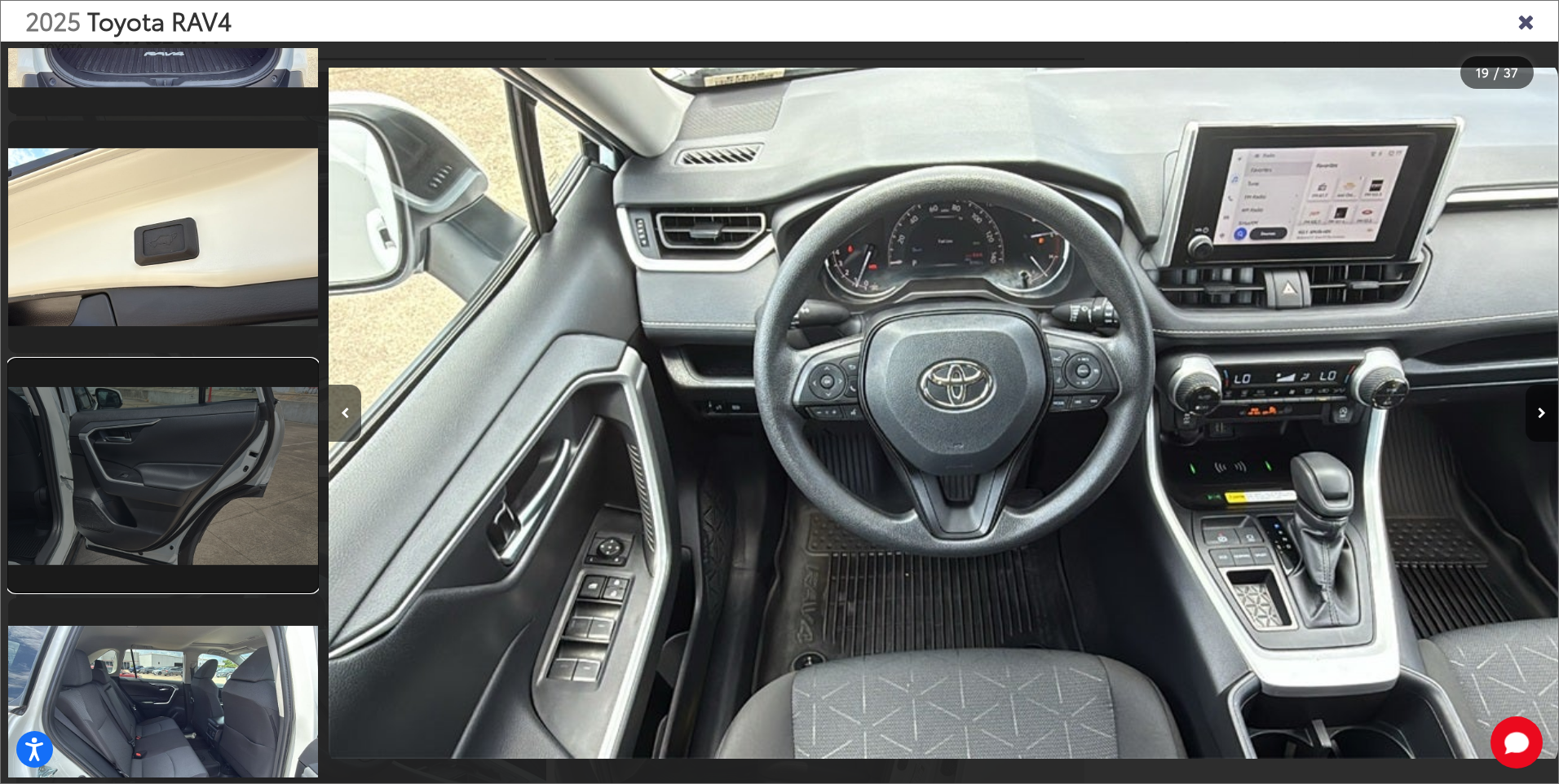
click at [103, 474] on link at bounding box center [162, 476] width 310 height 232
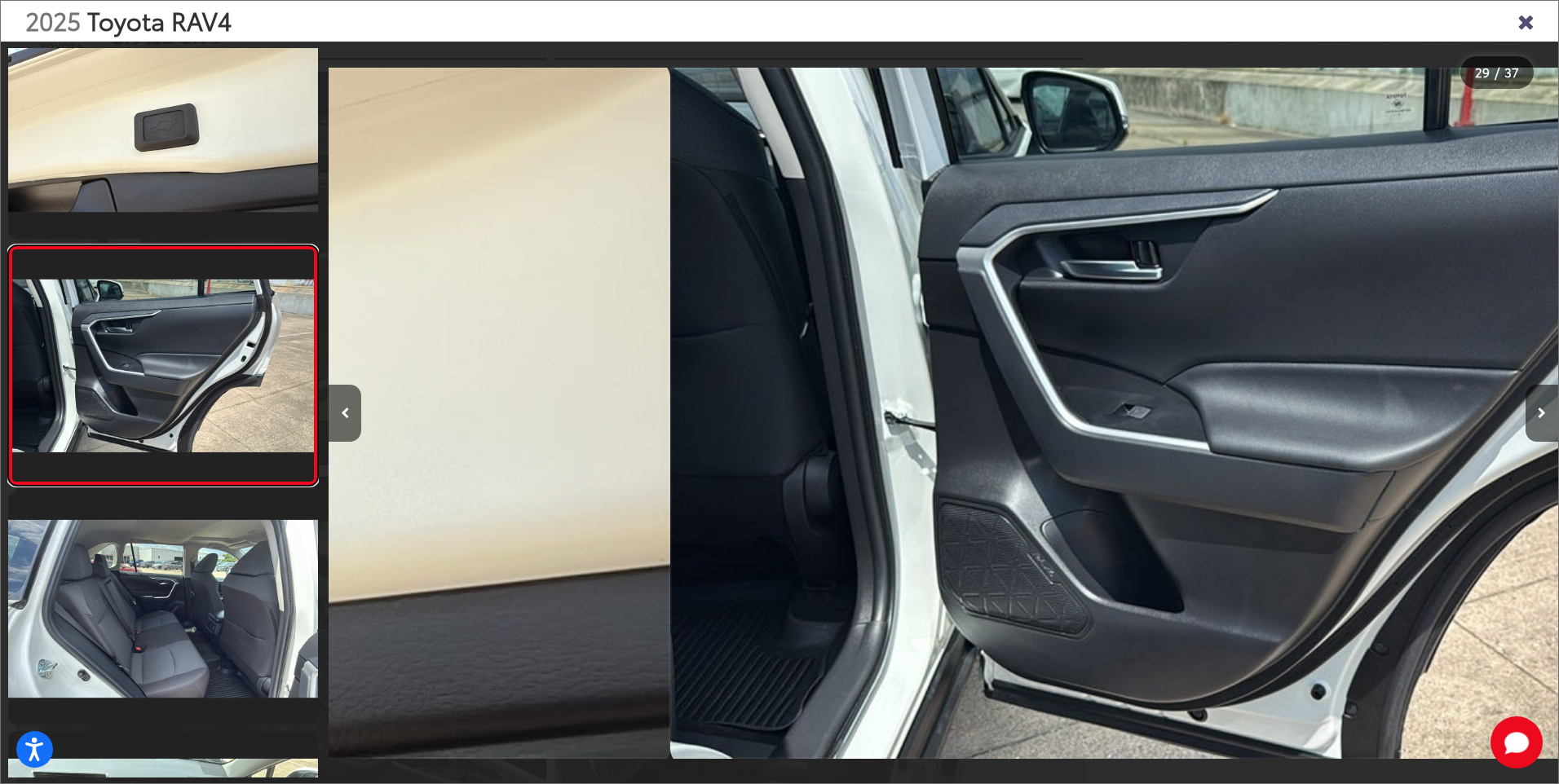
scroll to position [0, 34436]
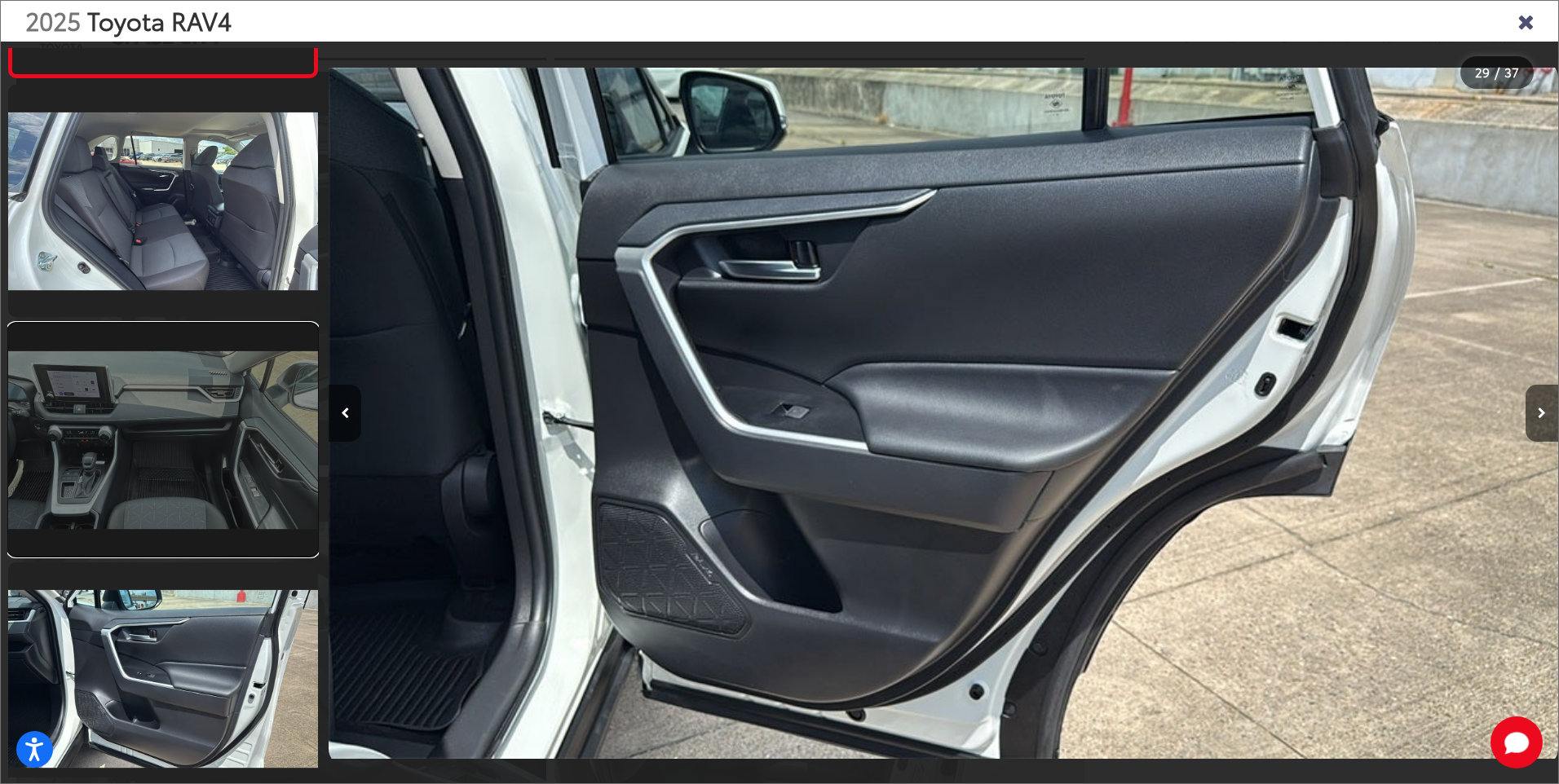
click at [226, 467] on link at bounding box center [162, 439] width 310 height 232
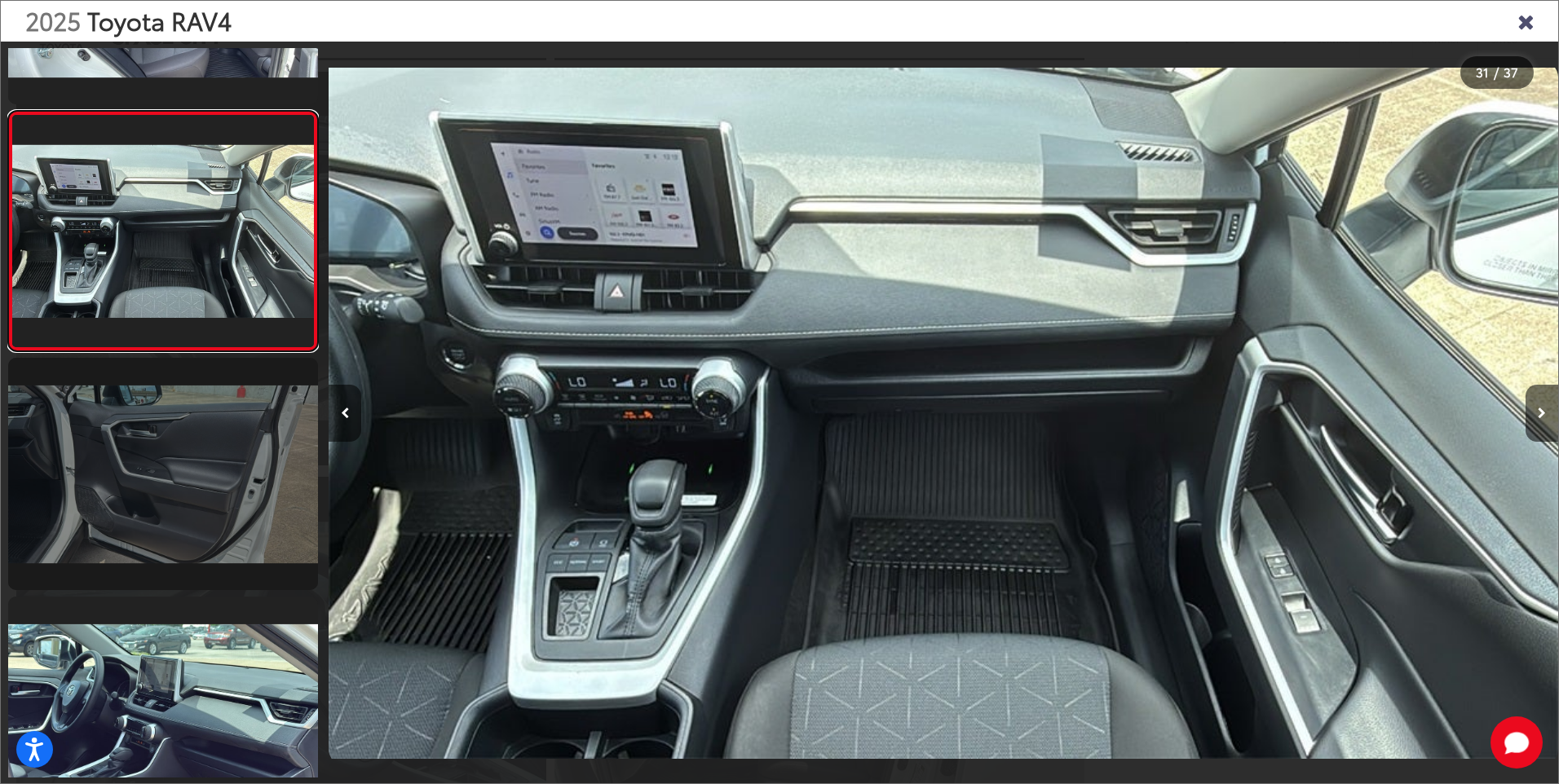
scroll to position [7131, 0]
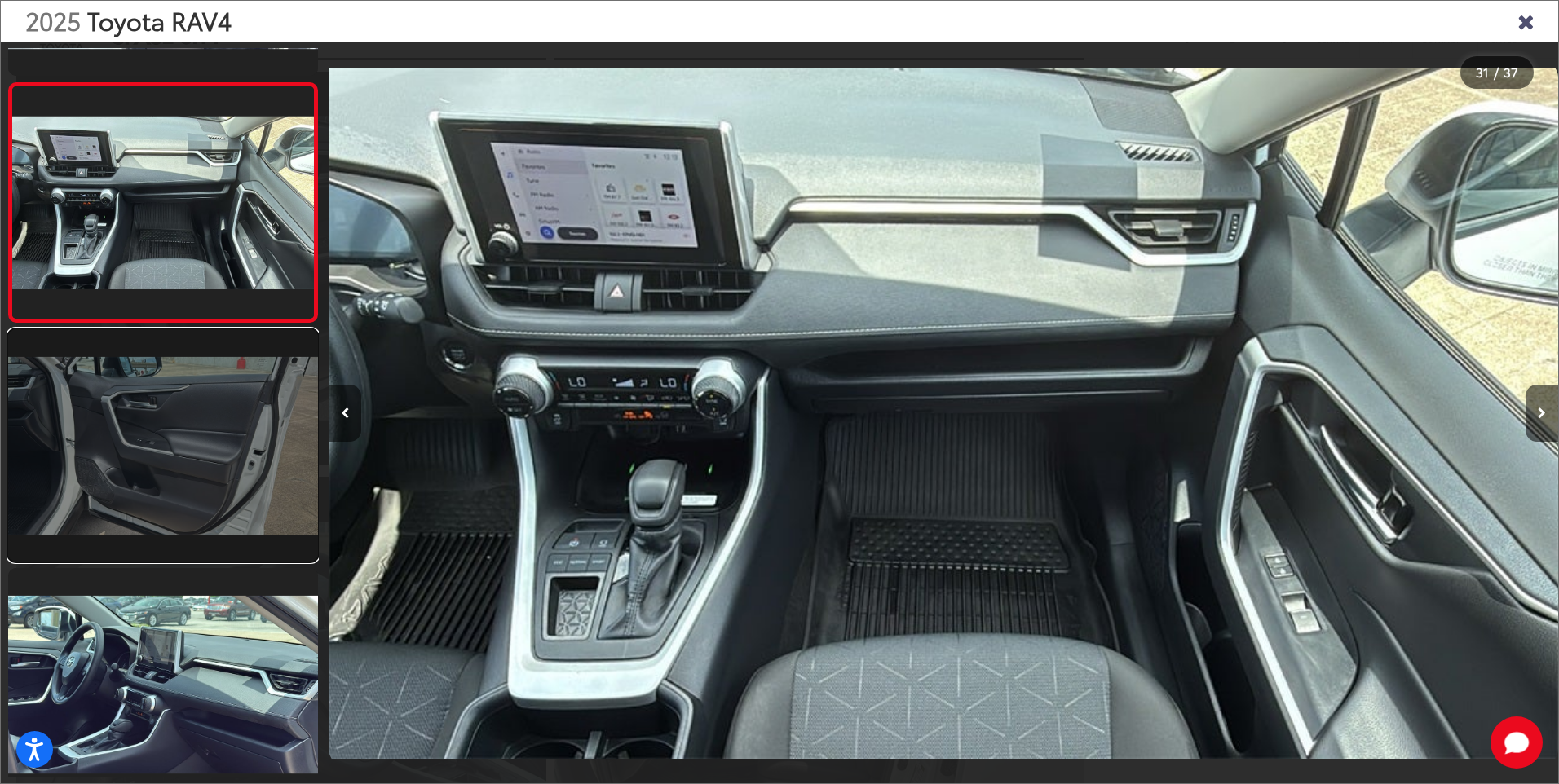
click at [167, 417] on link at bounding box center [162, 445] width 310 height 232
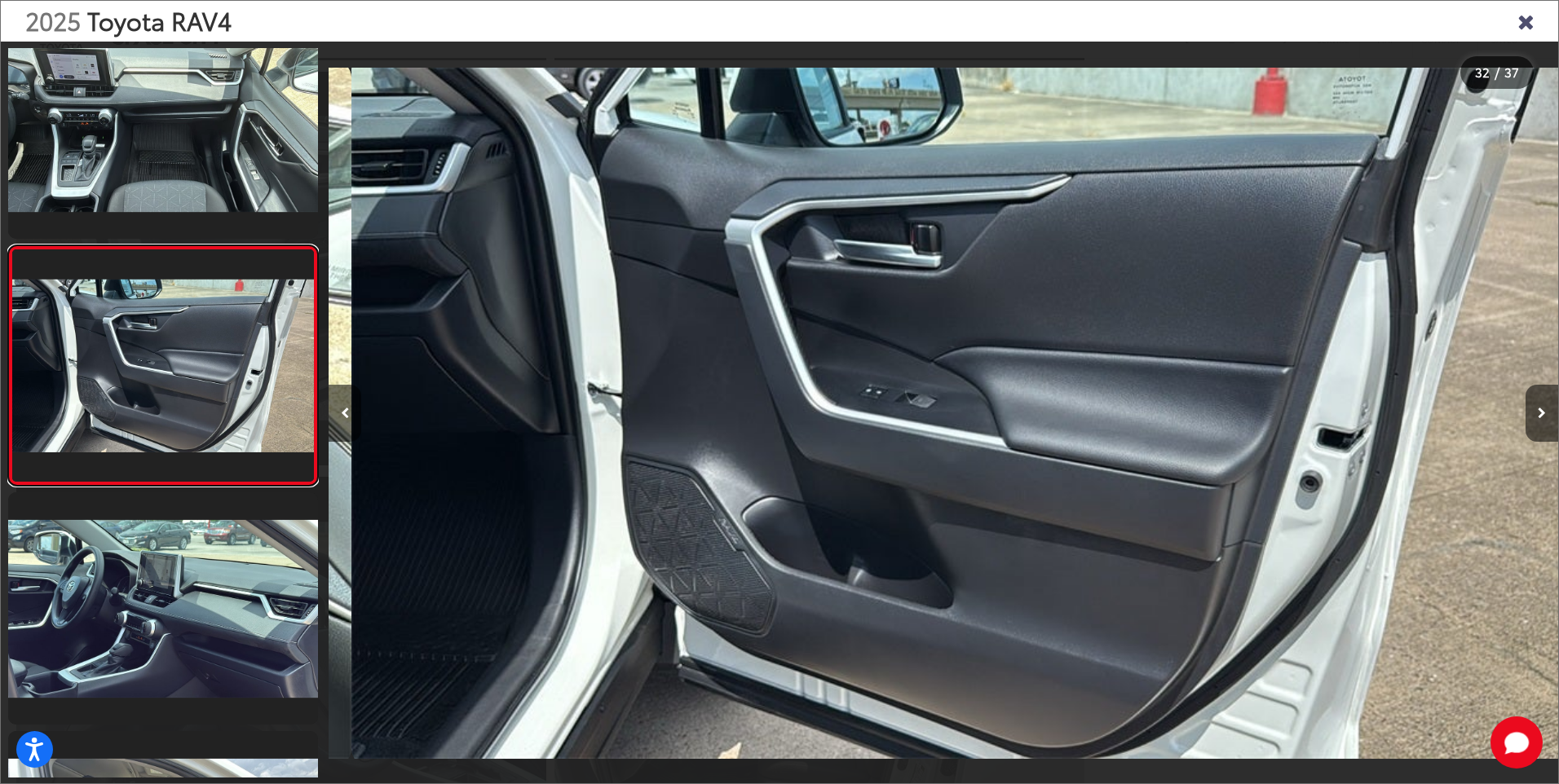
scroll to position [0, 38126]
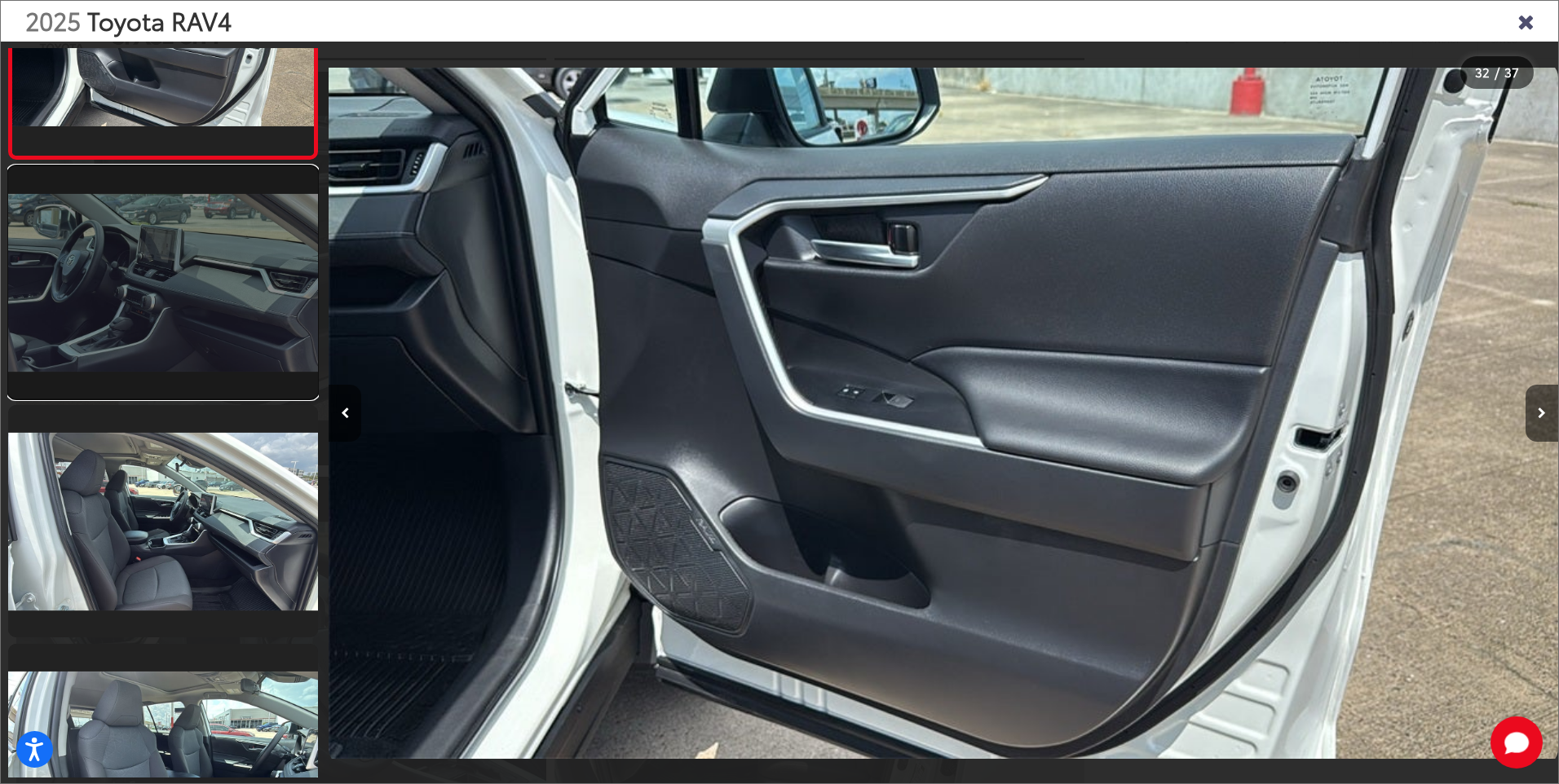
click at [100, 332] on link at bounding box center [162, 282] width 310 height 232
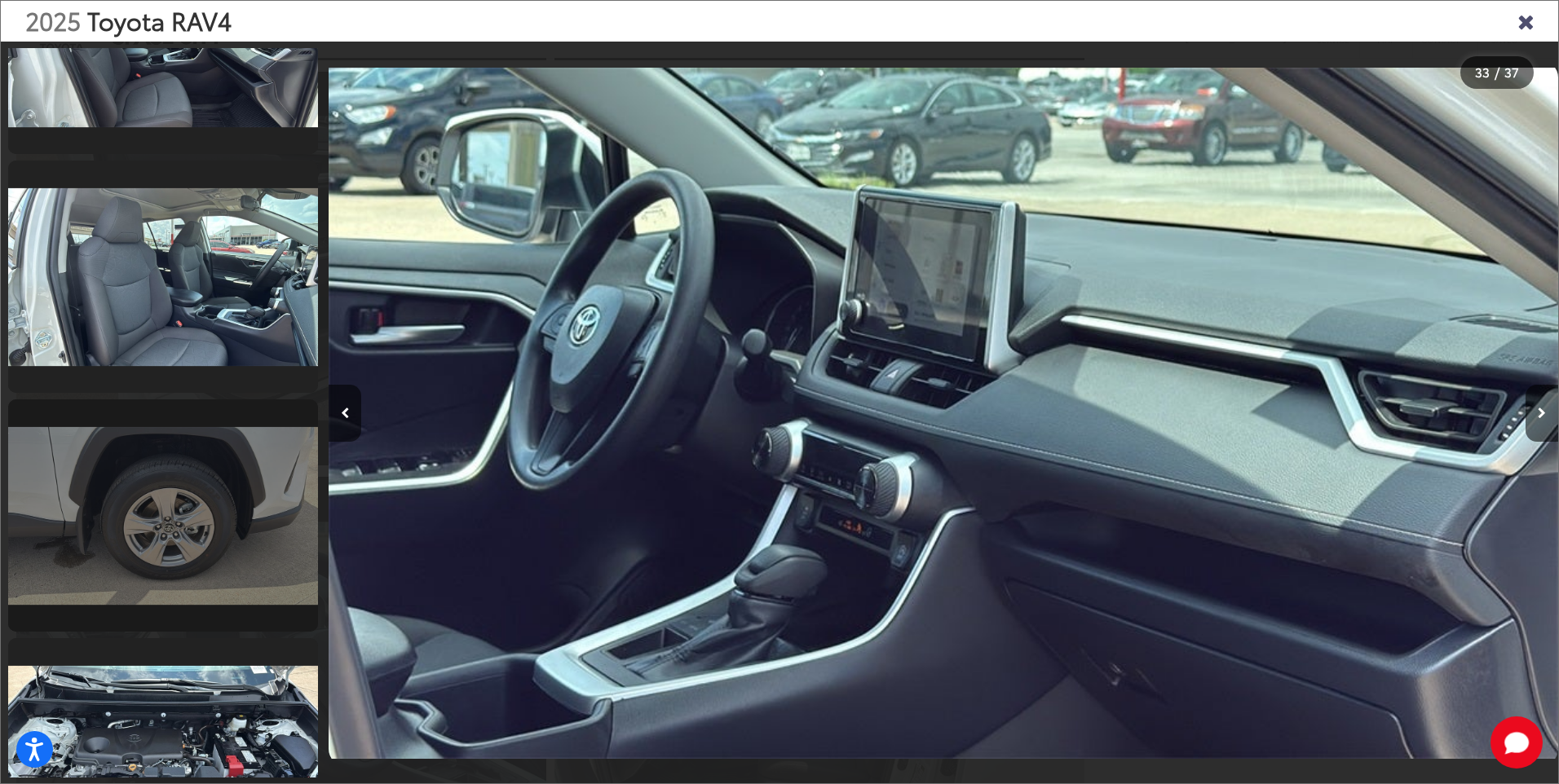
scroll to position [8110, 0]
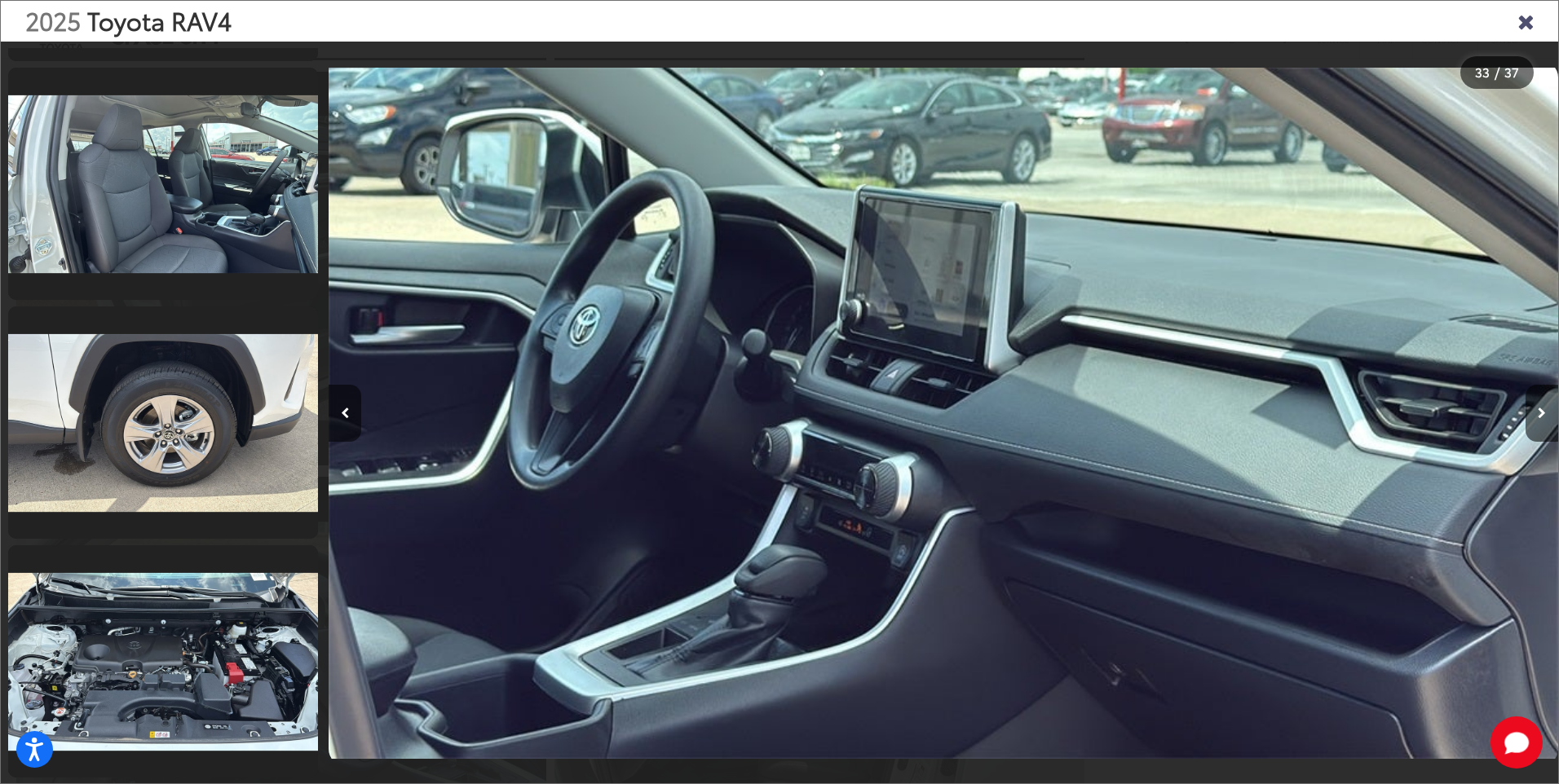
click at [1526, 16] on icon "Close gallery" at bounding box center [1525, 20] width 16 height 21
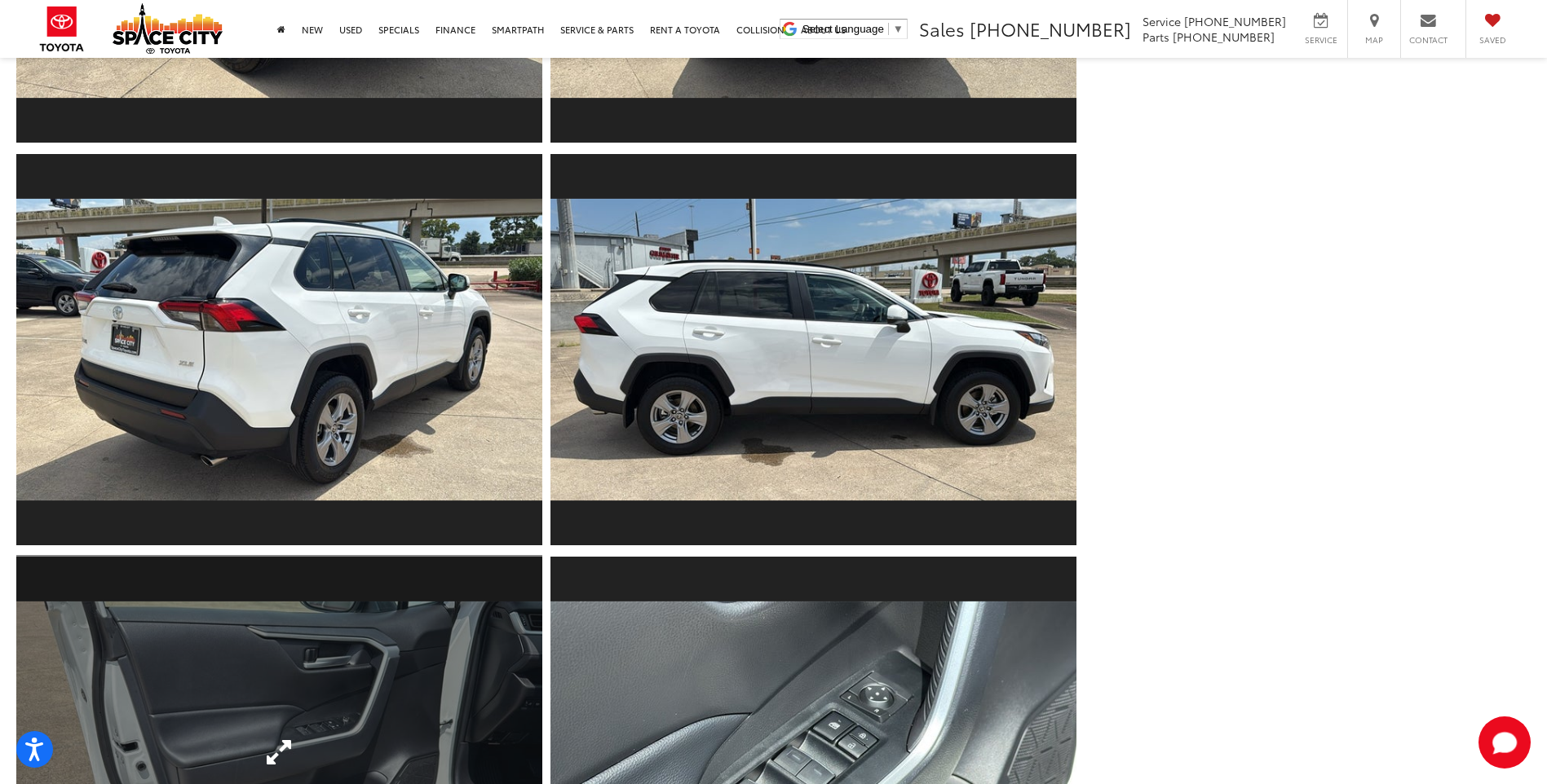
scroll to position [1024, 0]
